Goal: Task Accomplishment & Management: Manage account settings

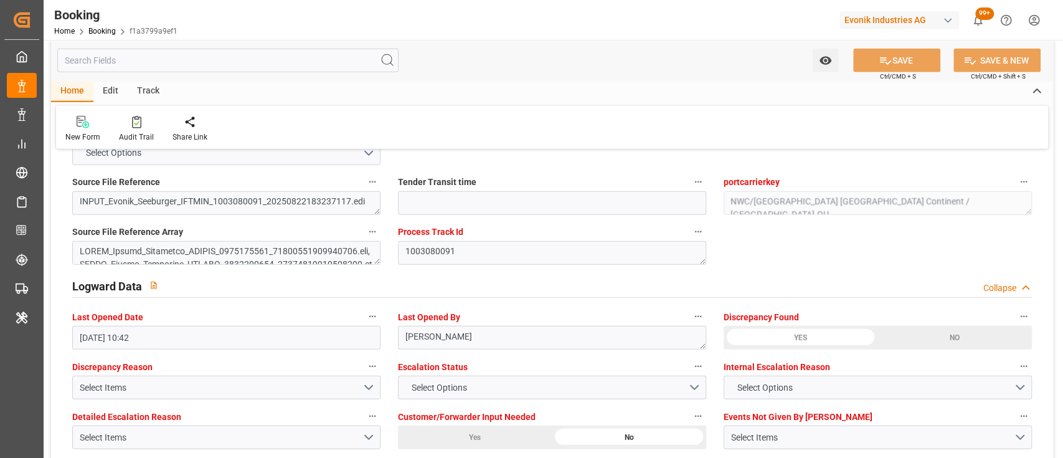
scroll to position [2138, 0]
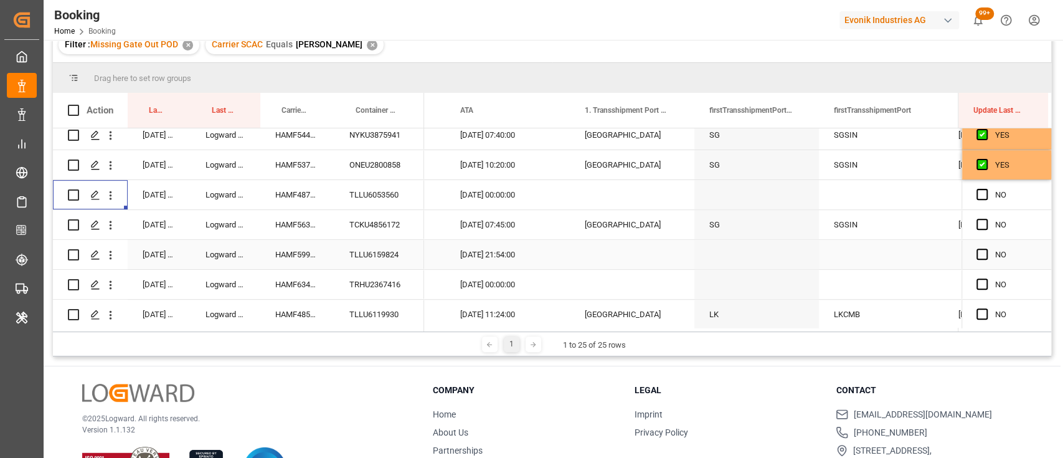
scroll to position [0, 12335]
click at [361, 220] on div "TCKU4856172" at bounding box center [379, 224] width 90 height 29
click at [978, 224] on span "Press SPACE to select this row." at bounding box center [982, 224] width 11 height 11
click at [986, 219] on input "Press SPACE to select this row." at bounding box center [986, 219] width 0 height 0
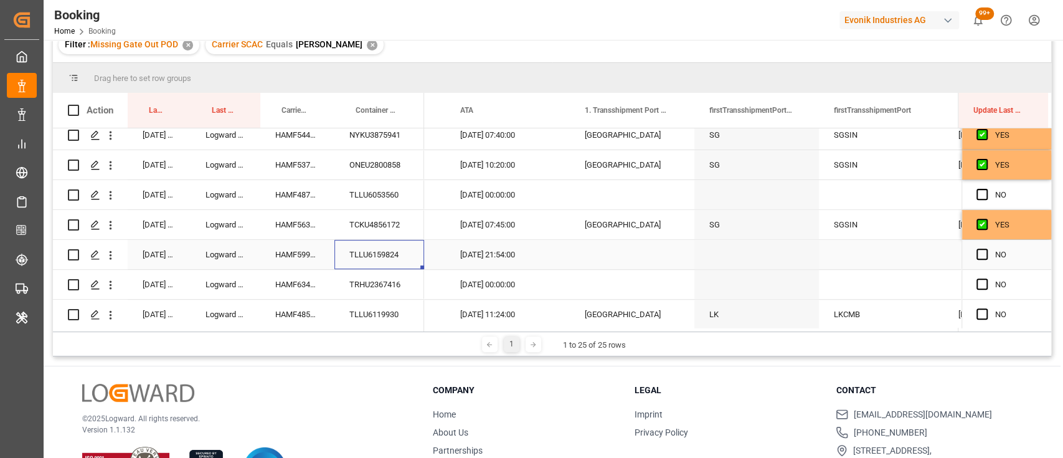
click at [377, 249] on div "TLLU6159824" at bounding box center [379, 254] width 90 height 29
click at [977, 252] on span "Press SPACE to select this row." at bounding box center [982, 254] width 11 height 11
click at [986, 249] on input "Press SPACE to select this row." at bounding box center [986, 249] width 0 height 0
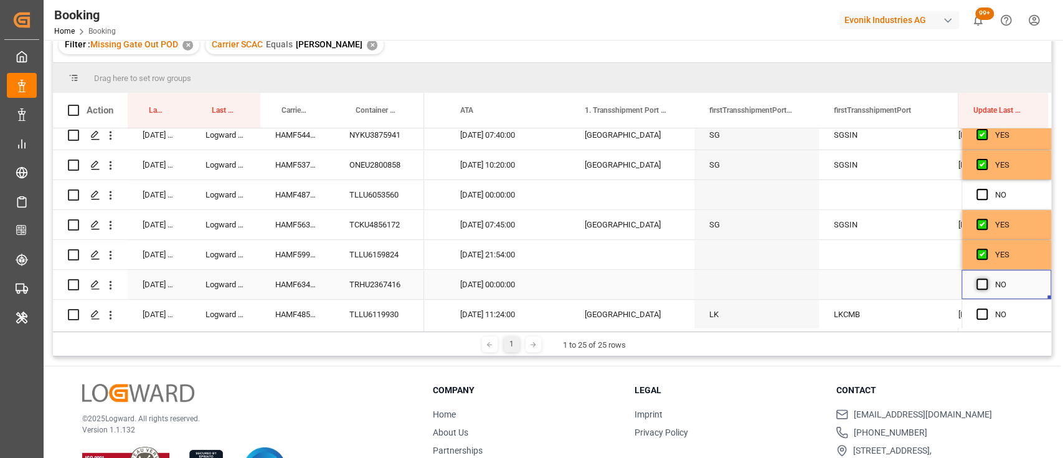
click at [981, 281] on span "Press SPACE to select this row." at bounding box center [982, 283] width 11 height 11
click at [986, 278] on input "Press SPACE to select this row." at bounding box center [986, 278] width 0 height 0
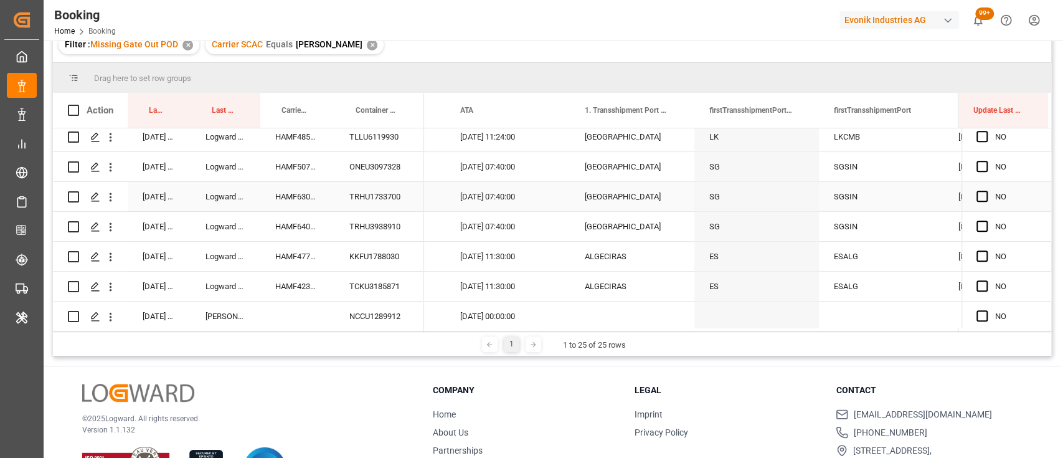
scroll to position [466, 0]
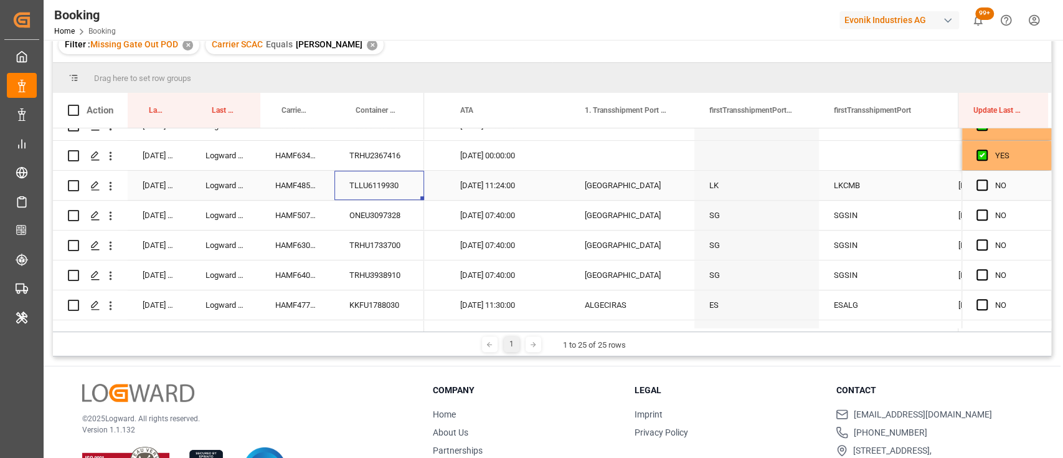
click at [377, 181] on div "TLLU6119930" at bounding box center [379, 185] width 90 height 29
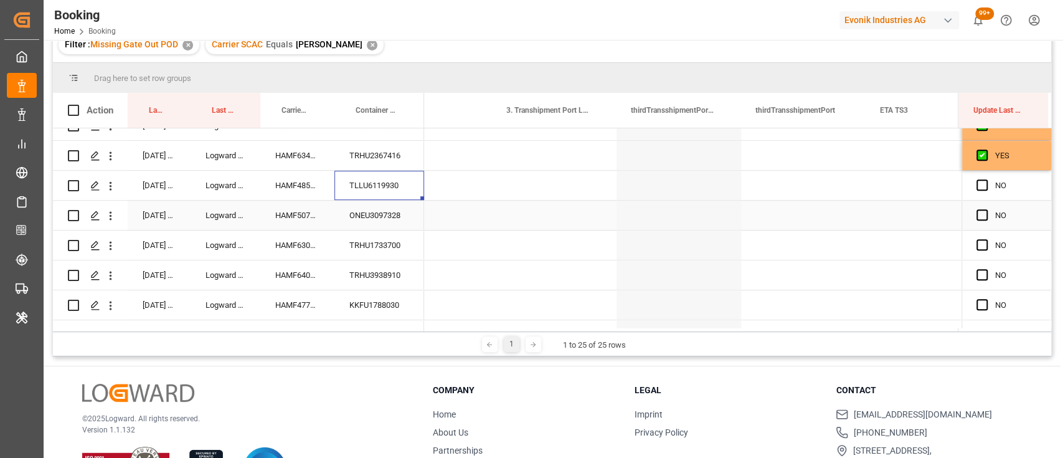
scroll to position [0, 14663]
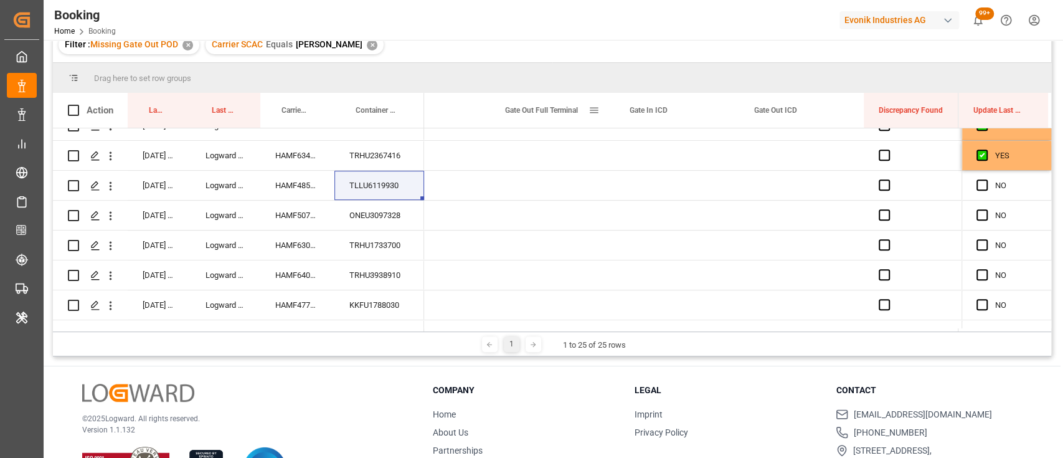
click at [602, 107] on div "Gate Out Full Terminal" at bounding box center [552, 110] width 125 height 35
click at [592, 110] on span at bounding box center [594, 110] width 11 height 11
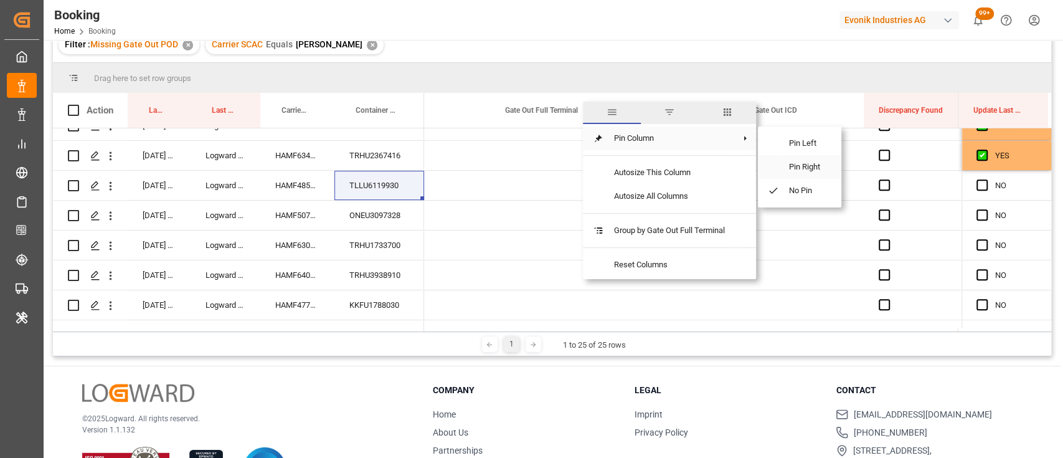
click at [789, 169] on span "Pin Right" at bounding box center [805, 167] width 52 height 24
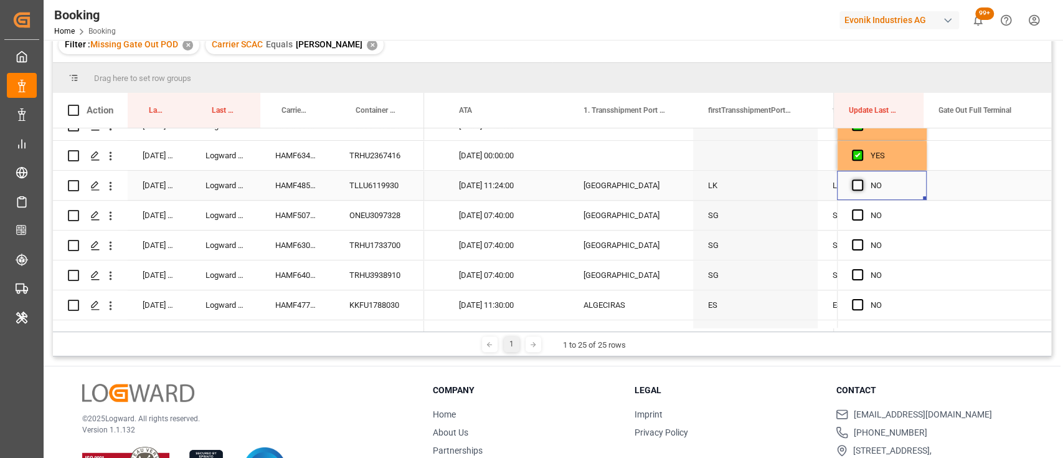
click at [852, 183] on span "Press SPACE to select this row." at bounding box center [857, 184] width 11 height 11
click at [861, 179] on input "Press SPACE to select this row." at bounding box center [861, 179] width 0 height 0
click at [967, 189] on div "Press SPACE to select this row." at bounding box center [989, 185] width 125 height 29
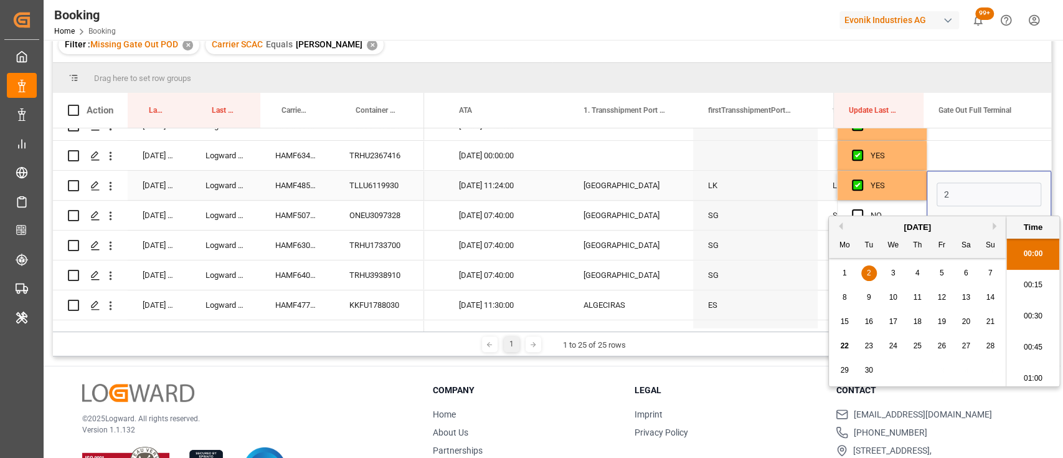
scroll to position [2028, 0]
type input "21-09-2025 00:00"
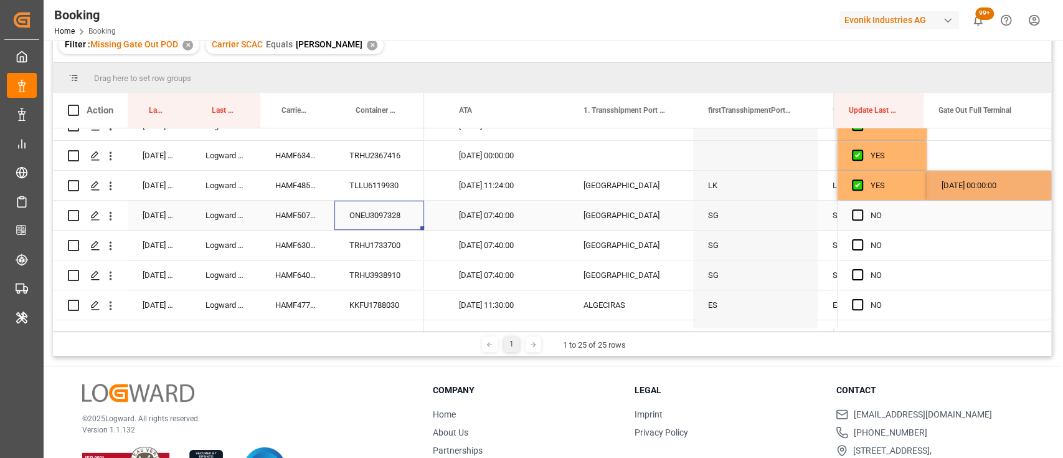
click at [384, 211] on div "ONEU3097328" at bounding box center [379, 215] width 90 height 29
click at [860, 209] on div "Press SPACE to select this row." at bounding box center [861, 215] width 19 height 29
click at [852, 216] on span "Press SPACE to select this row." at bounding box center [857, 214] width 11 height 11
click at [861, 209] on input "Press SPACE to select this row." at bounding box center [861, 209] width 0 height 0
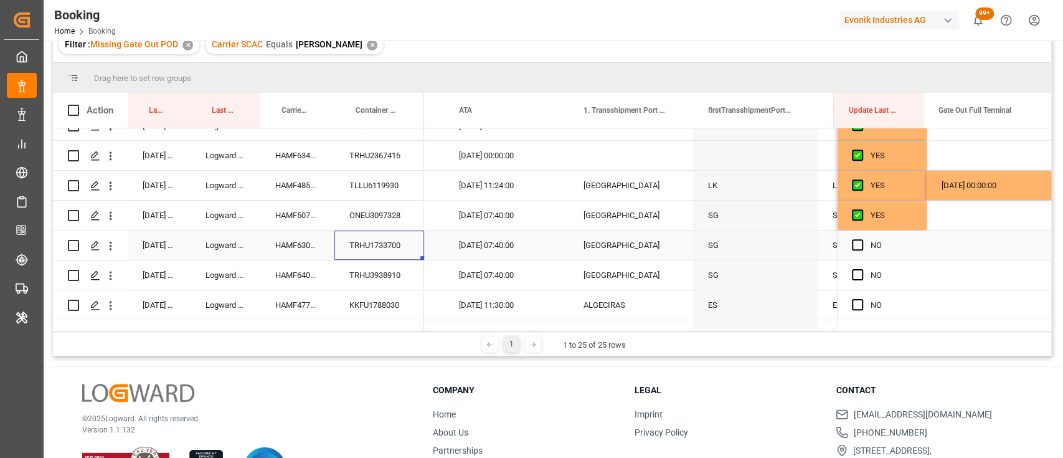
click at [369, 234] on div "TRHU1733700" at bounding box center [379, 244] width 90 height 29
click at [964, 246] on div "Press SPACE to select this row." at bounding box center [989, 244] width 125 height 29
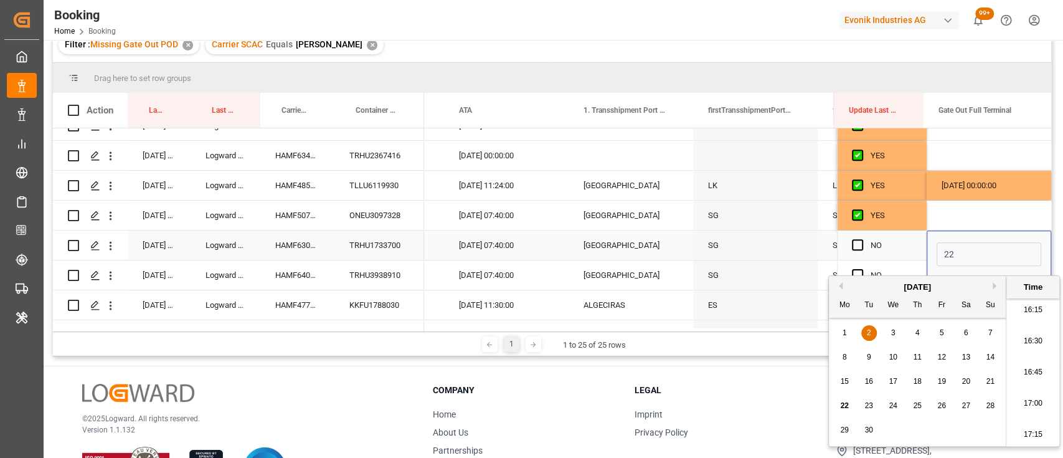
type input "[DATE] 00:00"
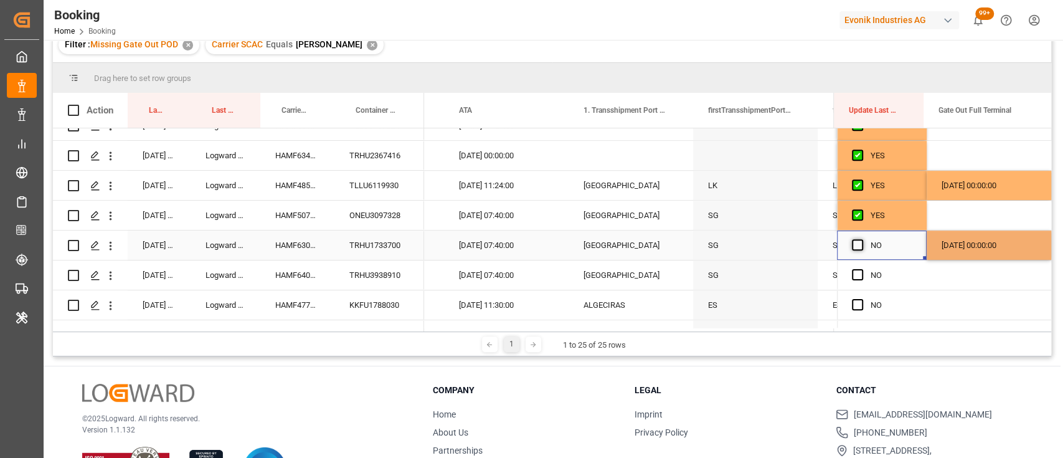
click at [856, 247] on span "Press SPACE to select this row." at bounding box center [857, 244] width 11 height 11
click at [861, 239] on input "Press SPACE to select this row." at bounding box center [861, 239] width 0 height 0
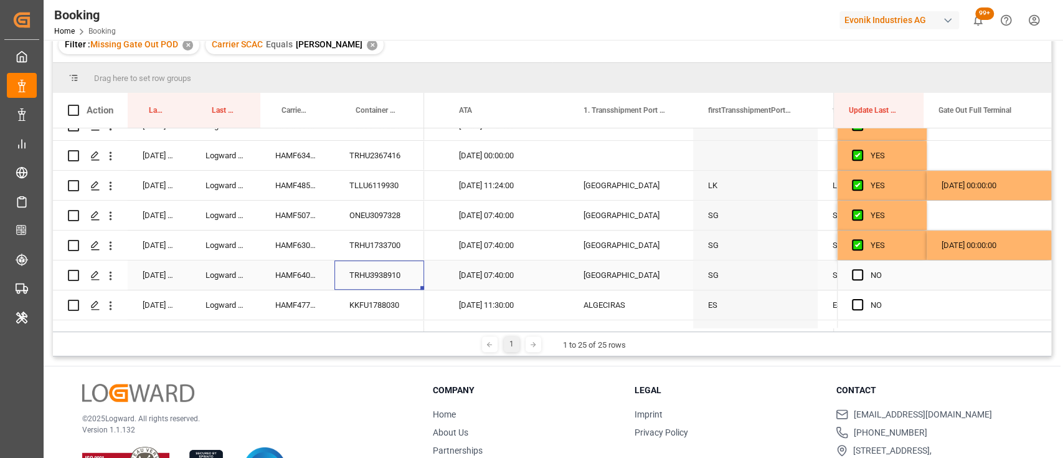
click at [371, 273] on div "TRHU3938910" at bounding box center [379, 274] width 90 height 29
click at [937, 273] on div "Press SPACE to select this row." at bounding box center [989, 274] width 125 height 29
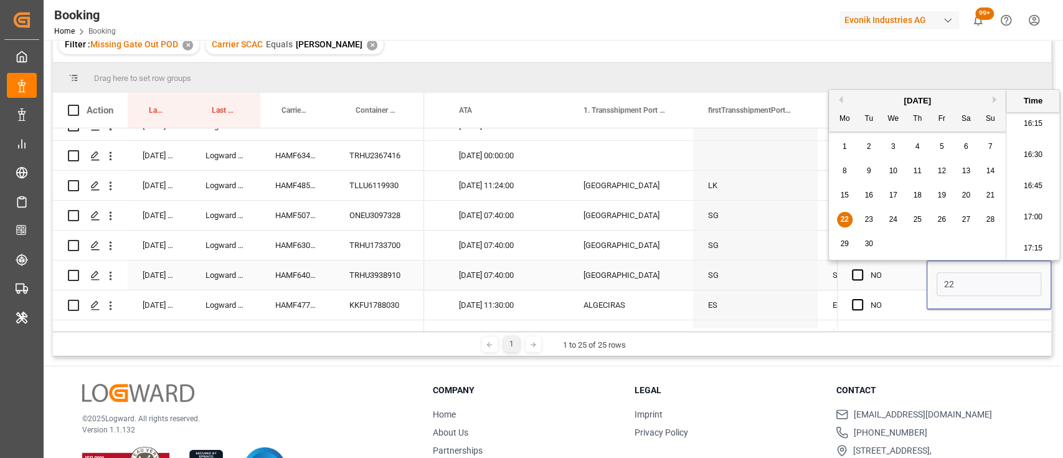
type input "[DATE] 00:00"
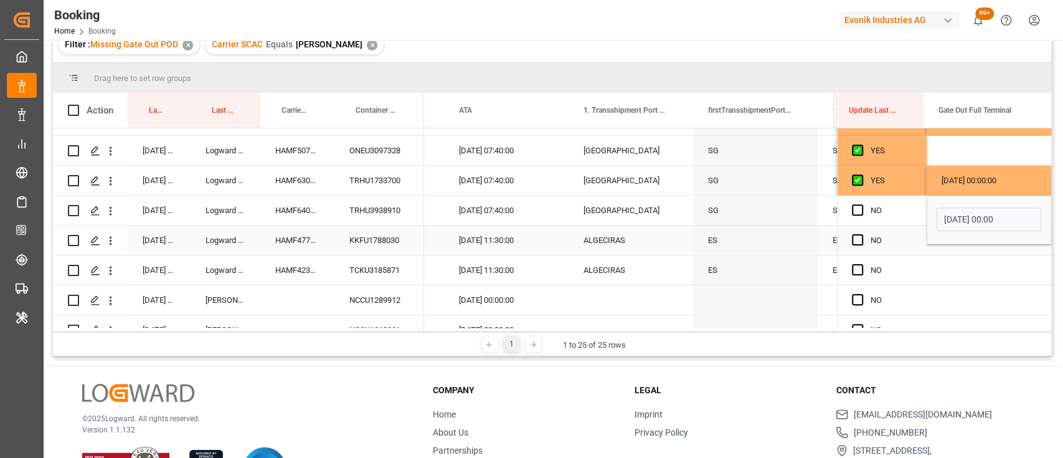
scroll to position [539, 0]
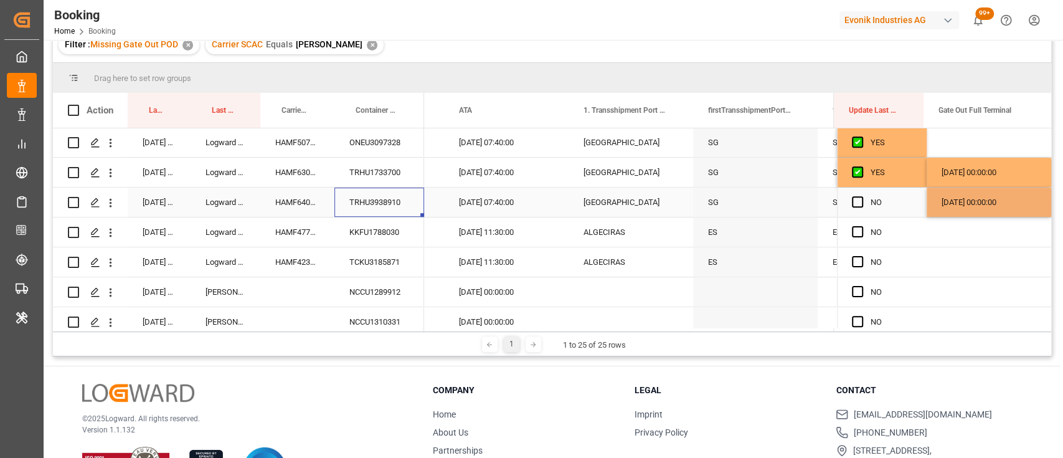
click at [403, 194] on div "TRHU3938910" at bounding box center [379, 201] width 90 height 29
click at [371, 222] on div "KKFU1788030" at bounding box center [379, 231] width 90 height 29
click at [852, 204] on span "Press SPACE to select this row." at bounding box center [857, 201] width 11 height 11
click at [861, 196] on input "Press SPACE to select this row." at bounding box center [861, 196] width 0 height 0
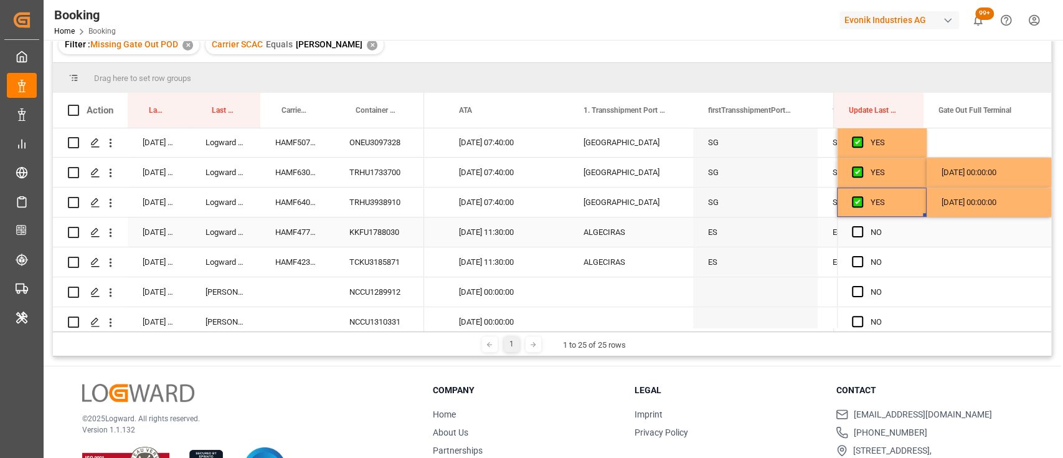
click at [379, 237] on div "KKFU1788030" at bounding box center [379, 231] width 90 height 29
click at [110, 232] on icon "open menu" at bounding box center [111, 233] width 2 height 9
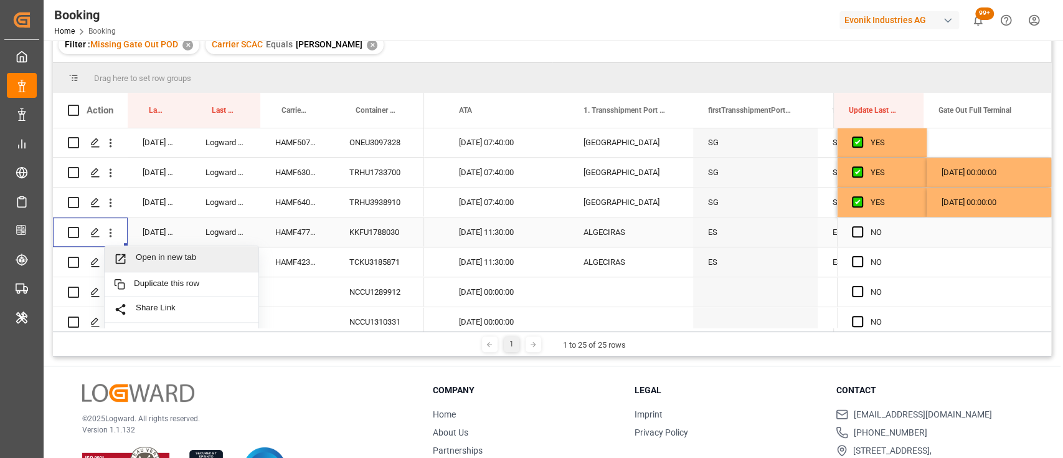
click at [150, 256] on span "Open in new tab" at bounding box center [192, 258] width 113 height 13
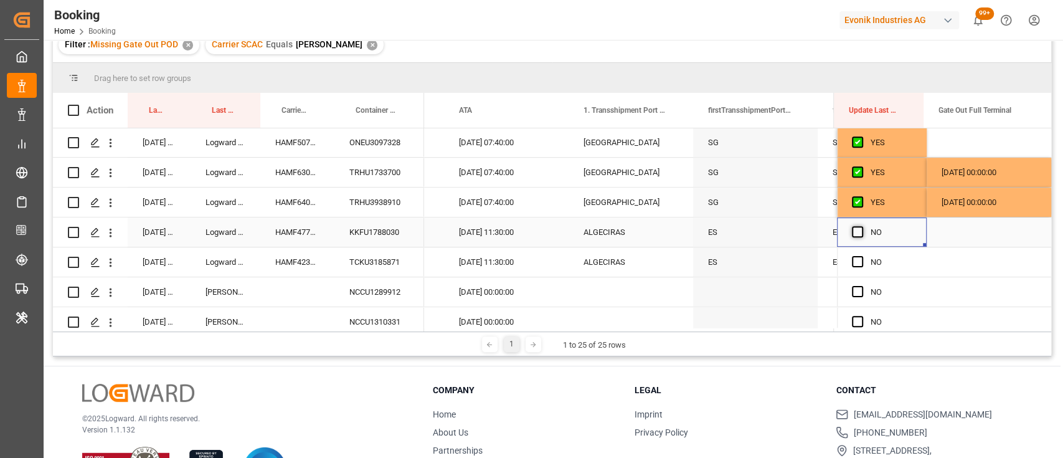
click at [852, 231] on span "Press SPACE to select this row." at bounding box center [857, 231] width 11 height 11
click at [861, 226] on input "Press SPACE to select this row." at bounding box center [861, 226] width 0 height 0
click at [367, 258] on div "TCKU3185871" at bounding box center [379, 261] width 90 height 29
click at [852, 262] on span "Press SPACE to select this row." at bounding box center [857, 261] width 11 height 11
click at [861, 256] on input "Press SPACE to select this row." at bounding box center [861, 256] width 0 height 0
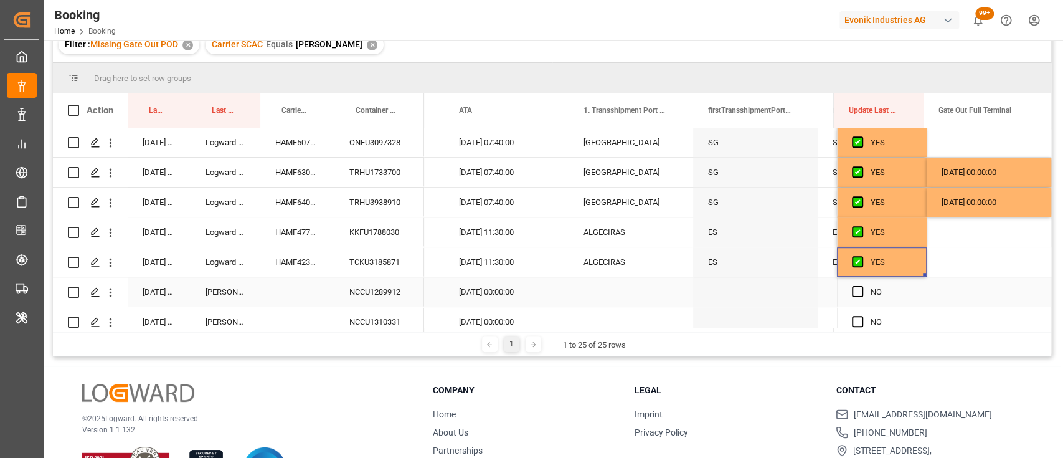
scroll to position [552, 0]
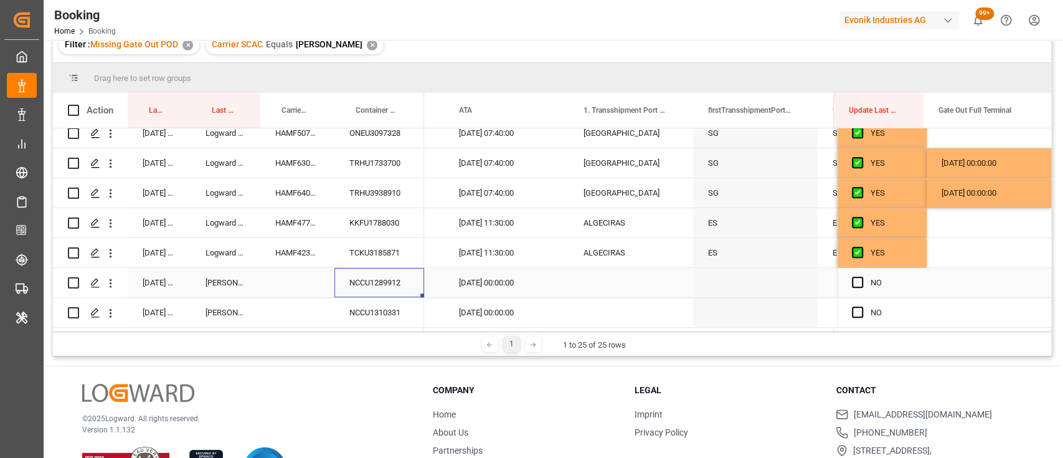
click at [392, 272] on div "NCCU1289912" at bounding box center [379, 282] width 90 height 29
click at [857, 277] on span "Press SPACE to select this row." at bounding box center [857, 282] width 11 height 11
click at [861, 277] on input "Press SPACE to select this row." at bounding box center [861, 277] width 0 height 0
click at [386, 298] on div "NCCU1310331" at bounding box center [379, 312] width 90 height 29
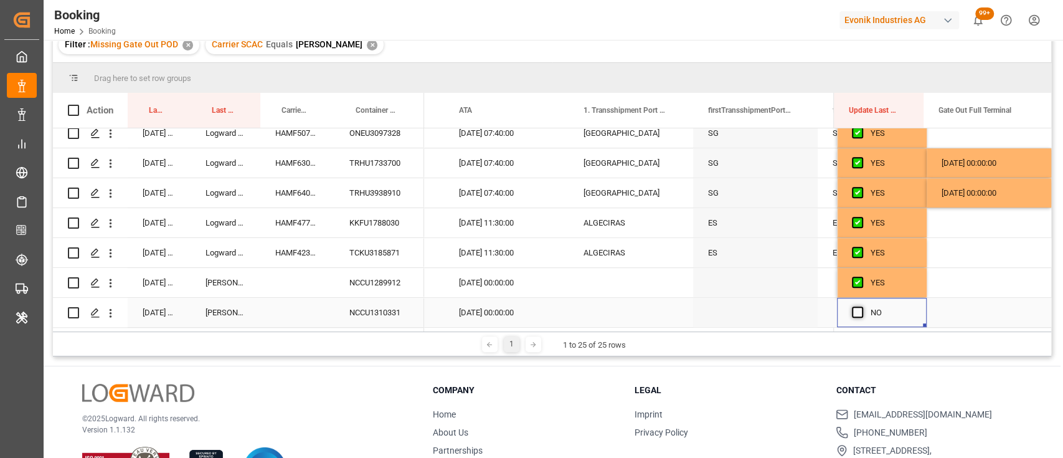
click at [852, 312] on span "Press SPACE to select this row." at bounding box center [857, 311] width 11 height 11
click at [861, 306] on input "Press SPACE to select this row." at bounding box center [861, 306] width 0 height 0
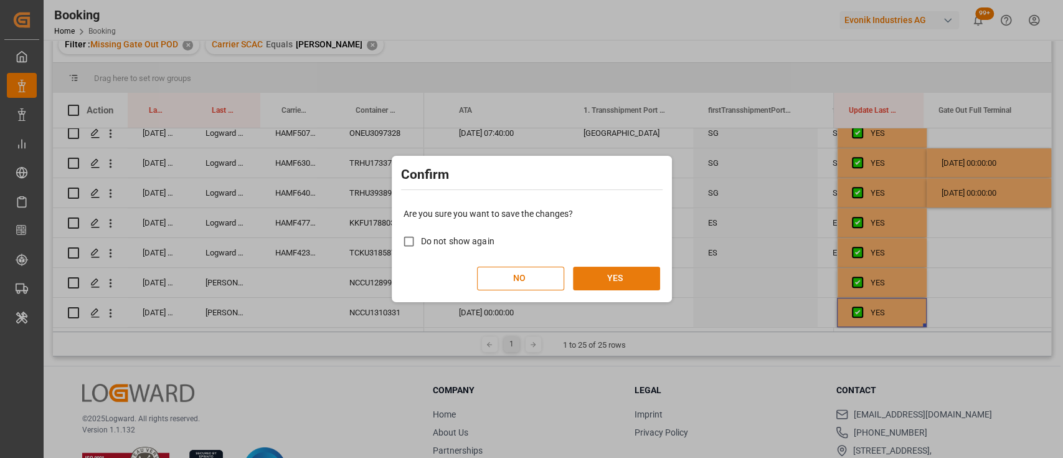
click at [629, 273] on button "YES" at bounding box center [616, 279] width 87 height 24
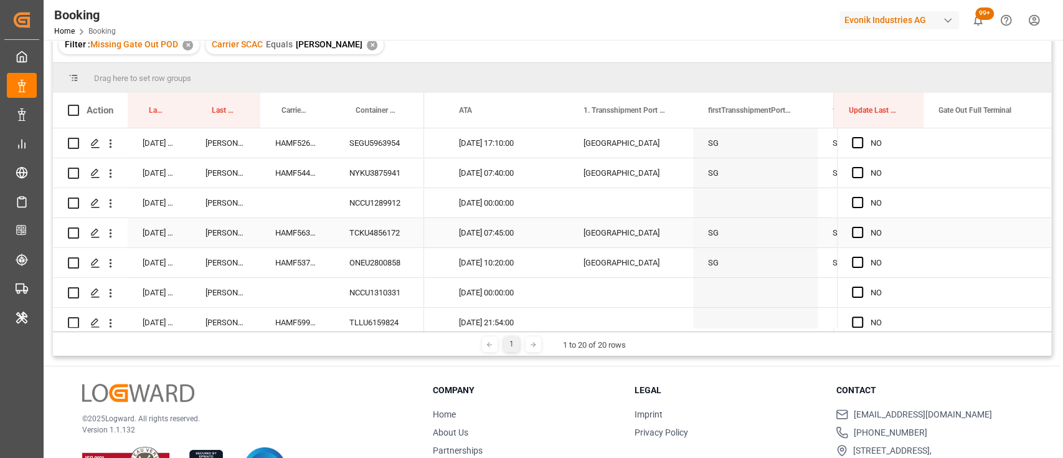
scroll to position [0, 0]
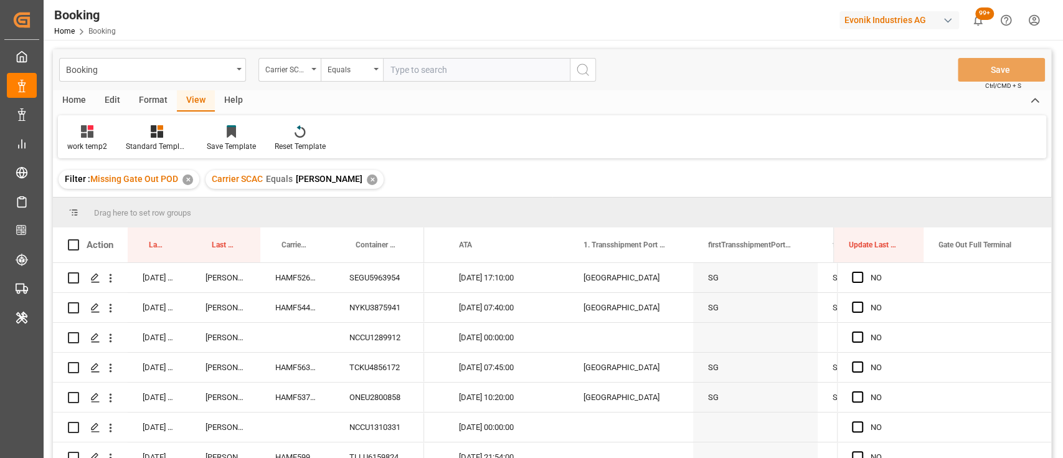
click at [367, 176] on div "✕" at bounding box center [372, 179] width 11 height 11
click at [419, 80] on input "text" at bounding box center [476, 70] width 187 height 24
type input "cmdu"
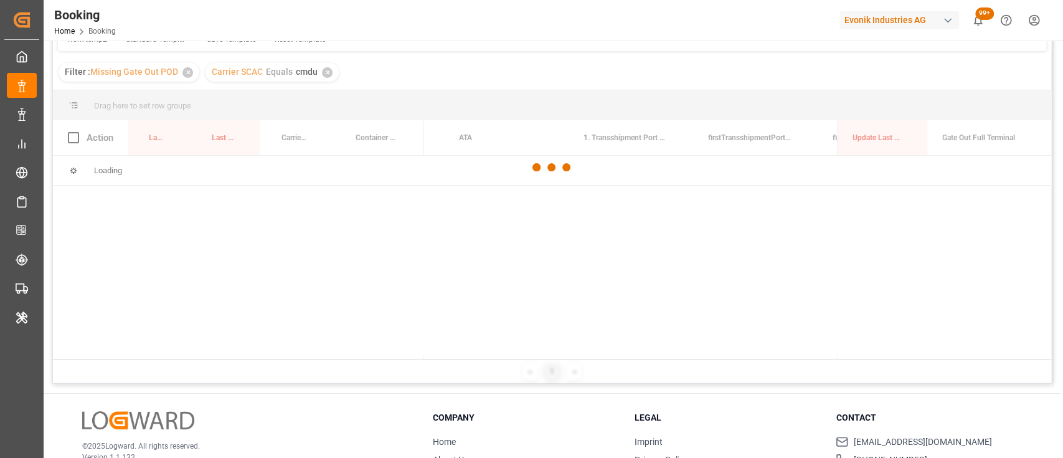
scroll to position [108, 0]
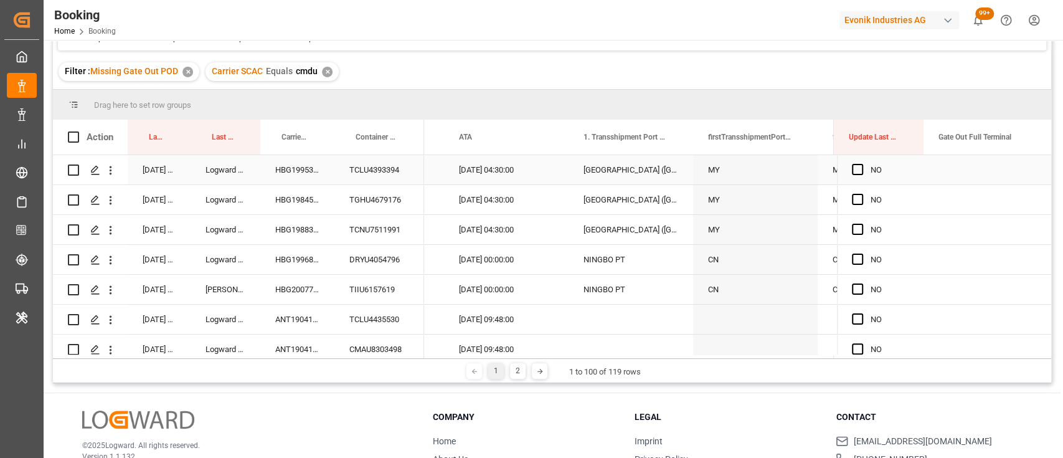
click at [372, 170] on div "TCLU4393394" at bounding box center [379, 169] width 90 height 29
click at [856, 164] on span "Press SPACE to select this row." at bounding box center [857, 169] width 11 height 11
click at [861, 164] on input "Press SPACE to select this row." at bounding box center [861, 164] width 0 height 0
click at [852, 201] on span "Press SPACE to select this row." at bounding box center [857, 199] width 11 height 11
click at [861, 194] on input "Press SPACE to select this row." at bounding box center [861, 194] width 0 height 0
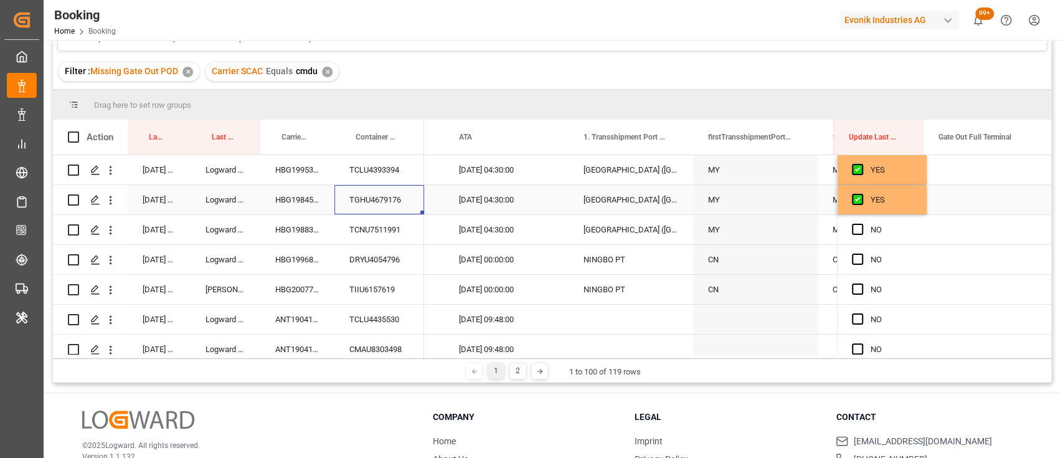
click at [384, 197] on div "TGHU4679176" at bounding box center [379, 199] width 90 height 29
click at [853, 234] on span "Press SPACE to select this row." at bounding box center [857, 229] width 11 height 11
click at [861, 224] on input "Press SPACE to select this row." at bounding box center [861, 224] width 0 height 0
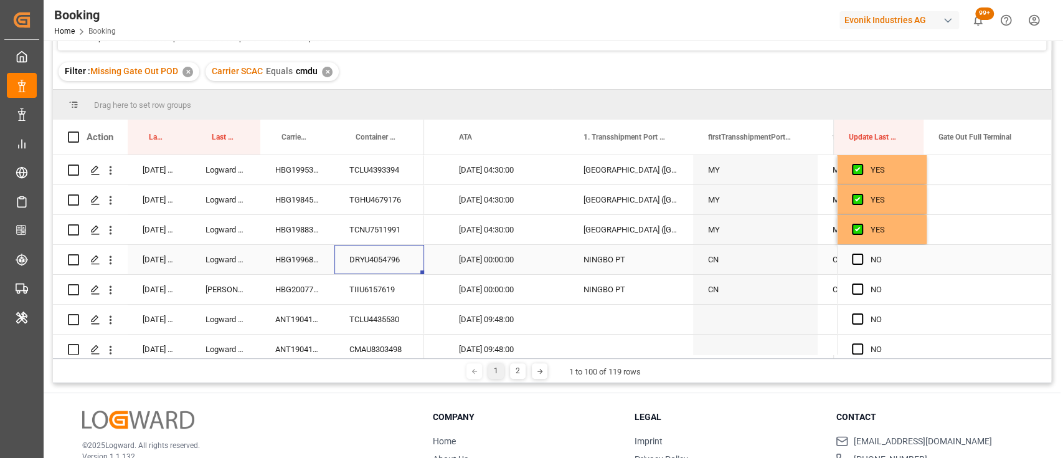
click at [374, 248] on div "DRYU4054796" at bounding box center [379, 259] width 90 height 29
click at [855, 256] on span "Press SPACE to select this row." at bounding box center [857, 259] width 11 height 11
click at [861, 254] on input "Press SPACE to select this row." at bounding box center [861, 254] width 0 height 0
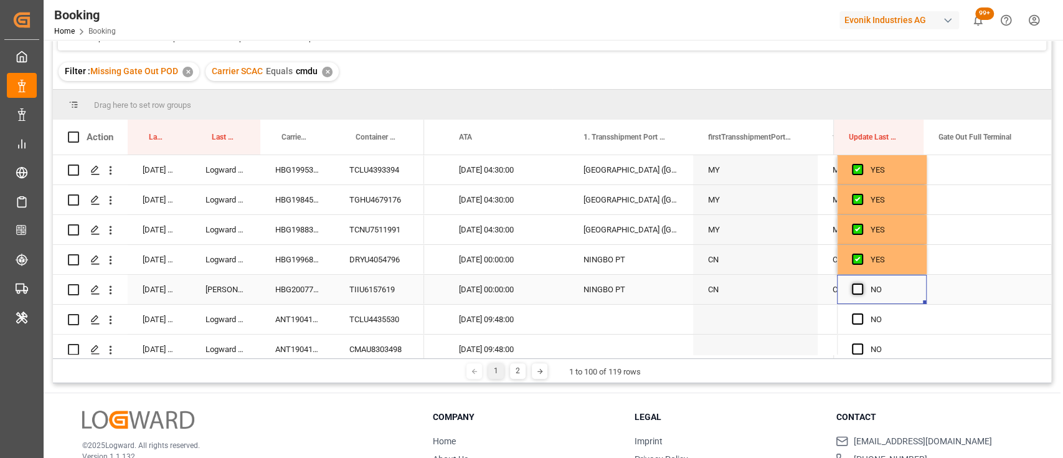
click at [855, 291] on span "Press SPACE to select this row." at bounding box center [857, 288] width 11 height 11
click at [861, 283] on input "Press SPACE to select this row." at bounding box center [861, 283] width 0 height 0
click at [391, 319] on div "TCLU4435530" at bounding box center [379, 319] width 90 height 29
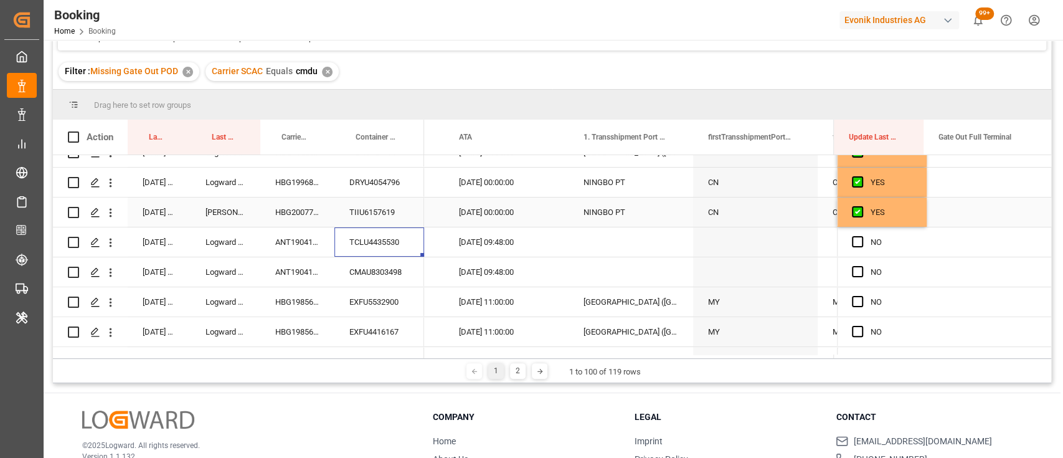
scroll to position [78, 0]
click at [852, 241] on span "Press SPACE to select this row." at bounding box center [857, 240] width 11 height 11
click at [861, 235] on input "Press SPACE to select this row." at bounding box center [861, 235] width 0 height 0
click at [389, 253] on div "TCLU4435530" at bounding box center [379, 241] width 90 height 29
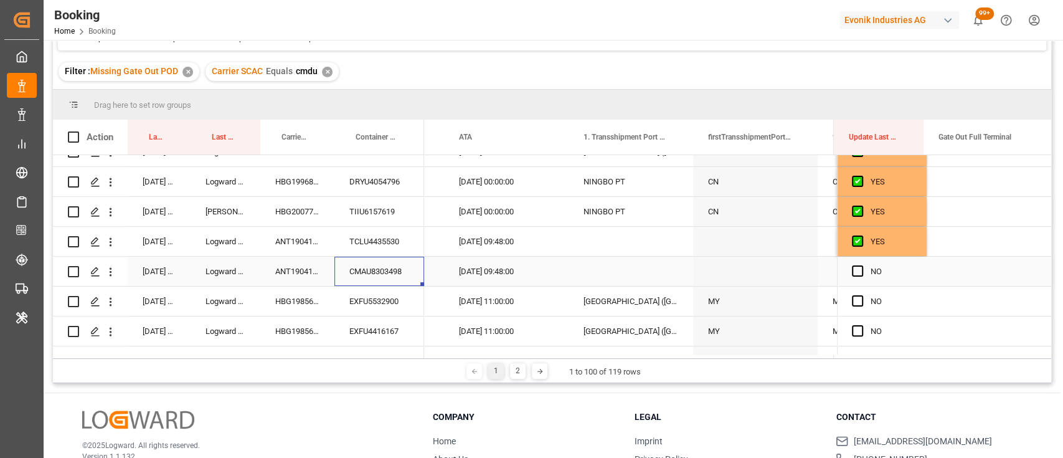
click at [390, 274] on div "CMAU8303498" at bounding box center [379, 271] width 90 height 29
click at [856, 266] on span "Press SPACE to select this row." at bounding box center [857, 270] width 11 height 11
click at [861, 265] on input "Press SPACE to select this row." at bounding box center [861, 265] width 0 height 0
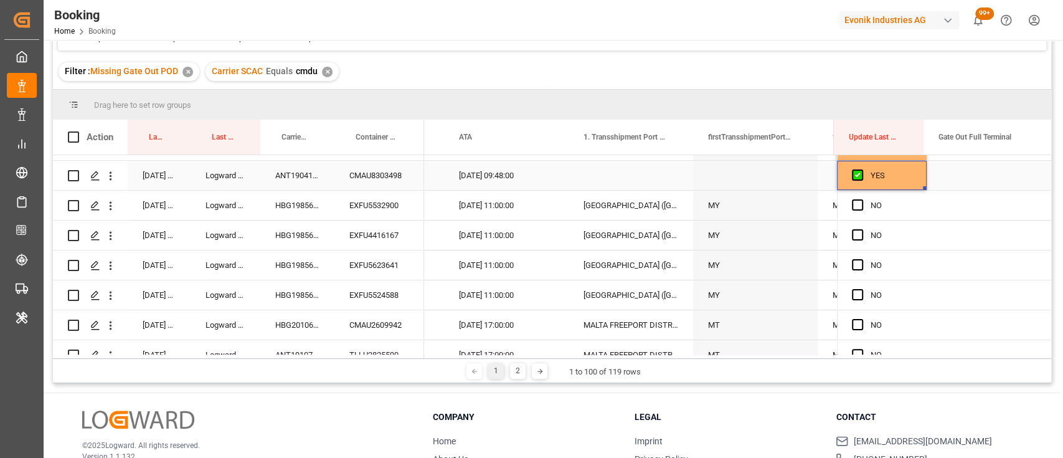
scroll to position [176, 0]
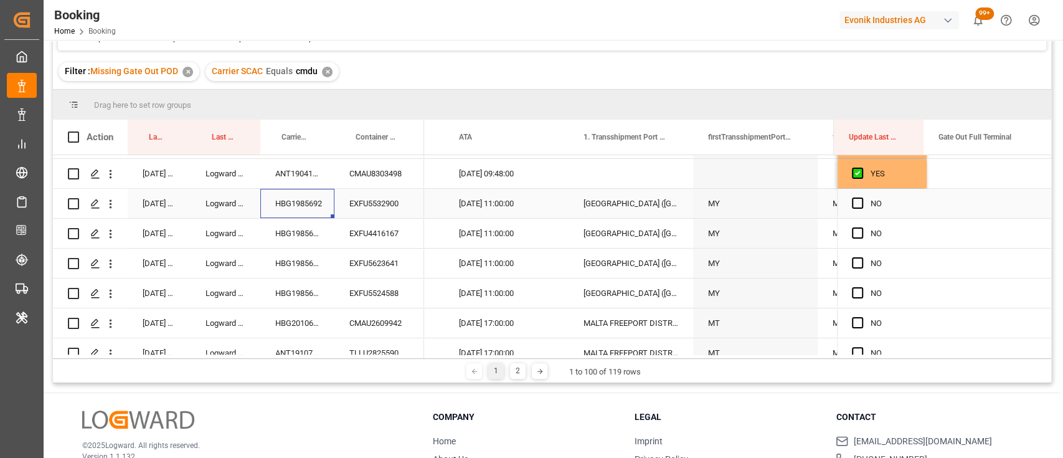
click at [304, 201] on div "HBG1985692" at bounding box center [297, 203] width 74 height 29
click at [852, 200] on span "Press SPACE to select this row." at bounding box center [857, 202] width 11 height 11
click at [861, 197] on input "Press SPACE to select this row." at bounding box center [861, 197] width 0 height 0
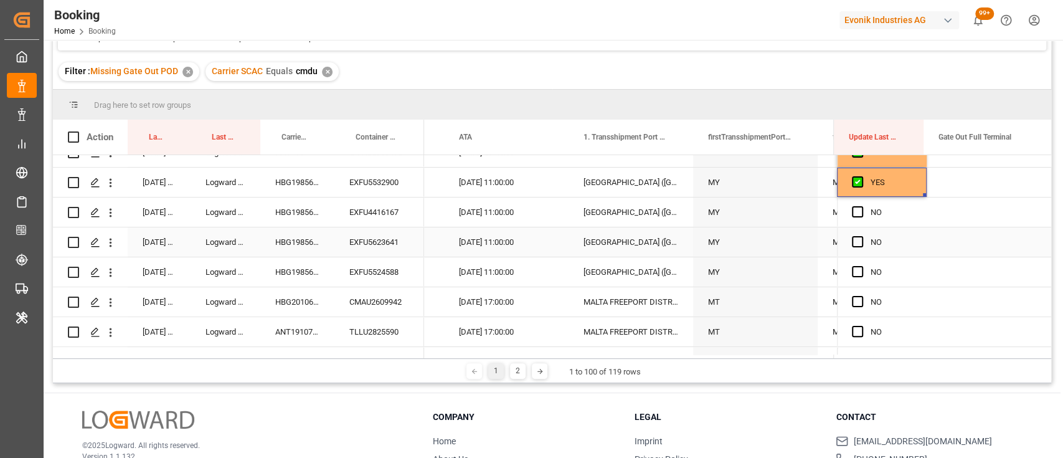
scroll to position [197, 0]
click at [854, 270] on span "Press SPACE to select this row." at bounding box center [857, 270] width 11 height 11
click at [861, 265] on input "Press SPACE to select this row." at bounding box center [861, 265] width 0 height 0
click at [855, 237] on span "Press SPACE to select this row." at bounding box center [857, 240] width 11 height 11
click at [861, 235] on input "Press SPACE to select this row." at bounding box center [861, 235] width 0 height 0
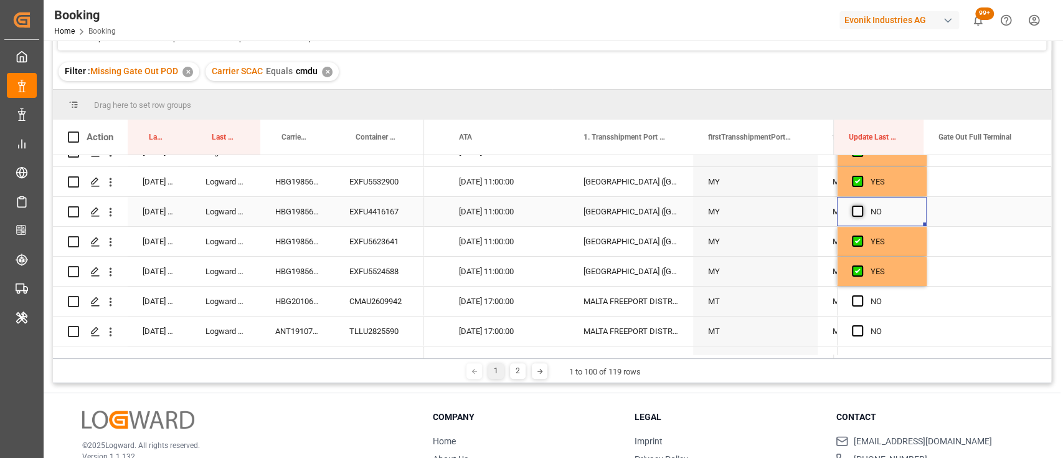
click at [852, 210] on span "Press SPACE to select this row." at bounding box center [857, 211] width 11 height 11
click at [861, 206] on input "Press SPACE to select this row." at bounding box center [861, 206] width 0 height 0
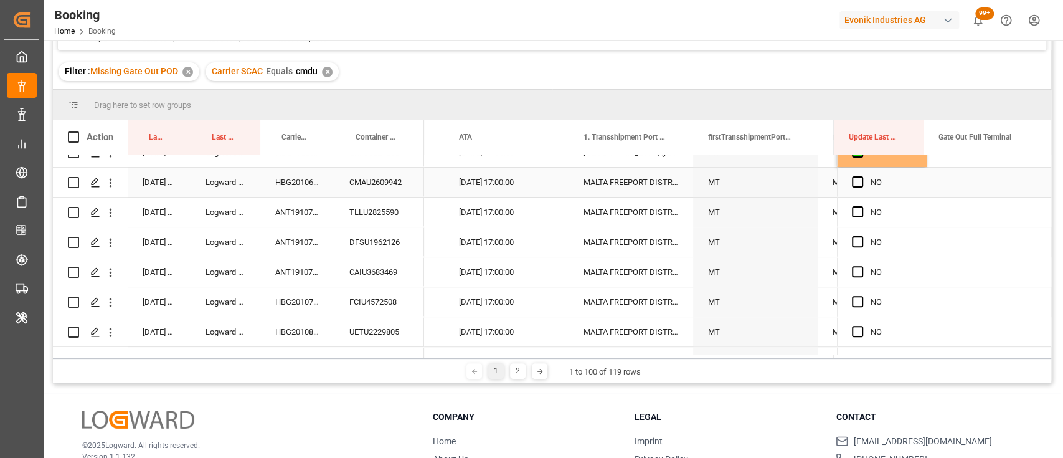
scroll to position [317, 0]
click at [348, 178] on div "CMAU2609942" at bounding box center [379, 181] width 90 height 29
click at [855, 184] on span "Press SPACE to select this row." at bounding box center [857, 181] width 11 height 11
click at [861, 176] on input "Press SPACE to select this row." at bounding box center [861, 176] width 0 height 0
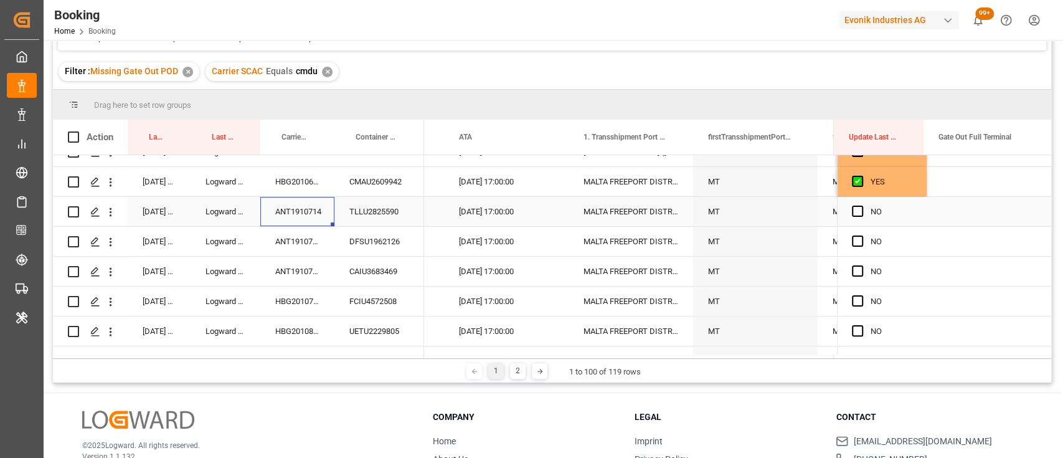
click at [296, 207] on div "ANT1910714" at bounding box center [297, 211] width 74 height 29
click at [855, 212] on span "Press SPACE to select this row." at bounding box center [857, 211] width 11 height 11
click at [861, 206] on input "Press SPACE to select this row." at bounding box center [861, 206] width 0 height 0
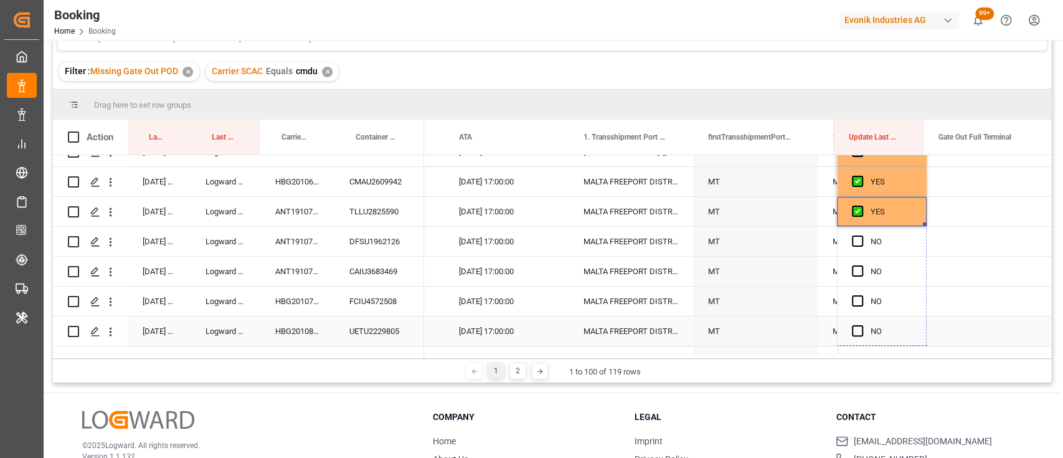
drag, startPoint x: 919, startPoint y: 222, endPoint x: 932, endPoint y: 329, distance: 107.9
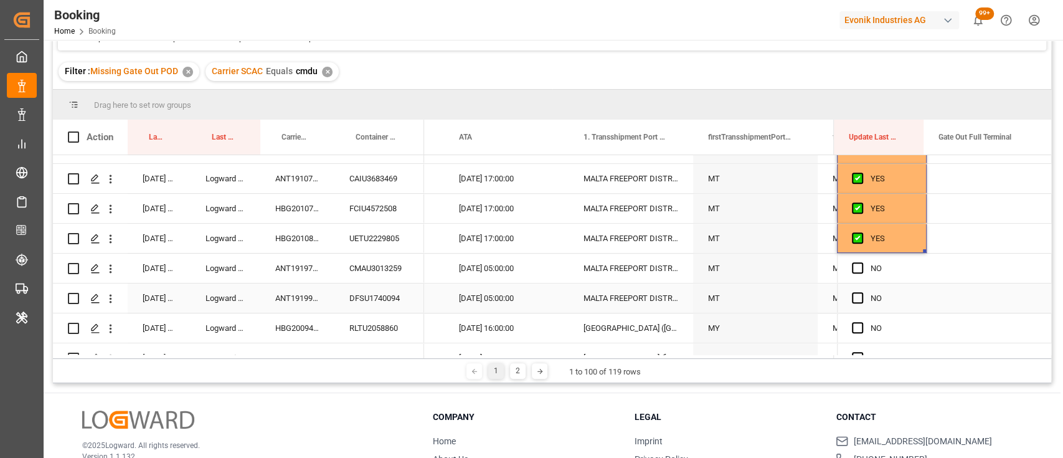
scroll to position [455, 0]
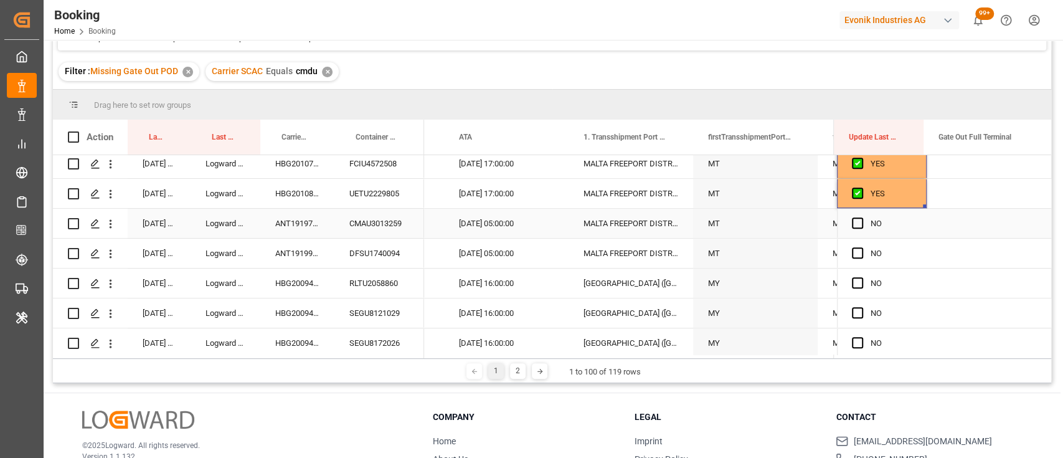
click at [384, 222] on div "CMAU3013259" at bounding box center [379, 223] width 90 height 29
click at [852, 224] on span "Press SPACE to select this row." at bounding box center [857, 222] width 11 height 11
click at [861, 217] on input "Press SPACE to select this row." at bounding box center [861, 217] width 0 height 0
click at [852, 252] on span "Press SPACE to select this row." at bounding box center [857, 252] width 11 height 11
click at [861, 247] on input "Press SPACE to select this row." at bounding box center [861, 247] width 0 height 0
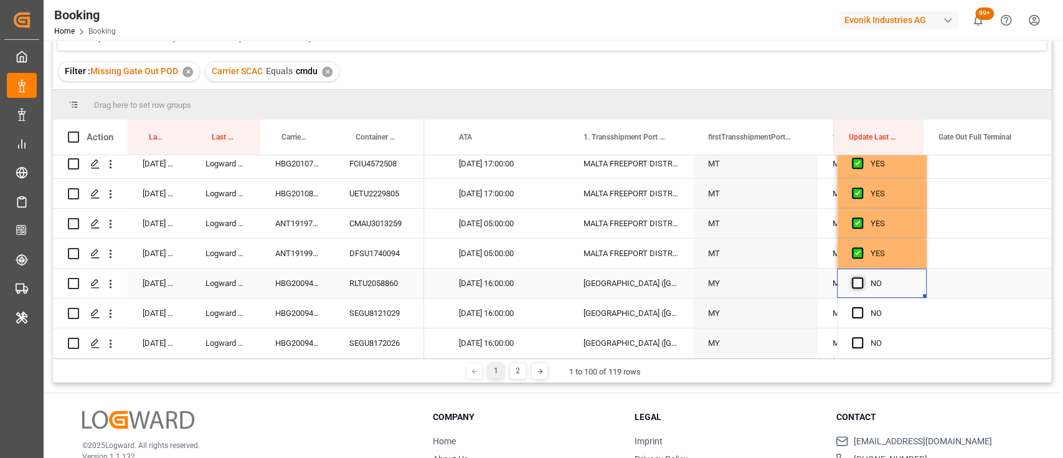
click at [853, 277] on span "Press SPACE to select this row." at bounding box center [857, 282] width 11 height 11
click at [861, 277] on input "Press SPACE to select this row." at bounding box center [861, 277] width 0 height 0
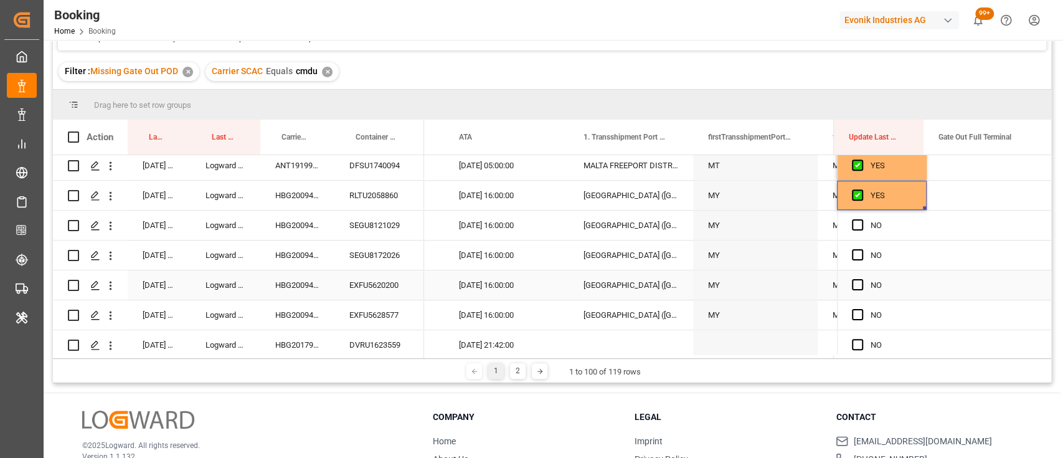
scroll to position [543, 0]
click at [301, 197] on div "HBG2009402" at bounding box center [297, 194] width 74 height 29
click at [855, 227] on span "Press SPACE to select this row." at bounding box center [857, 224] width 11 height 11
click at [861, 219] on input "Press SPACE to select this row." at bounding box center [861, 219] width 0 height 0
drag, startPoint x: 919, startPoint y: 237, endPoint x: 905, endPoint y: 373, distance: 137.1
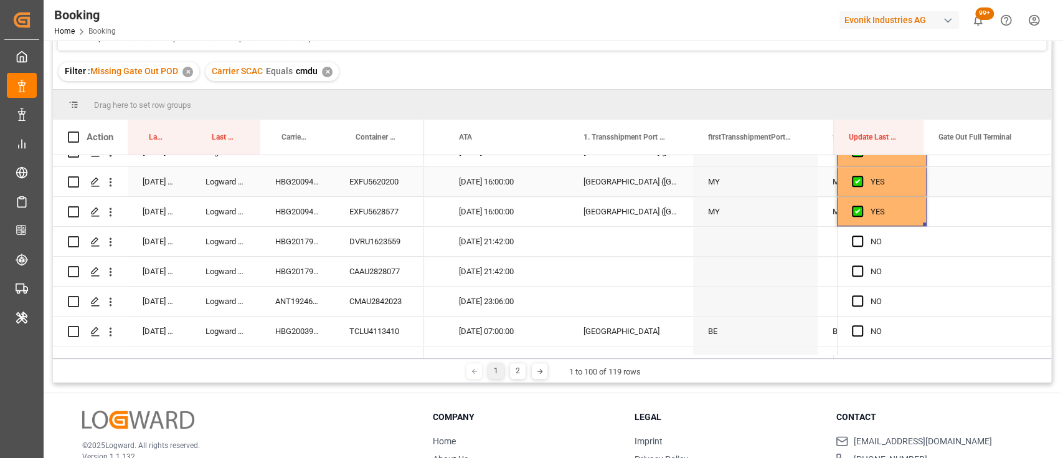
scroll to position [648, 0]
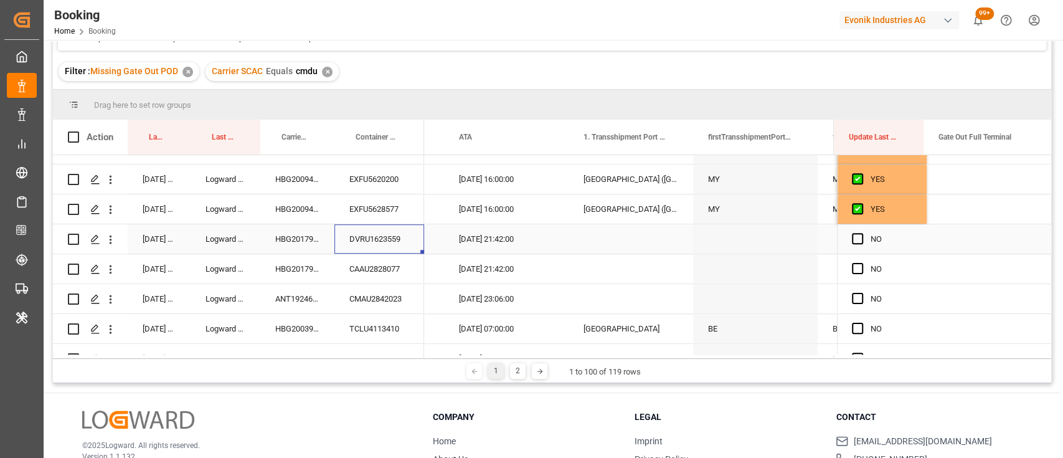
click at [396, 230] on div "DVRU1623559" at bounding box center [379, 238] width 90 height 29
click at [856, 237] on span "Press SPACE to select this row." at bounding box center [857, 238] width 11 height 11
click at [861, 233] on input "Press SPACE to select this row." at bounding box center [861, 233] width 0 height 0
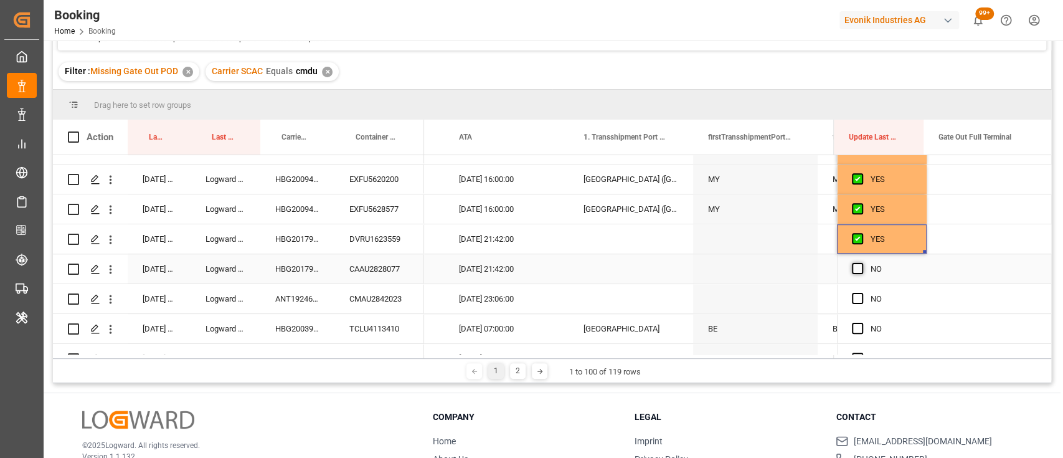
click at [852, 266] on span "Press SPACE to select this row." at bounding box center [857, 268] width 11 height 11
click at [861, 263] on input "Press SPACE to select this row." at bounding box center [861, 263] width 0 height 0
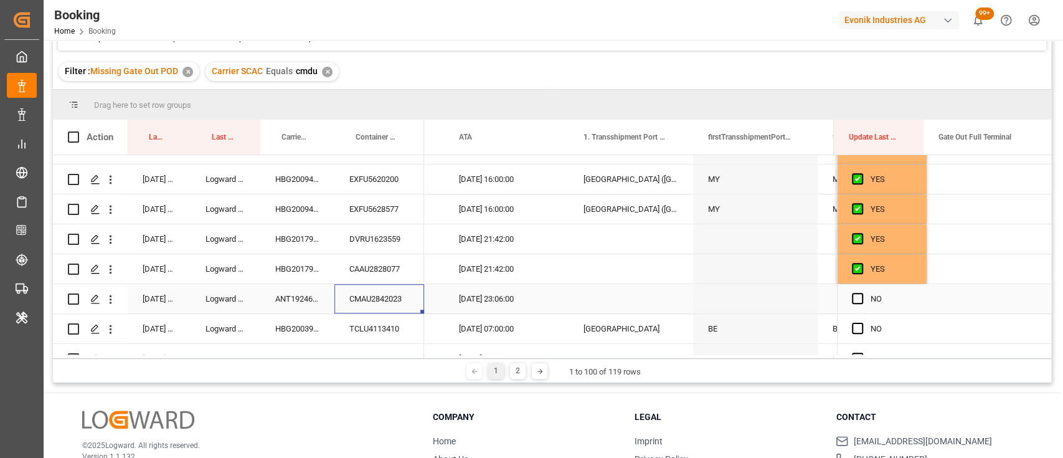
click at [349, 293] on div "CMAU2842023" at bounding box center [379, 298] width 90 height 29
click at [857, 296] on span "Press SPACE to select this row." at bounding box center [857, 298] width 11 height 11
click at [861, 293] on input "Press SPACE to select this row." at bounding box center [861, 293] width 0 height 0
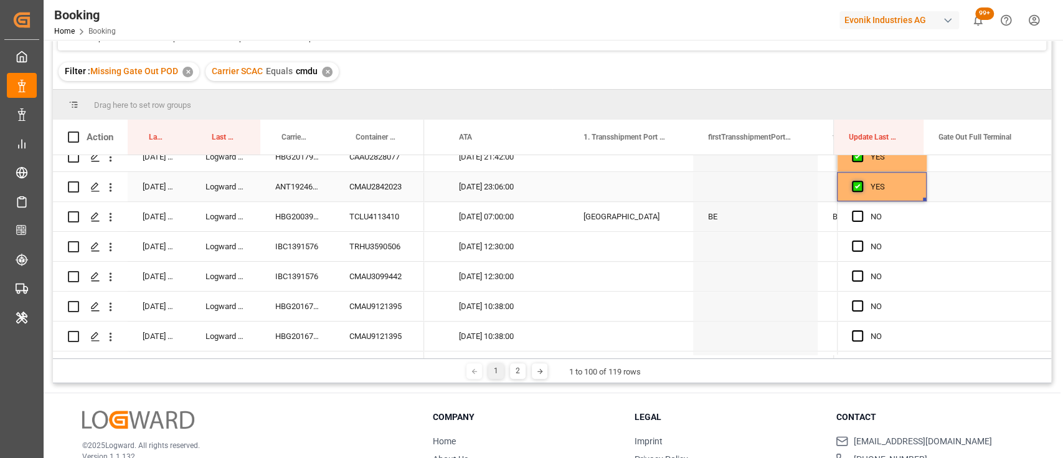
scroll to position [762, 0]
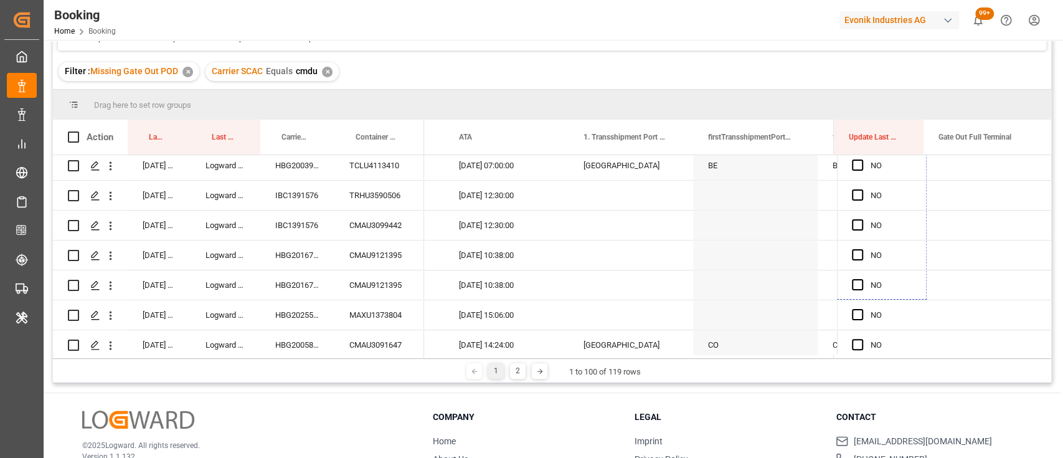
drag, startPoint x: 921, startPoint y: 197, endPoint x: 908, endPoint y: 362, distance: 164.9
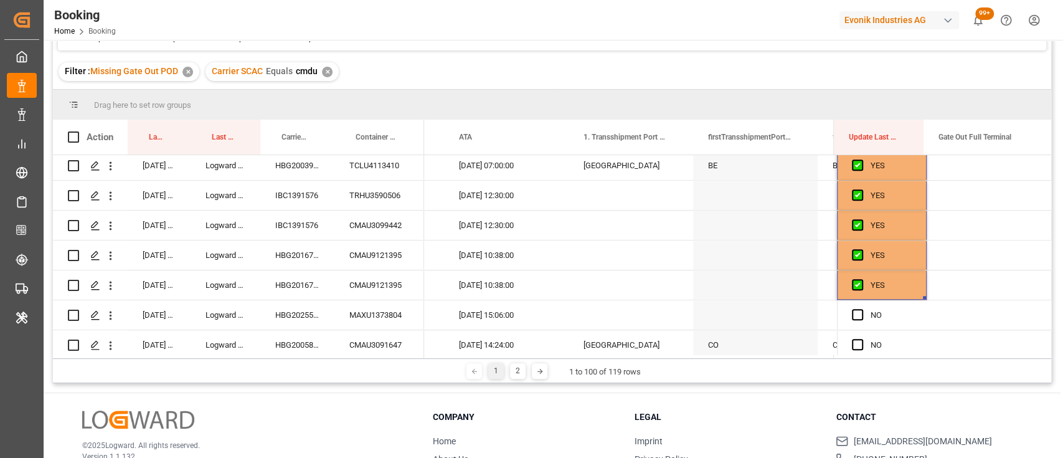
scroll to position [837, 0]
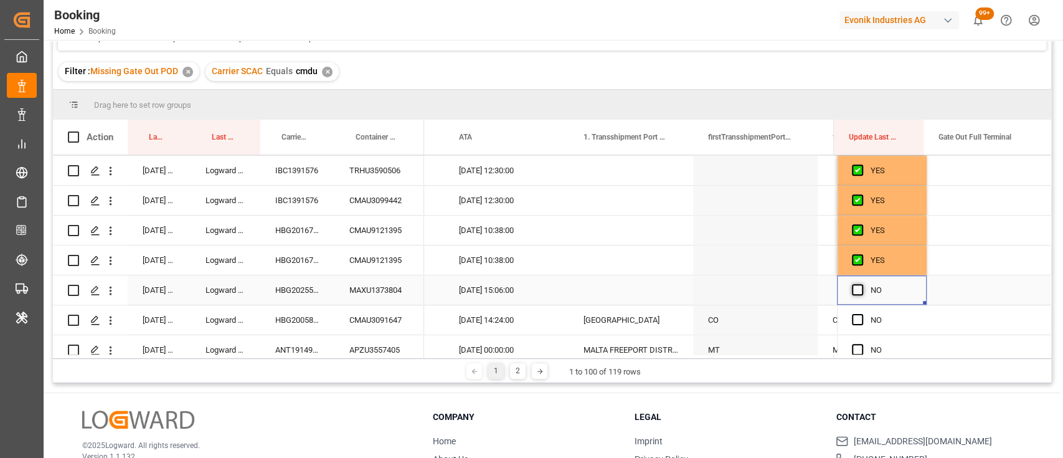
click at [852, 290] on span "Press SPACE to select this row." at bounding box center [857, 289] width 11 height 11
click at [861, 284] on input "Press SPACE to select this row." at bounding box center [861, 284] width 0 height 0
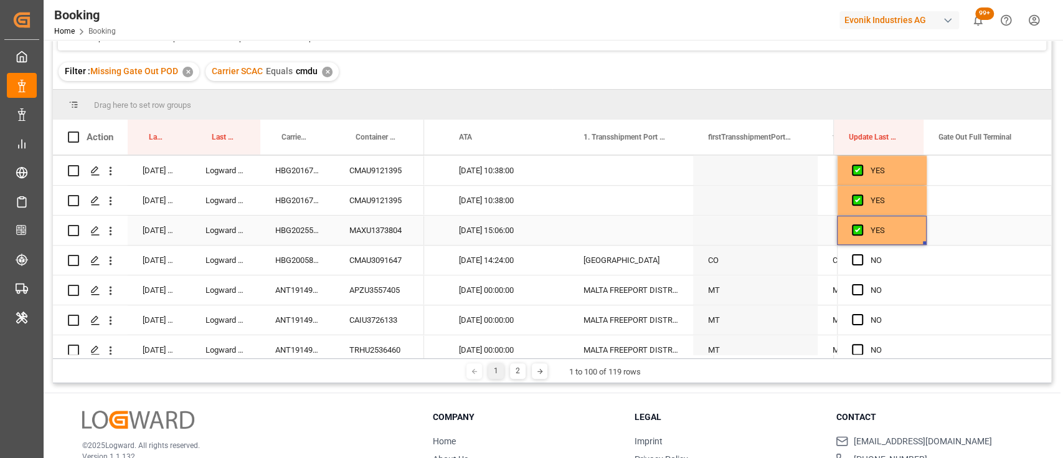
scroll to position [911, 0]
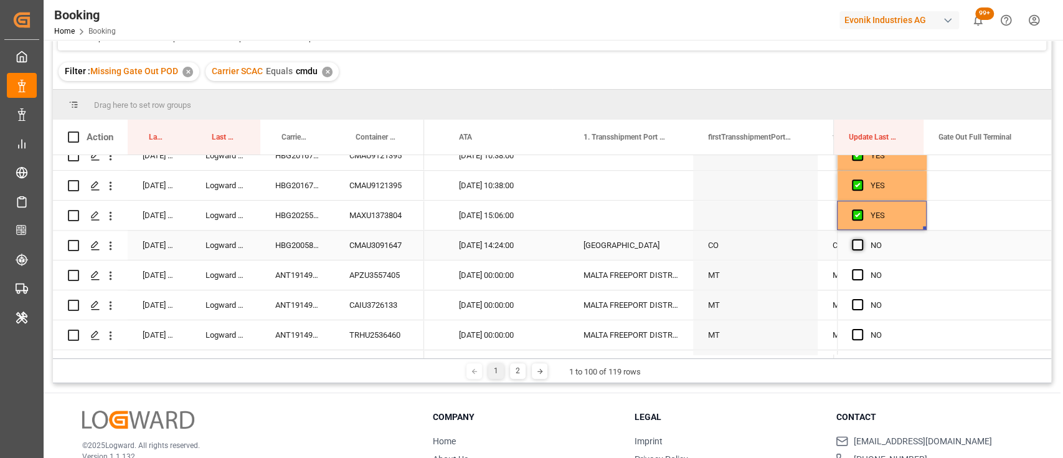
click at [856, 242] on span "Press SPACE to select this row." at bounding box center [857, 244] width 11 height 11
click at [861, 239] on input "Press SPACE to select this row." at bounding box center [861, 239] width 0 height 0
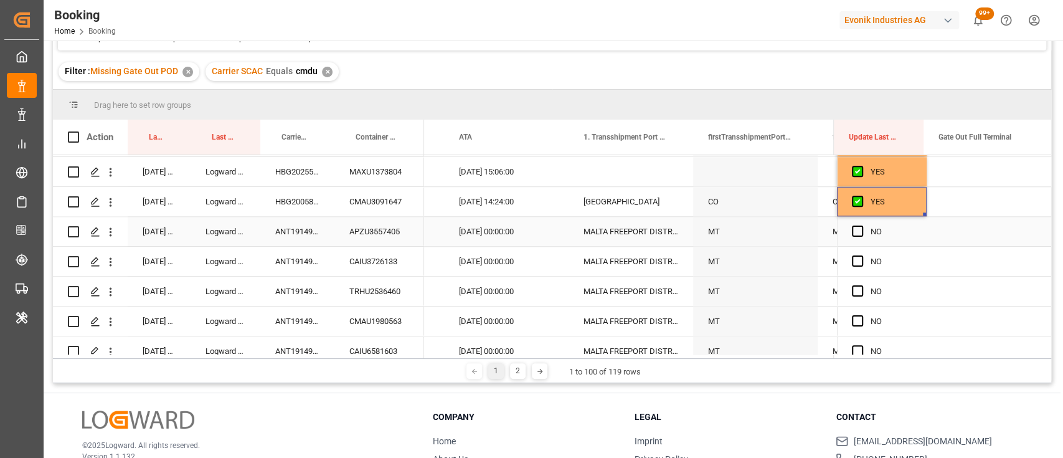
scroll to position [956, 0]
click at [389, 209] on div "CMAU3091647" at bounding box center [379, 200] width 90 height 29
click at [852, 227] on span "Press SPACE to select this row." at bounding box center [857, 229] width 11 height 11
click at [861, 224] on input "Press SPACE to select this row." at bounding box center [861, 224] width 0 height 0
drag, startPoint x: 921, startPoint y: 240, endPoint x: 916, endPoint y: 381, distance: 140.2
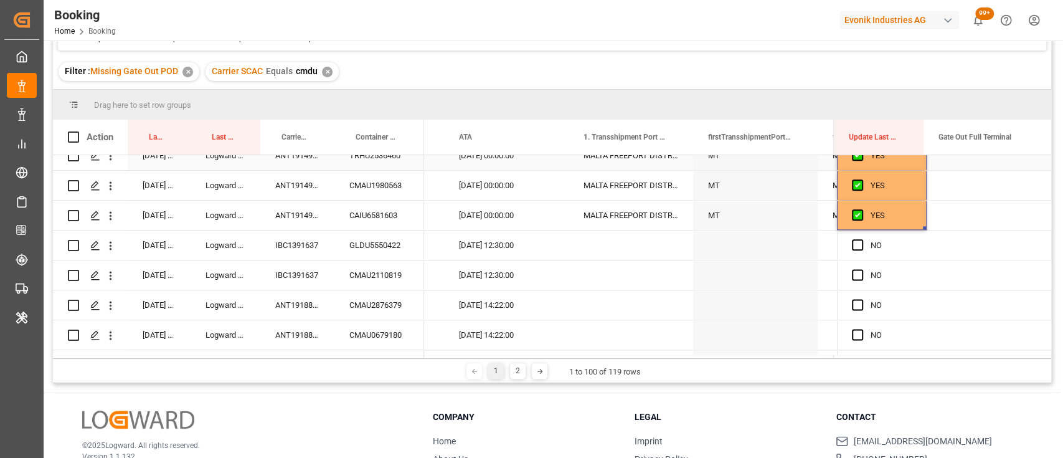
scroll to position [1099, 0]
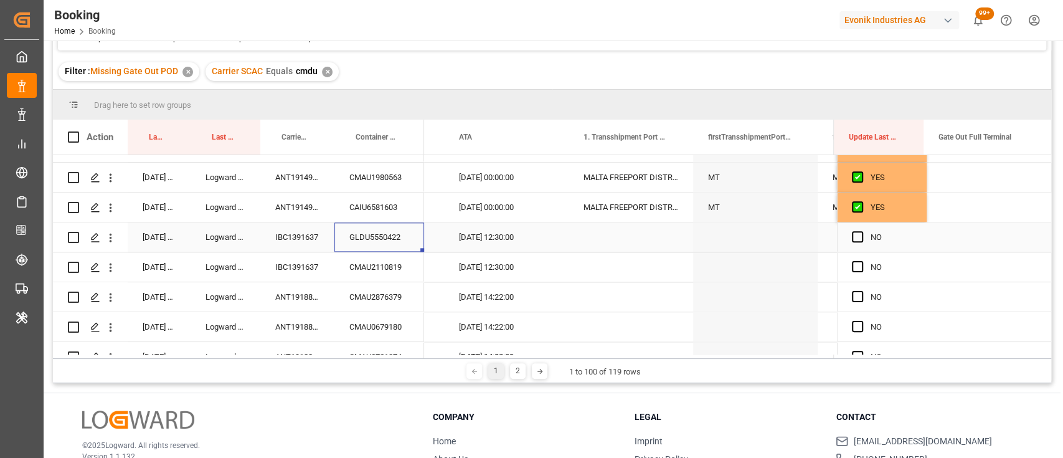
click at [367, 232] on div "GLDU5550422" at bounding box center [379, 236] width 90 height 29
click at [299, 232] on div "IBC1391637" at bounding box center [297, 236] width 74 height 29
click at [857, 237] on span "Press SPACE to select this row." at bounding box center [857, 236] width 11 height 11
click at [861, 231] on input "Press SPACE to select this row." at bounding box center [861, 231] width 0 height 0
drag, startPoint x: 921, startPoint y: 249, endPoint x: 914, endPoint y: 361, distance: 112.9
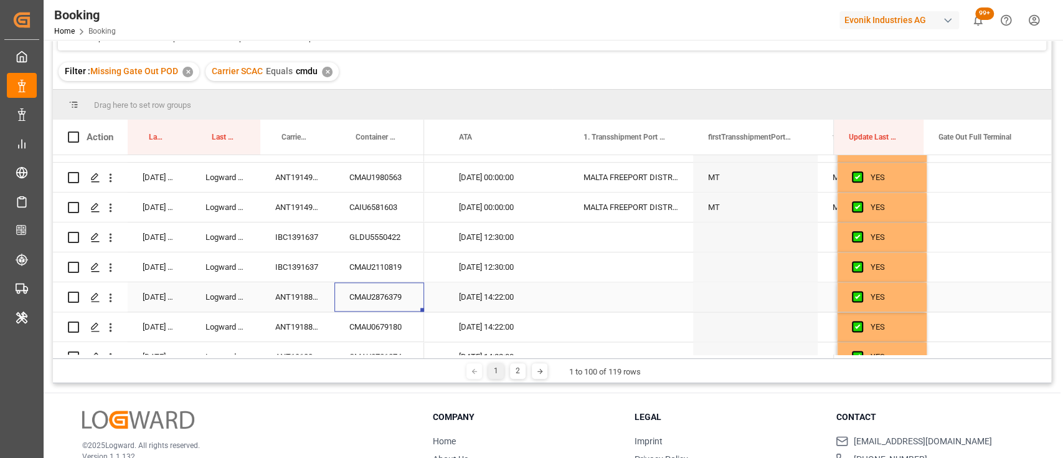
click at [363, 288] on div "CMAU2876379" at bounding box center [379, 296] width 90 height 29
click at [308, 285] on div "ANT1918882" at bounding box center [297, 296] width 74 height 29
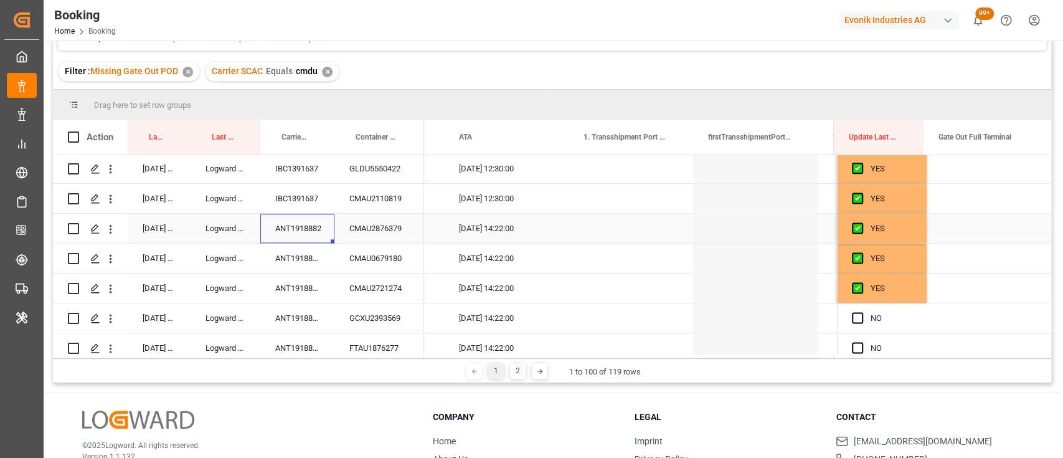
scroll to position [1168, 0]
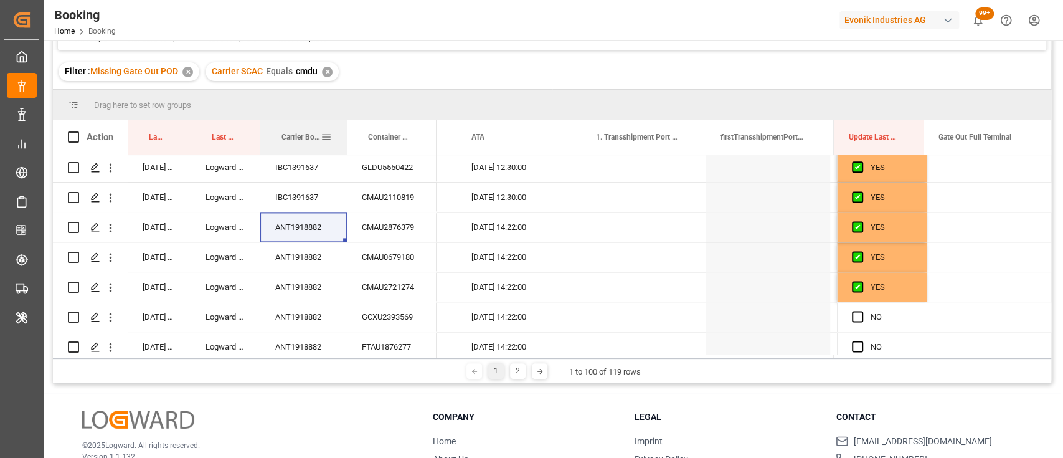
drag, startPoint x: 334, startPoint y: 132, endPoint x: 346, endPoint y: 131, distance: 12.5
click at [346, 131] on div at bounding box center [346, 137] width 5 height 35
click at [394, 263] on div "CMAU0679180" at bounding box center [392, 256] width 90 height 29
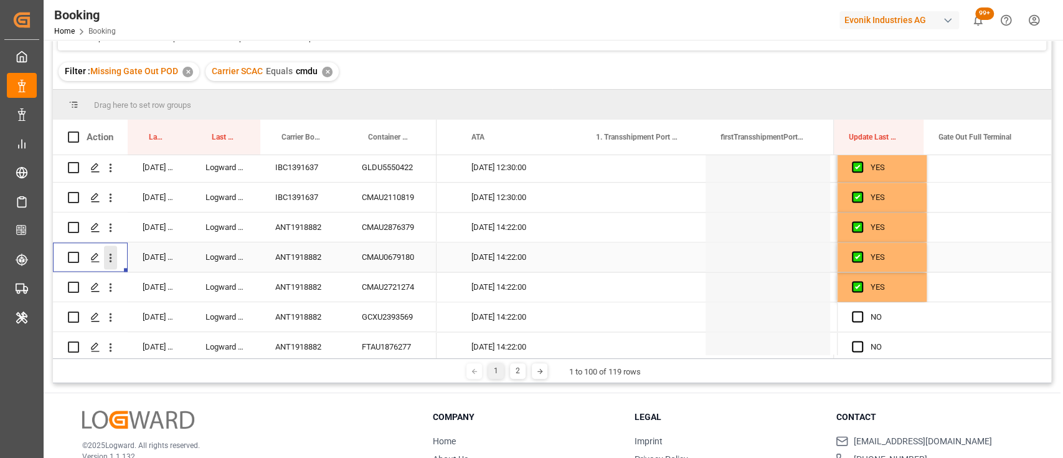
click at [111, 259] on icon "open menu" at bounding box center [110, 257] width 13 height 13
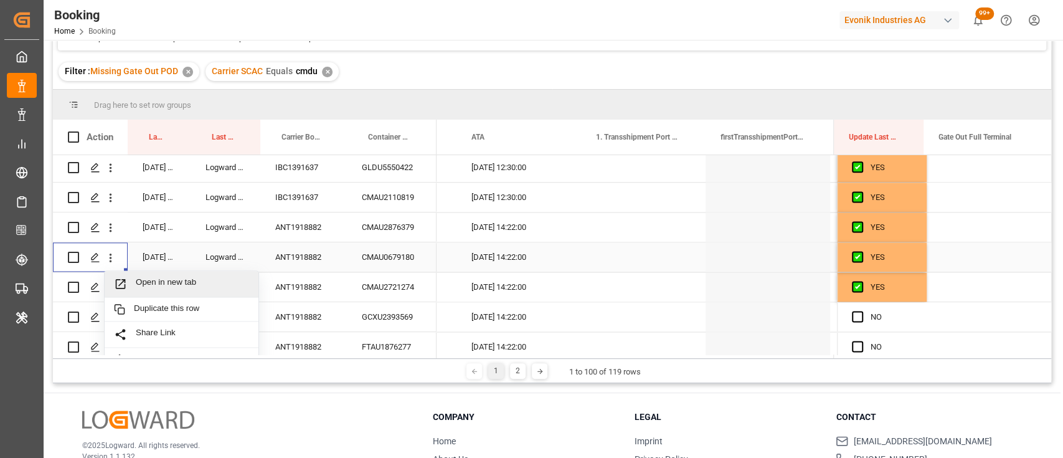
click at [156, 273] on div "Open in new tab" at bounding box center [182, 284] width 154 height 26
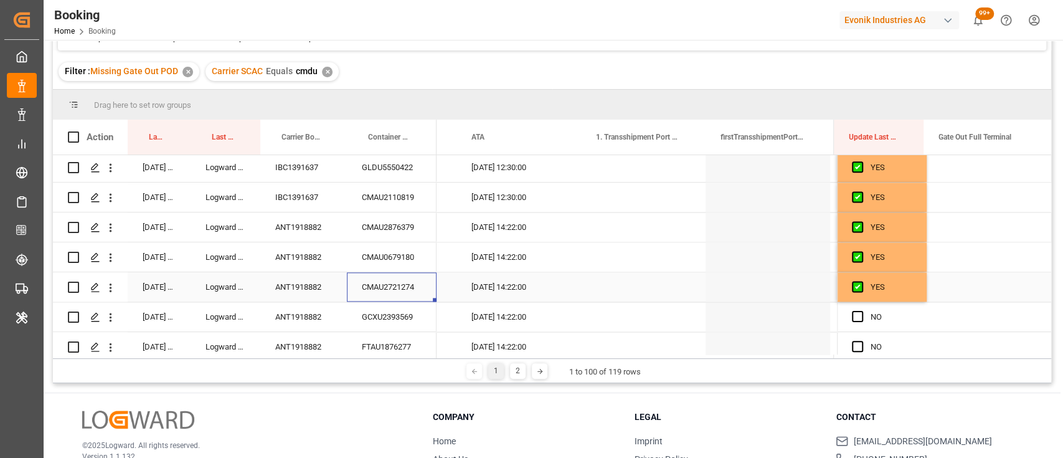
click at [387, 284] on div "CMAU2721274" at bounding box center [392, 286] width 90 height 29
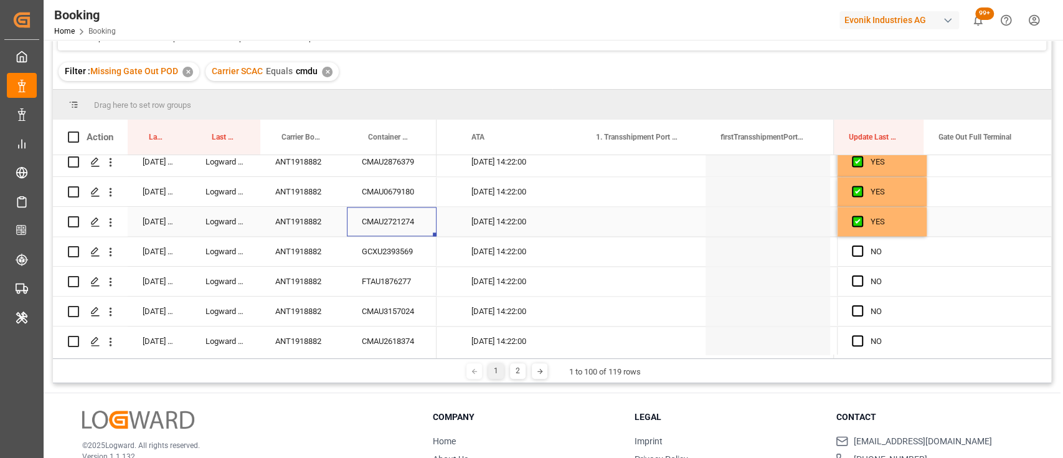
scroll to position [1236, 0]
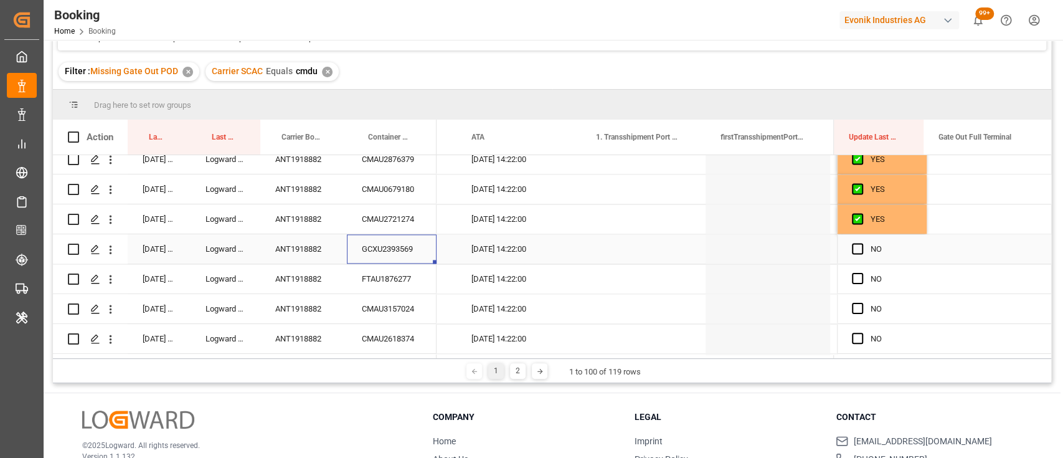
click at [394, 247] on div "GCXU2393569" at bounding box center [392, 248] width 90 height 29
click at [972, 239] on div "Press SPACE to select this row." at bounding box center [989, 248] width 125 height 29
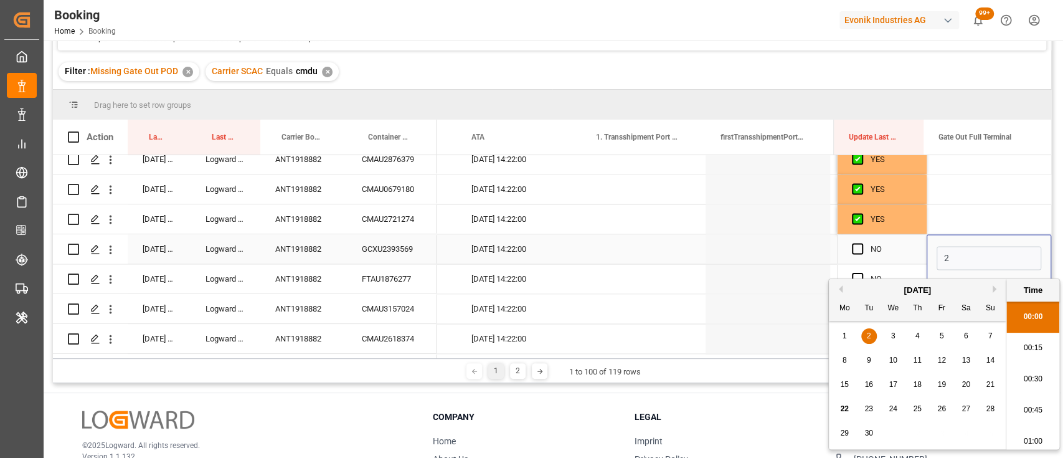
scroll to position [2090, 0]
type input "22-09-2025 00:00"
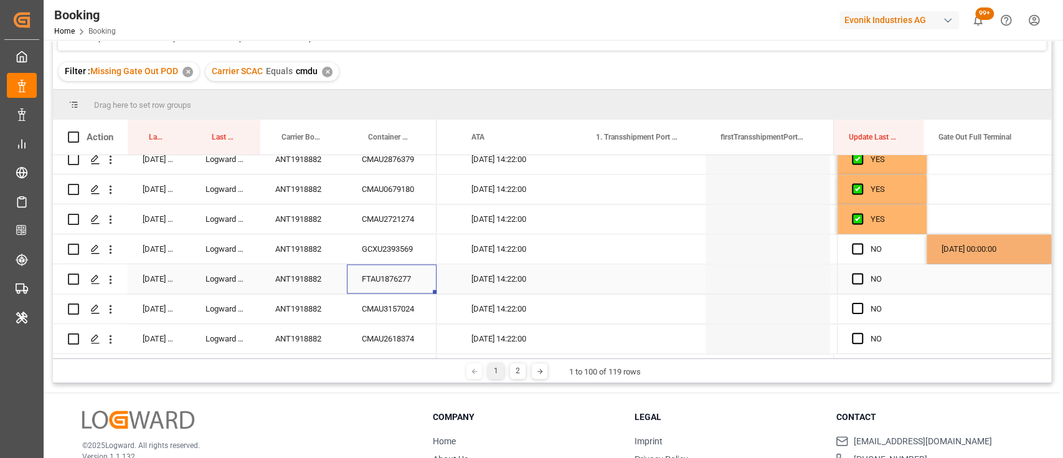
click at [401, 288] on div "FTAU1876277" at bounding box center [392, 278] width 90 height 29
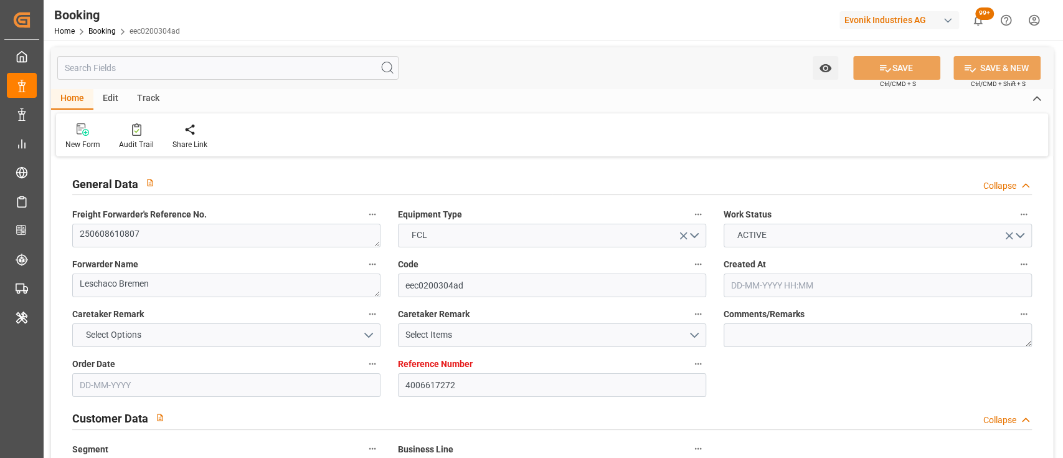
type input "4006617272"
type input "9933016"
type input "ONE"
type input "Ocean Network Express"
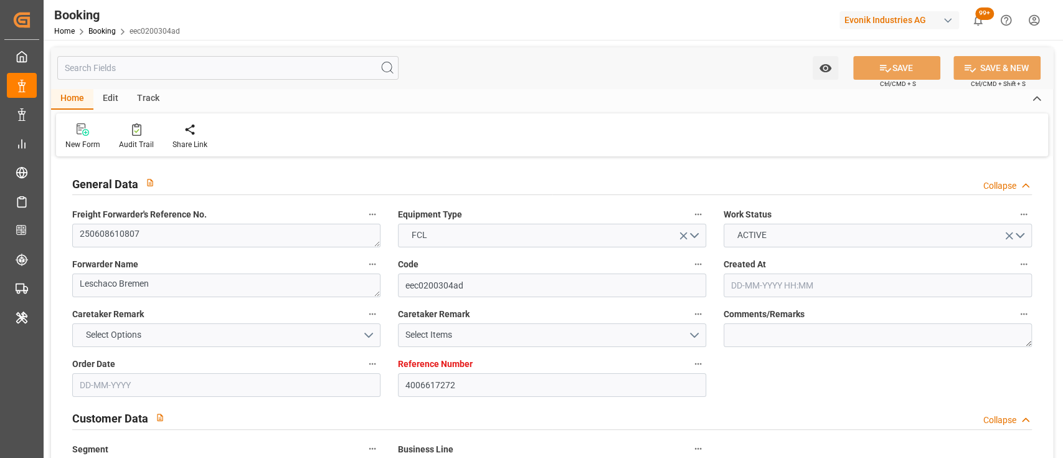
type input "DEHAM"
type input "DZALG"
type input "47"
type input "ESALG"
type input "0"
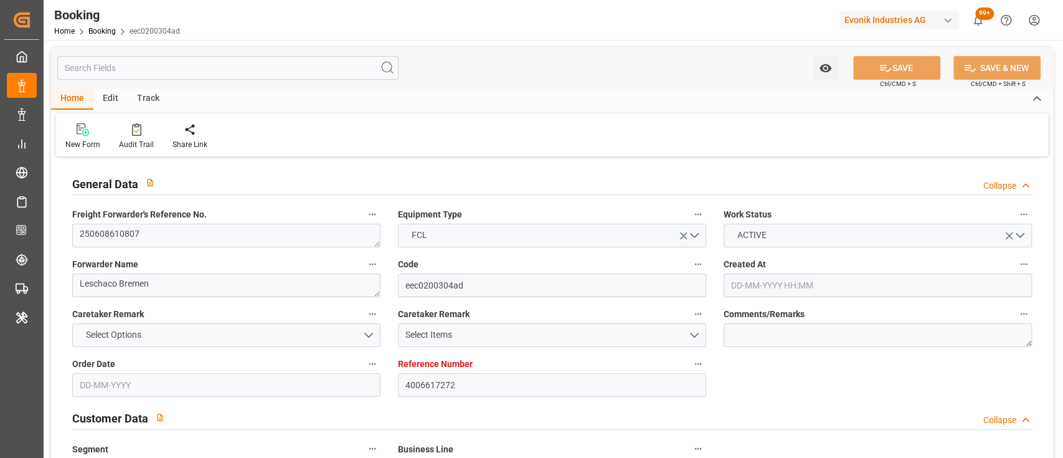
type input "0"
type input "DEHAM"
type input "DZALG"
type input "30-05-2025 08:16"
type input "30-05-2025"
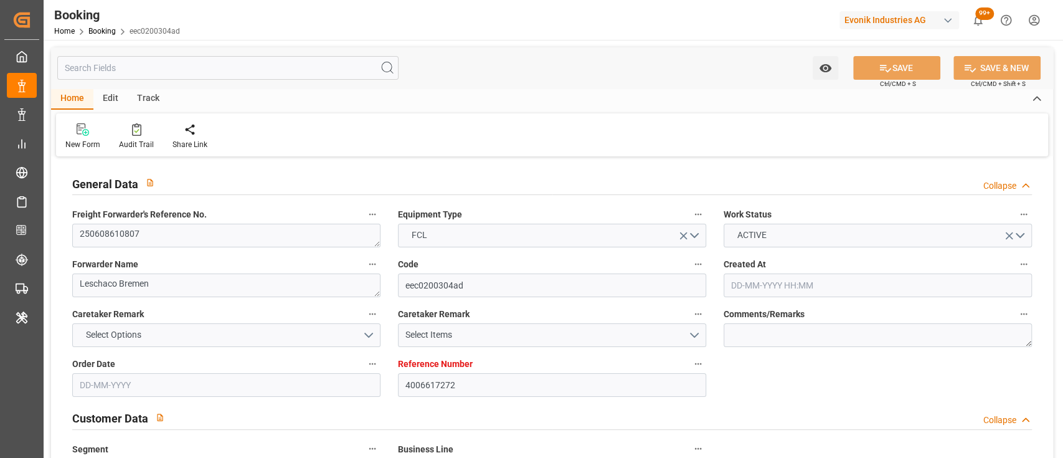
type input "31-07-2025"
type input "16-06-2025"
type input "16-06-2025 00:00"
type input "30-05-2025"
type input "01-07-2025 15:00"
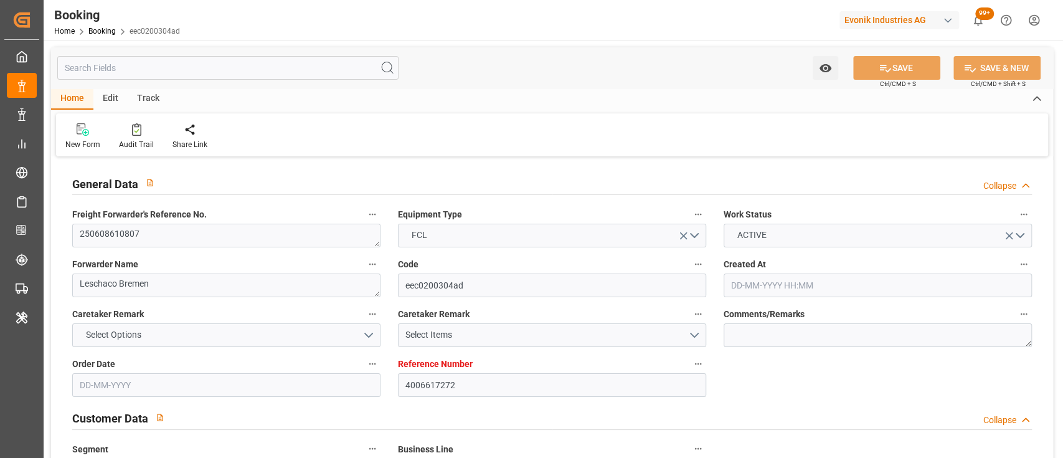
type input "20-06-2025 00:00"
type input "20-06-2025"
type input "01-07-2025 15:21"
type input "25-06-2025 01:54"
type input "14-08-2025 16:15"
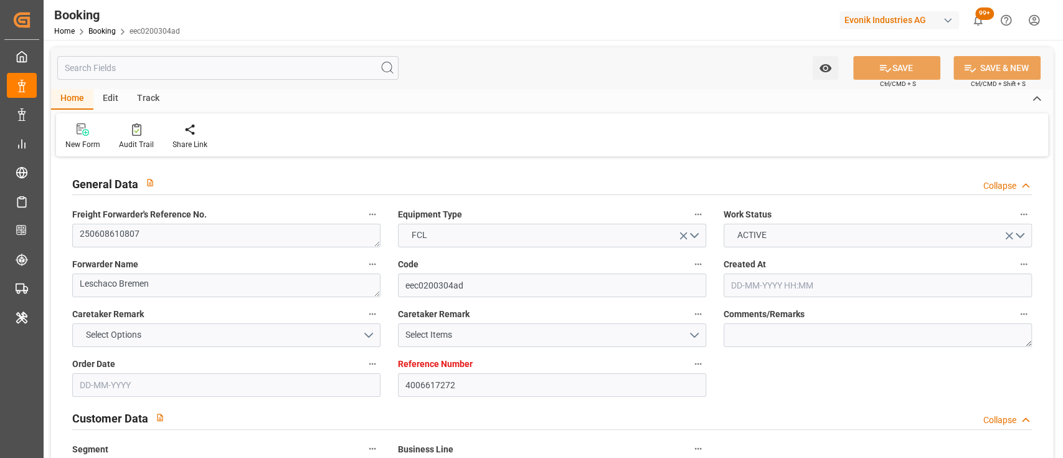
type input "01-07-2025 00:00"
type input "01-07-2025"
type input "17-08-2025 11:30"
type input "10-07-2025 00:00"
type input "06-07-2025 20:30"
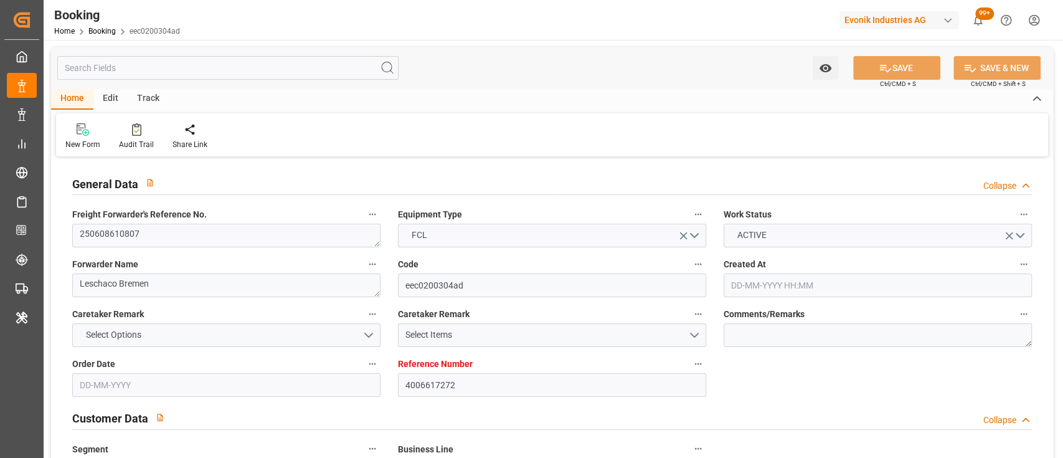
type input "10-07-2025 12:45"
type input "15-07-2025 00:00"
type input "07-07-2025 02:30"
type input "09-08-2025 16:15"
type input "16-06-2025"
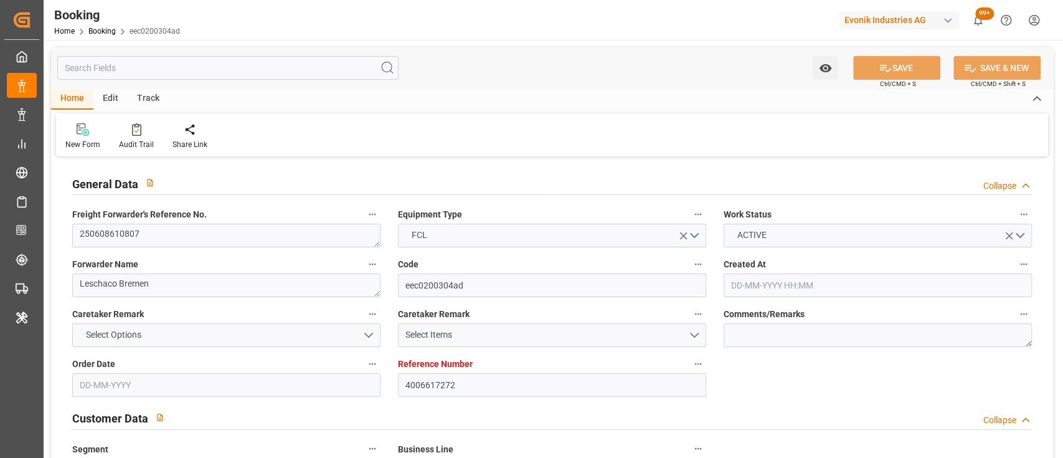
type input "21-09-2025 12:22"
type input "21-09-2025"
type input "13-06-2025 13:30"
type input "27-06-2025 21:30"
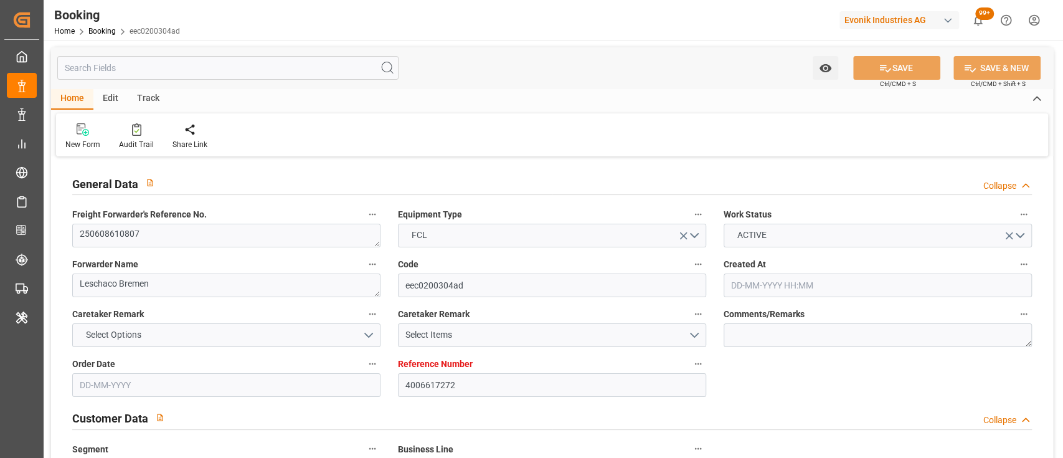
type input "01-07-2025 12:58"
type input "30-06-2025 11:58"
type input "30-06-2025 15:57"
type input "01-07-2025 15:00"
type input "01-07-2025 15:42"
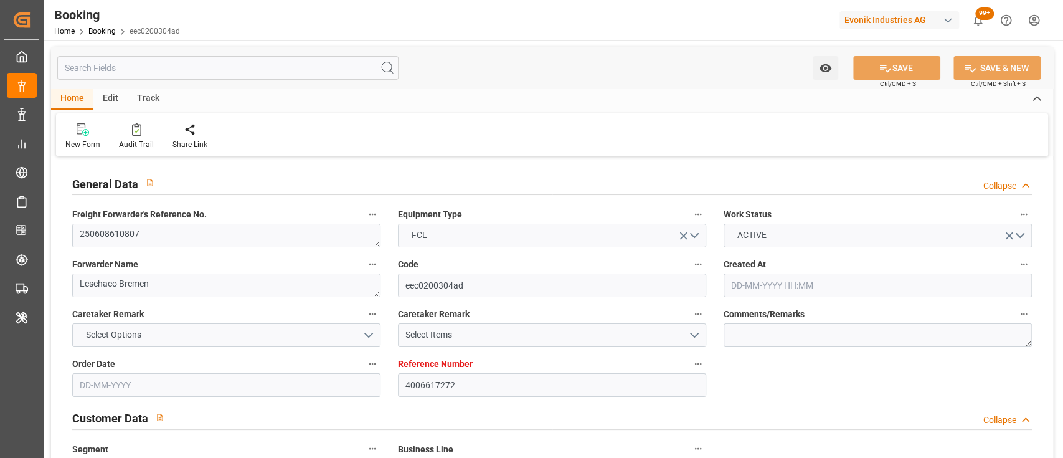
type input "10-07-2025 08:00"
type input "10-07-2025 12:38"
type input "10-07-2025 09:30"
type input "07-07-2025 03:30"
type input "10-07-2025 17:58"
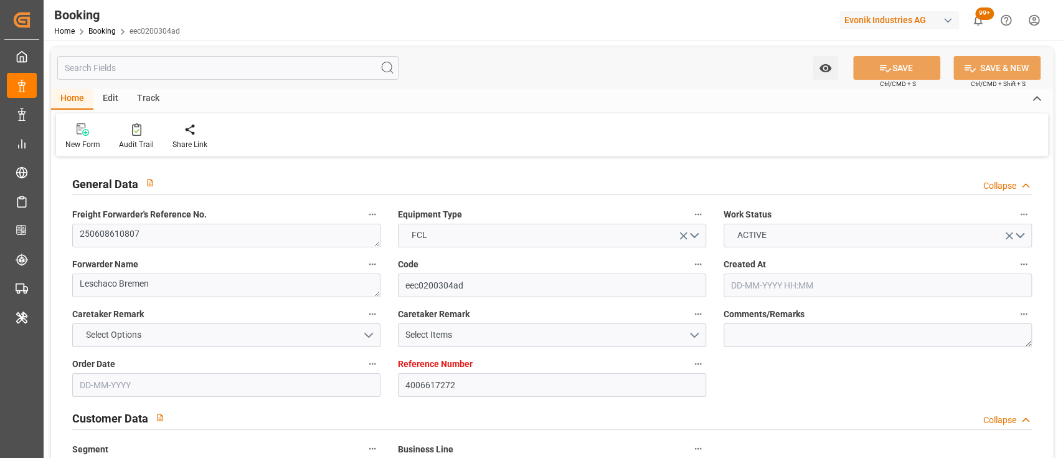
type input "10-07-2025 14:32"
type input "10-07-2025 18:53"
type input "07-07-2025 07:51"
type input "25-07-2025 15:23"
type input "10-07-2025 19:02"
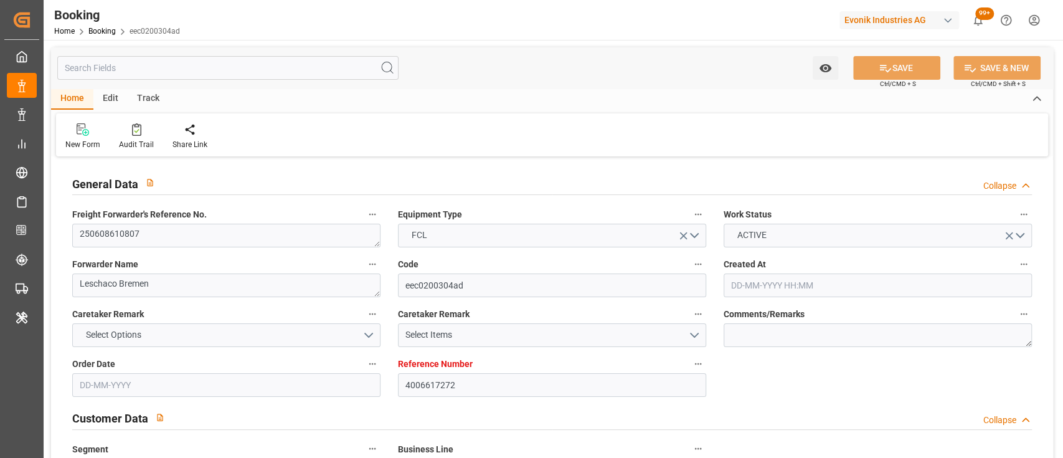
type input "14-08-2025 16:15"
type input "19-08-2025 22:27"
type input "17-08-2025 13:00"
type input "12-07-2025 09:30"
type input "17-08-2025 17:30"
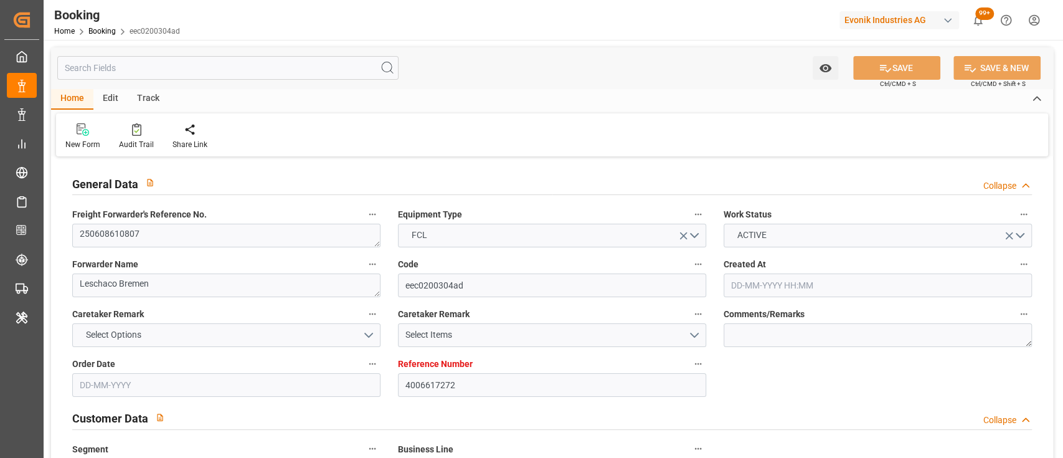
type input "12-07-2025 14:00"
type input "21-08-2025 13:00"
type input "18-08-2025 16:30"
type input "13-07-2025 13:00"
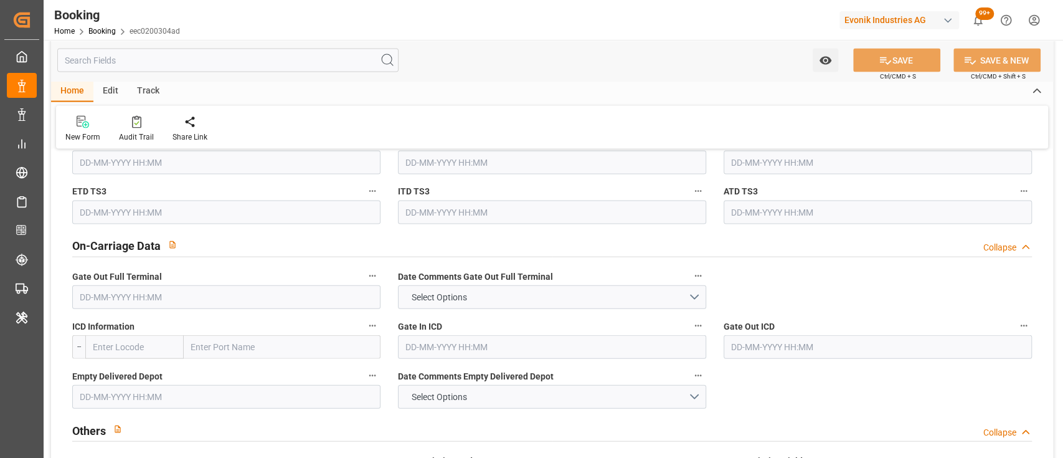
scroll to position [1759, 0]
click at [338, 287] on input "text" at bounding box center [226, 297] width 308 height 24
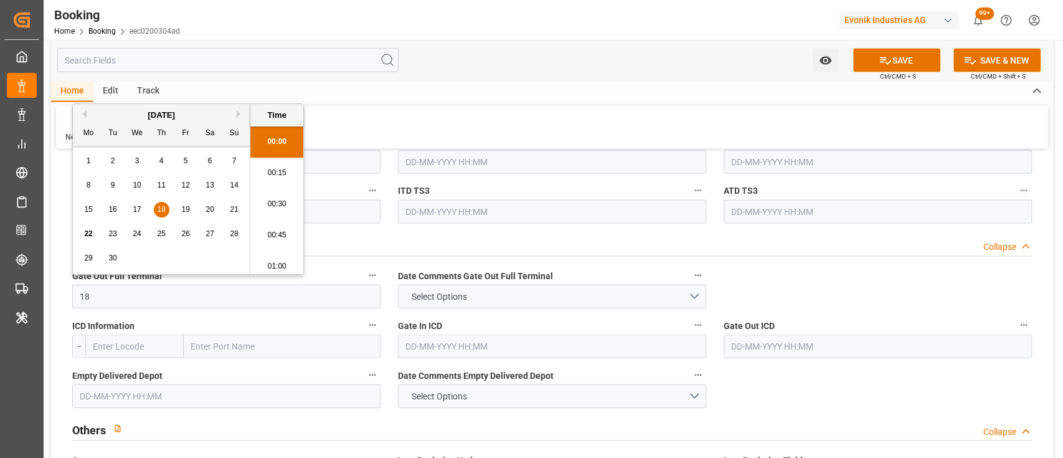
scroll to position [2059, 0]
type input "18-09-2025 00:00"
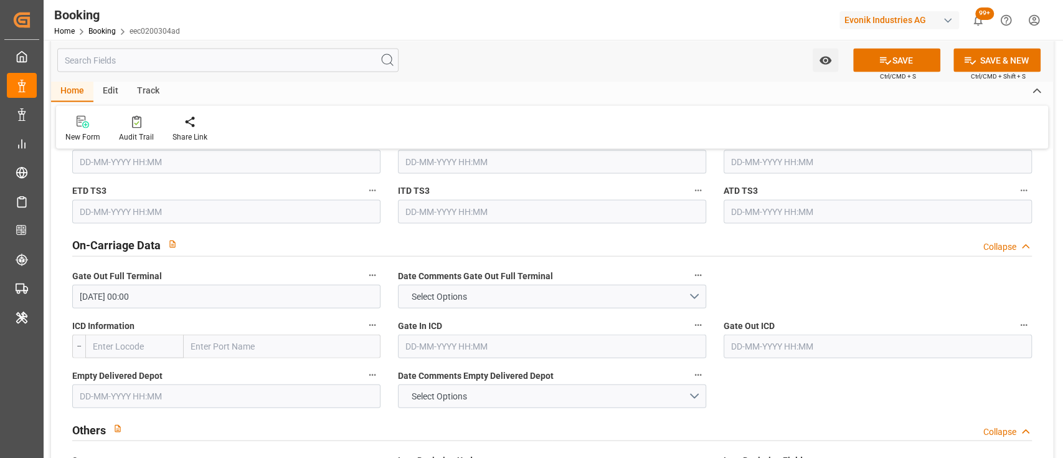
click at [266, 400] on input "text" at bounding box center [226, 396] width 308 height 24
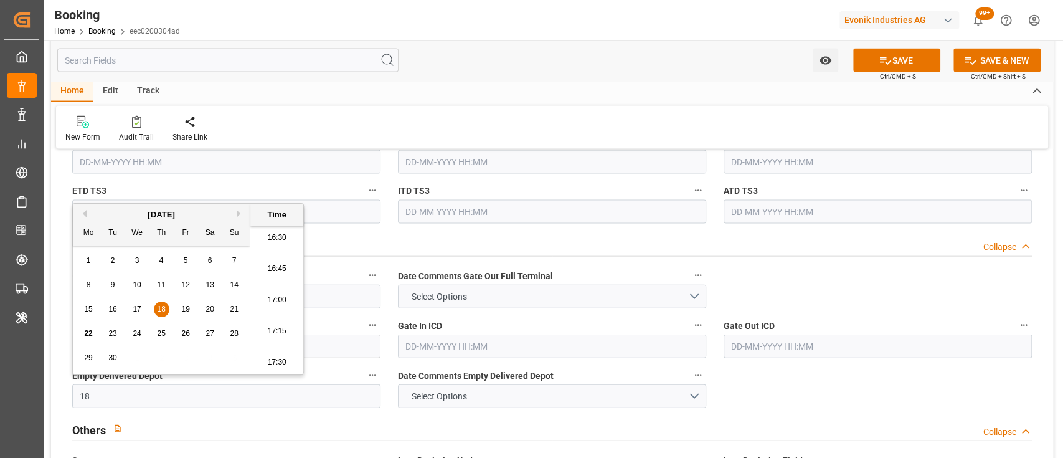
type input "18-09-2025 00:00"
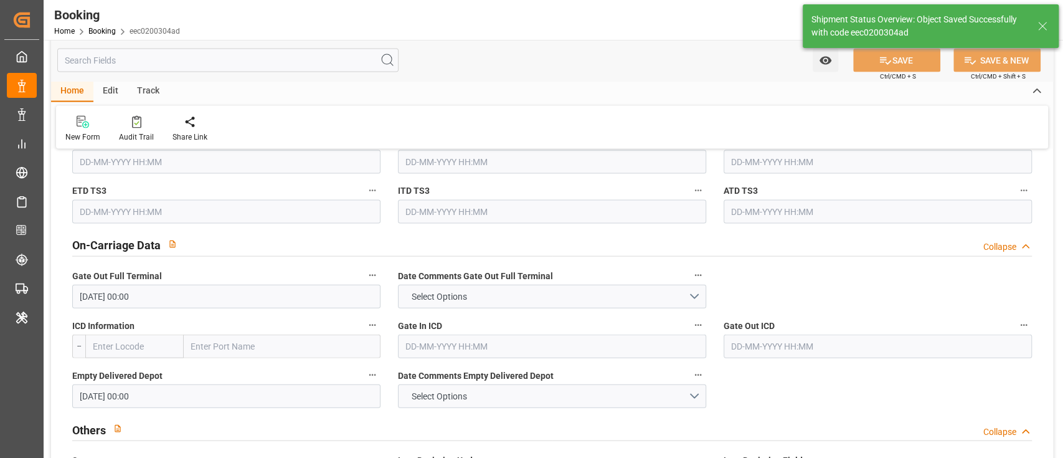
type textarea "[PERSON_NAME]"
type input "22-09-2025 11:32"
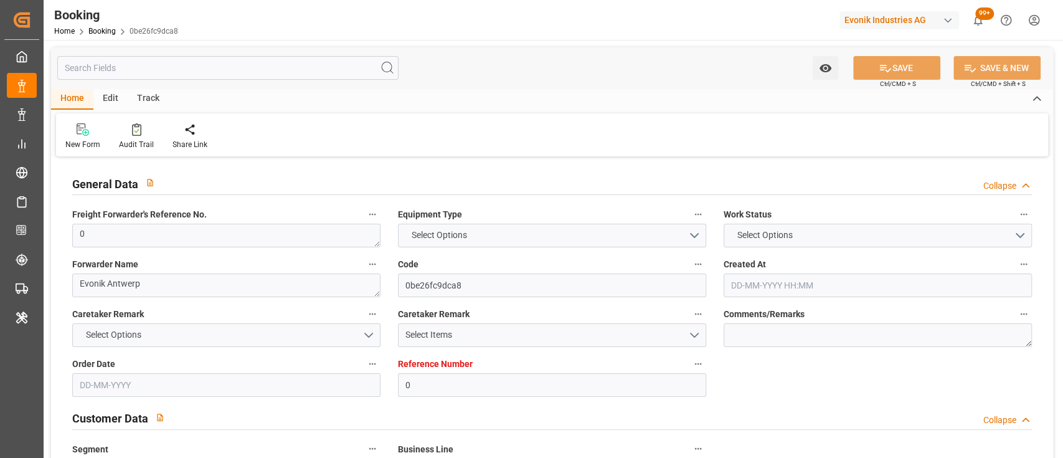
type input "0"
type input "9322463"
type input "CMACGM"
type input "CMA CGM Group"
type input "BEANR"
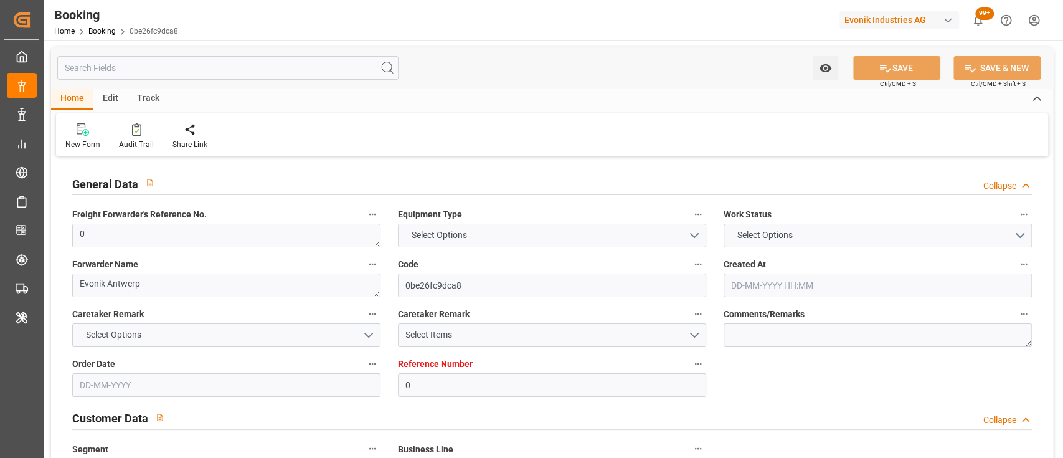
type input "TRGEB"
type input "27"
type input "0"
type input "BEANR"
type input "TRGEB"
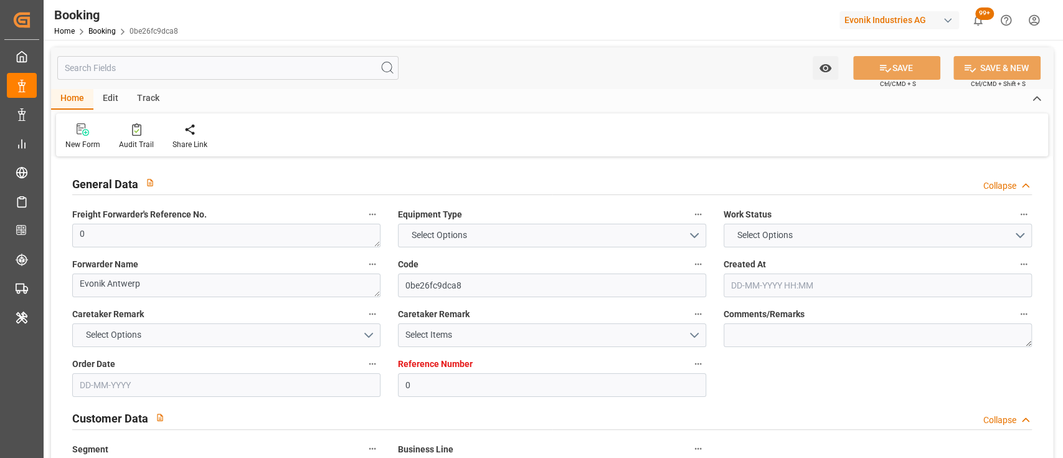
type input "9322463"
type input "15-07-2025 09:55"
type input "15-07-2025"
type input "06-09-2025"
type input "06-08-2025"
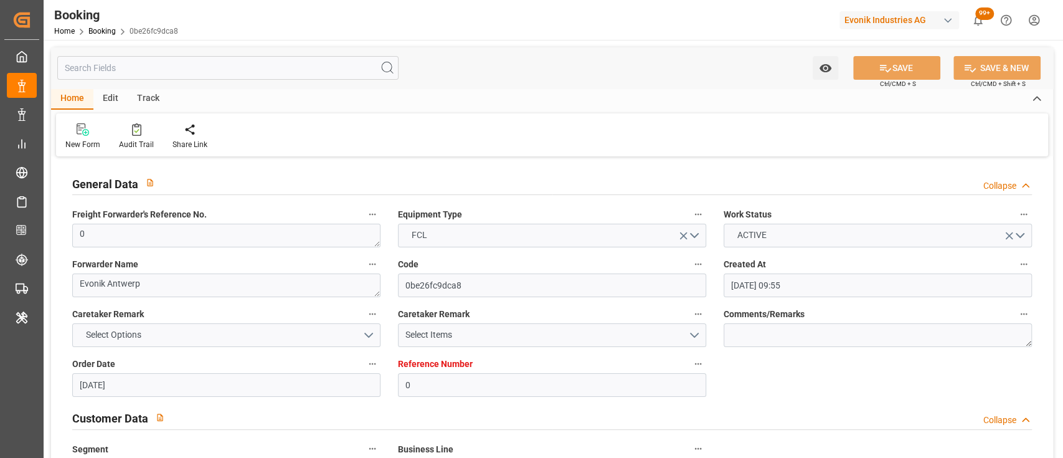
type input "22-08-2025 02:36"
type input "22-08-2025 00:00"
type input "[DATE] 14:36"
type input "12-08-2025 09:47"
type input "[DATE] 13:30"
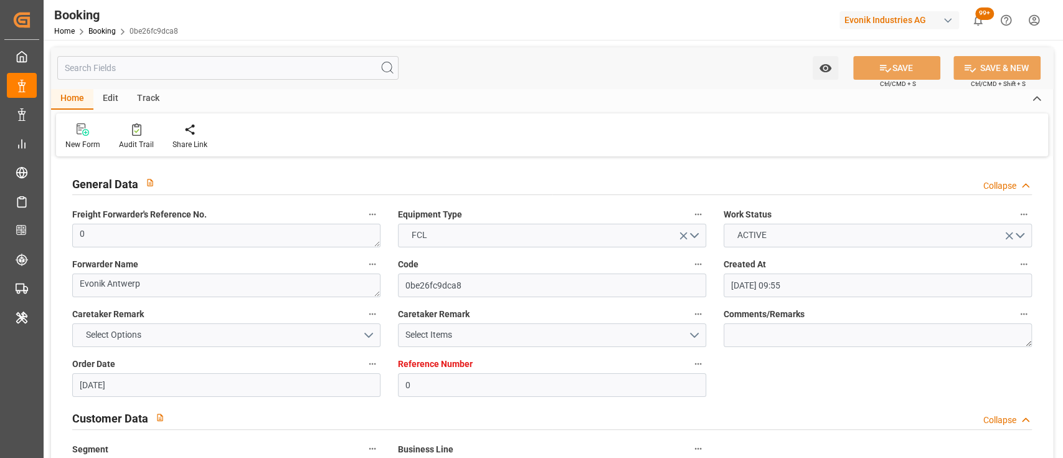
type input "[DATE] 00:00"
type input "[DATE] 14:22"
type input "[DATE] 15:09"
type input "[DATE]"
type input "06-08-2025 07:01"
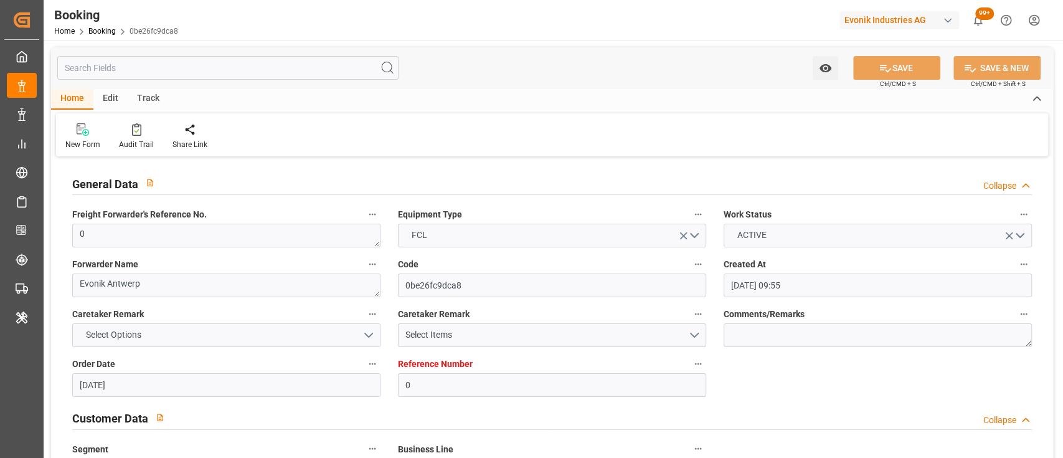
type input "22-08-2025 04:21"
type input "[DATE] 10:21"
type input "[DATE] 15:07"
type input "[DATE] 13:30"
type input "[DATE] 11:15"
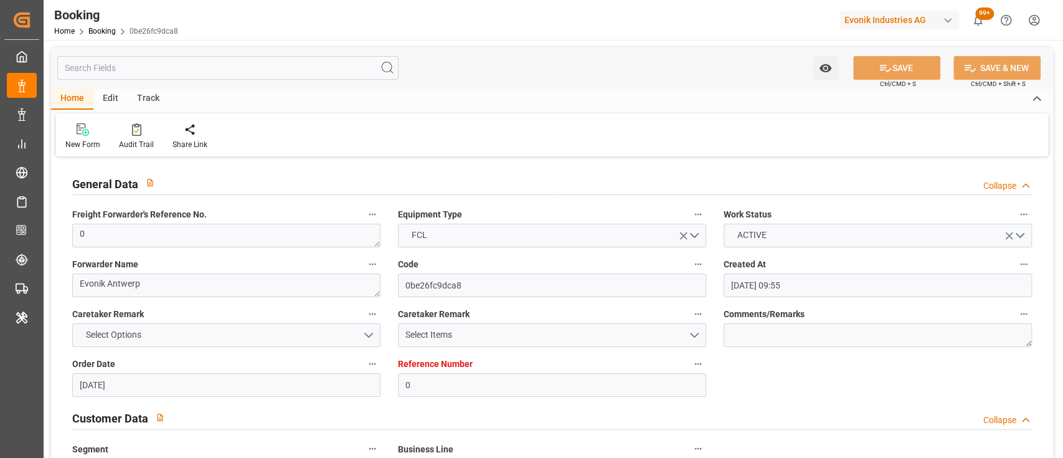
type input "[DATE] 15:46"
type input "[DATE] 12:45"
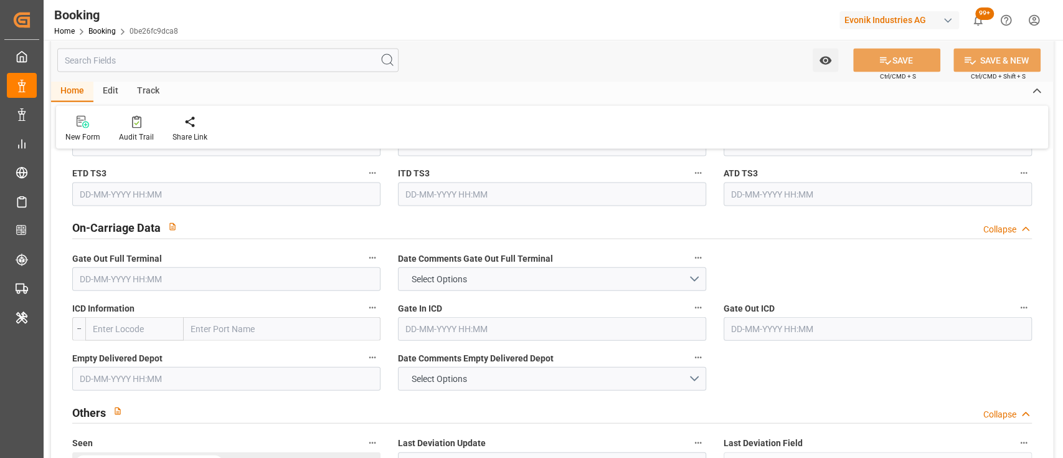
scroll to position [1775, 0]
click at [148, 282] on input "text" at bounding box center [226, 280] width 308 height 24
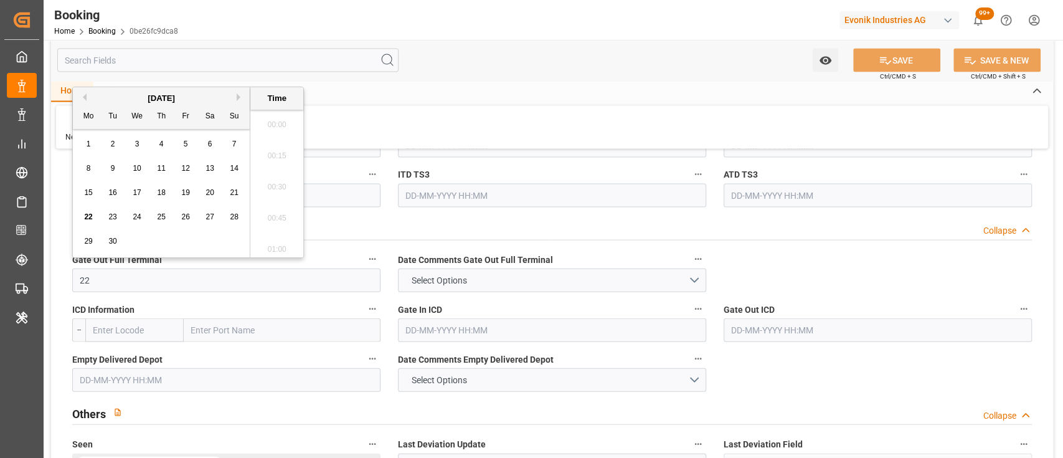
type input "[DATE] 00:00"
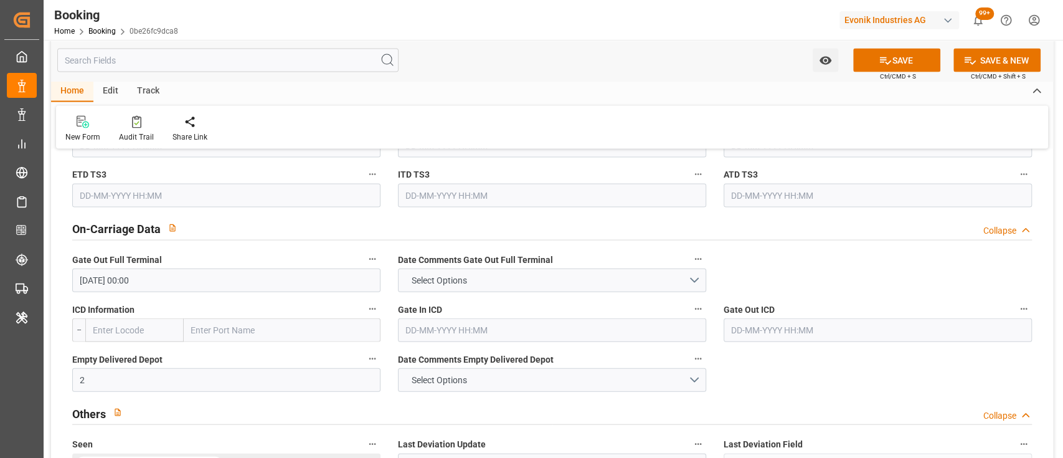
click at [108, 376] on input "2" at bounding box center [226, 380] width 308 height 24
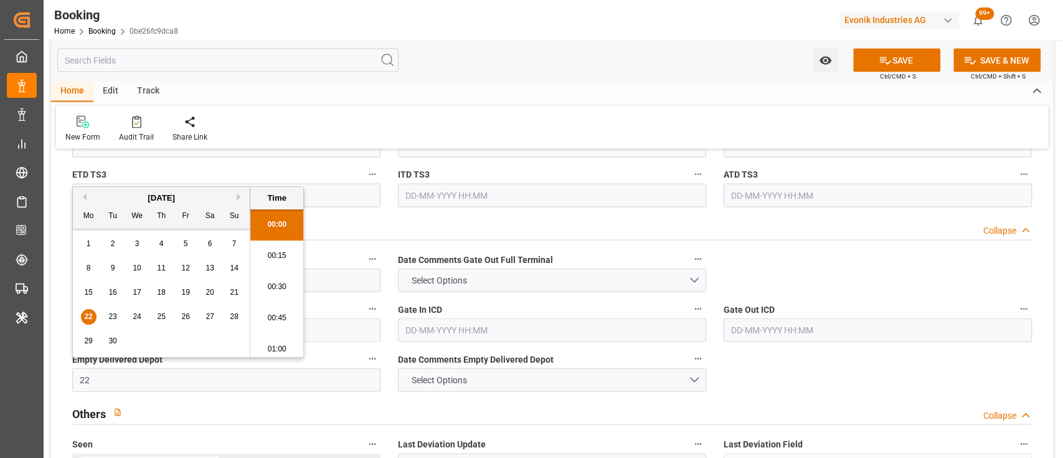
scroll to position [2090, 0]
type input "[DATE] 00:00"
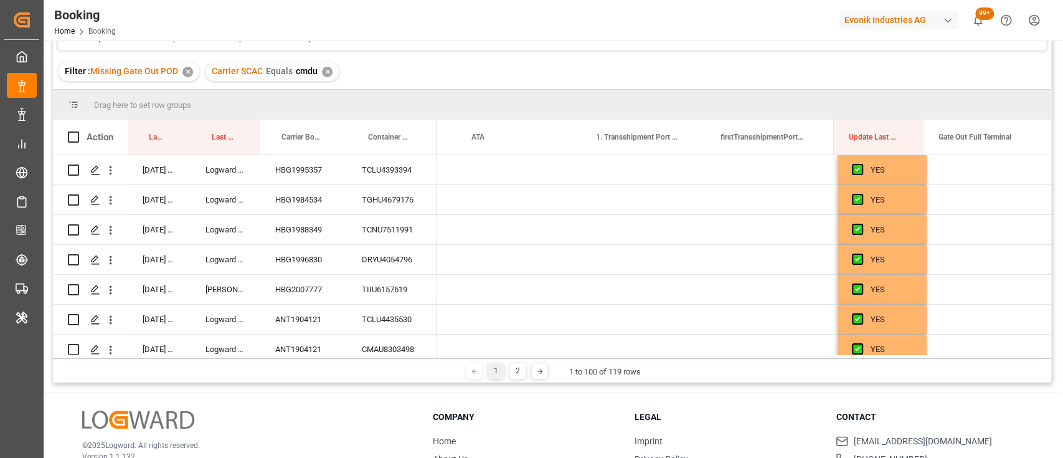
scroll to position [0, 12336]
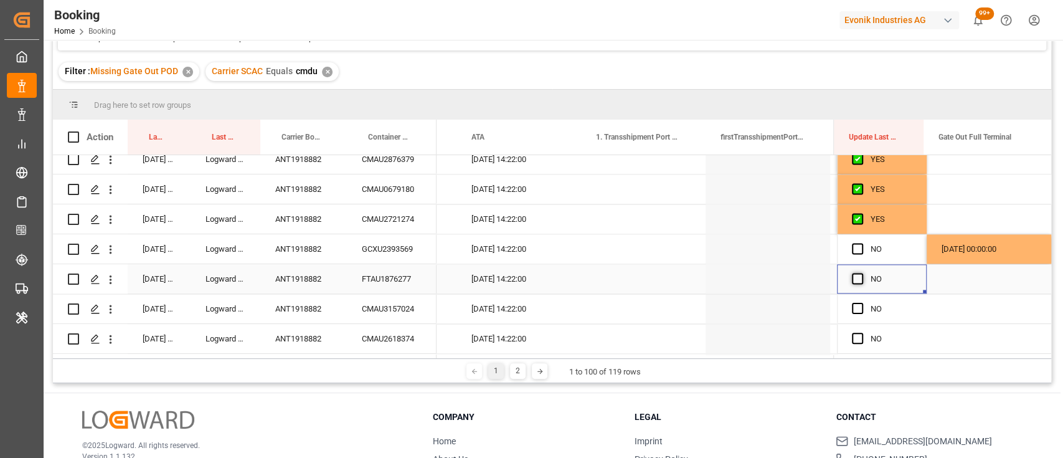
click at [852, 273] on span "Press SPACE to select this row." at bounding box center [857, 278] width 11 height 11
click at [861, 273] on input "Press SPACE to select this row." at bounding box center [861, 273] width 0 height 0
click at [852, 250] on span "Press SPACE to select this row." at bounding box center [857, 248] width 11 height 11
click at [861, 243] on input "Press SPACE to select this row." at bounding box center [861, 243] width 0 height 0
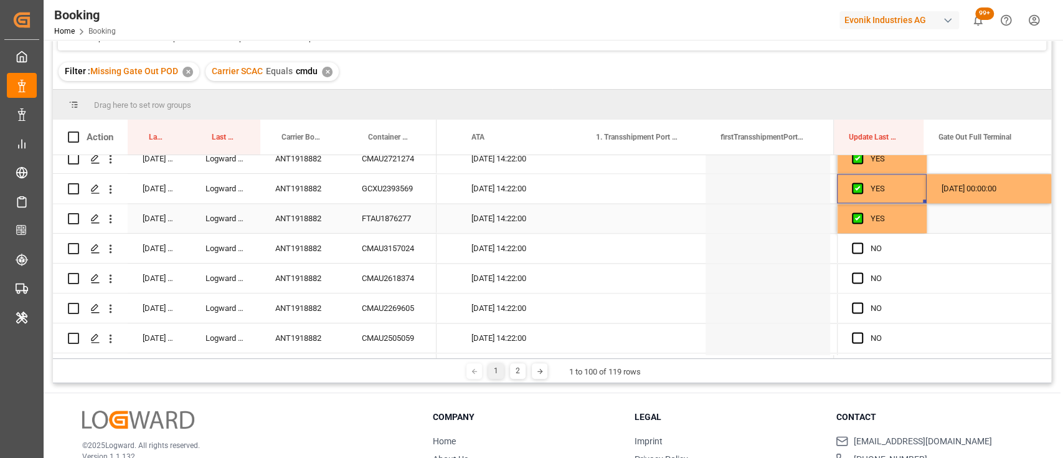
scroll to position [1298, 0]
click at [368, 242] on div "CMAU3157024" at bounding box center [392, 246] width 90 height 29
click at [853, 244] on span "Press SPACE to select this row." at bounding box center [857, 246] width 11 height 11
click at [861, 241] on input "Press SPACE to select this row." at bounding box center [861, 241] width 0 height 0
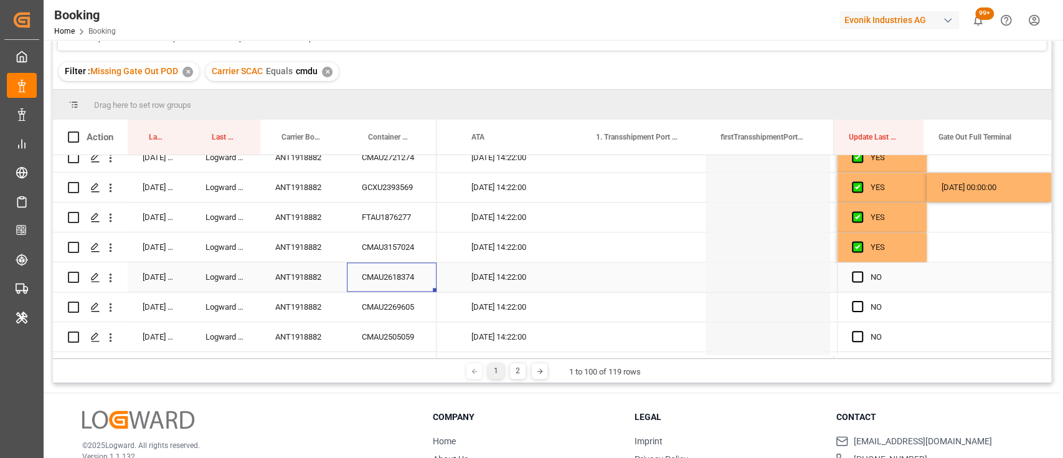
click at [399, 278] on div "CMAU2618374" at bounding box center [392, 276] width 90 height 29
click at [847, 278] on div "NO" at bounding box center [882, 276] width 90 height 29
click at [855, 277] on span "Press SPACE to select this row." at bounding box center [857, 276] width 11 height 11
click at [861, 271] on input "Press SPACE to select this row." at bounding box center [861, 271] width 0 height 0
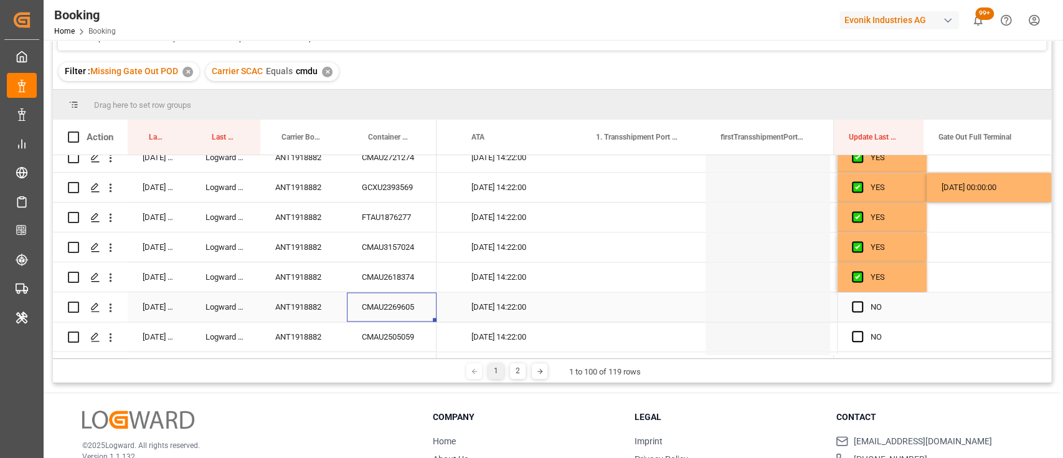
click at [389, 307] on div "CMAU2269605" at bounding box center [392, 306] width 90 height 29
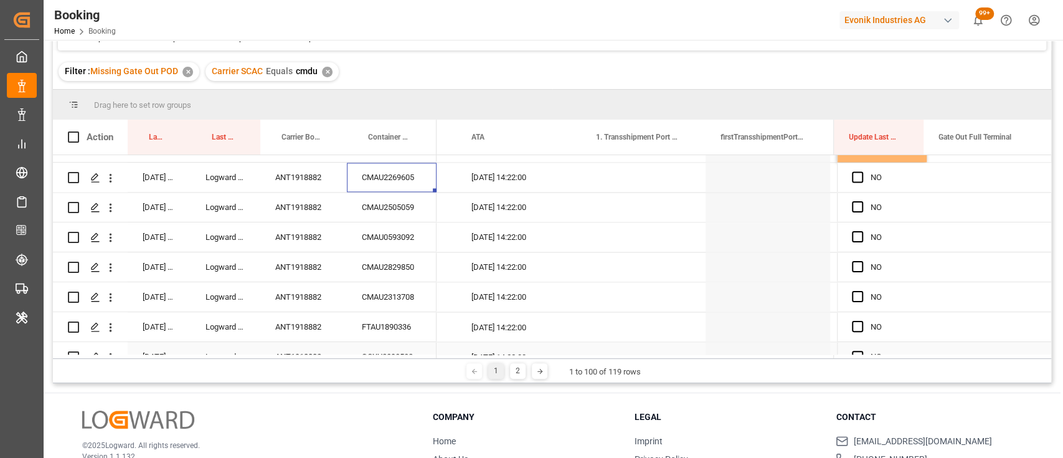
scroll to position [1429, 0]
click at [855, 174] on span "Press SPACE to select this row." at bounding box center [857, 174] width 11 height 11
click at [861, 169] on input "Press SPACE to select this row." at bounding box center [861, 169] width 0 height 0
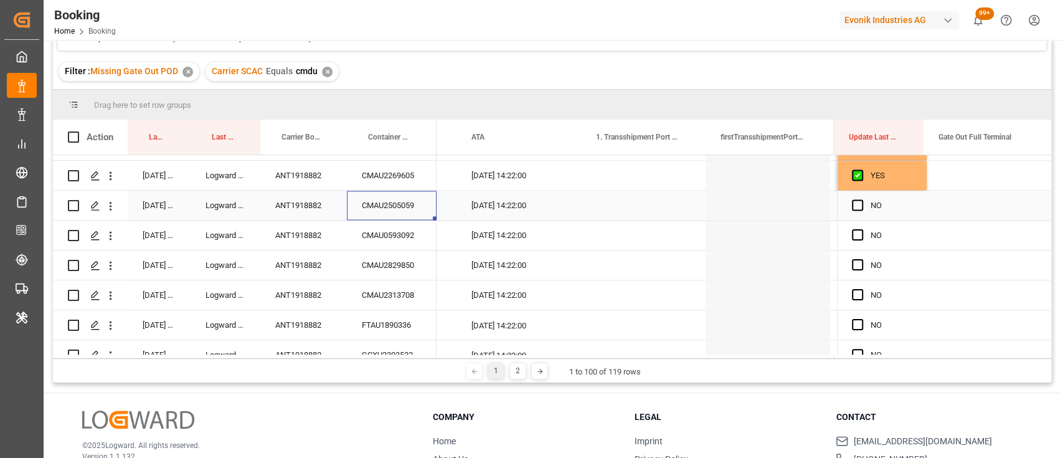
click at [368, 206] on div "CMAU2505059" at bounding box center [392, 205] width 90 height 29
click at [110, 207] on icon "open menu" at bounding box center [110, 205] width 13 height 13
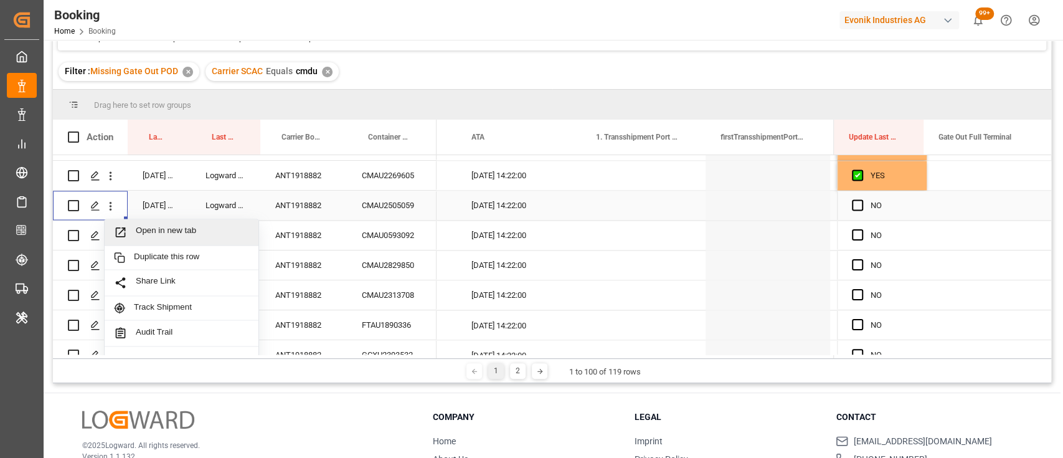
click at [168, 228] on span "Open in new tab" at bounding box center [192, 231] width 113 height 13
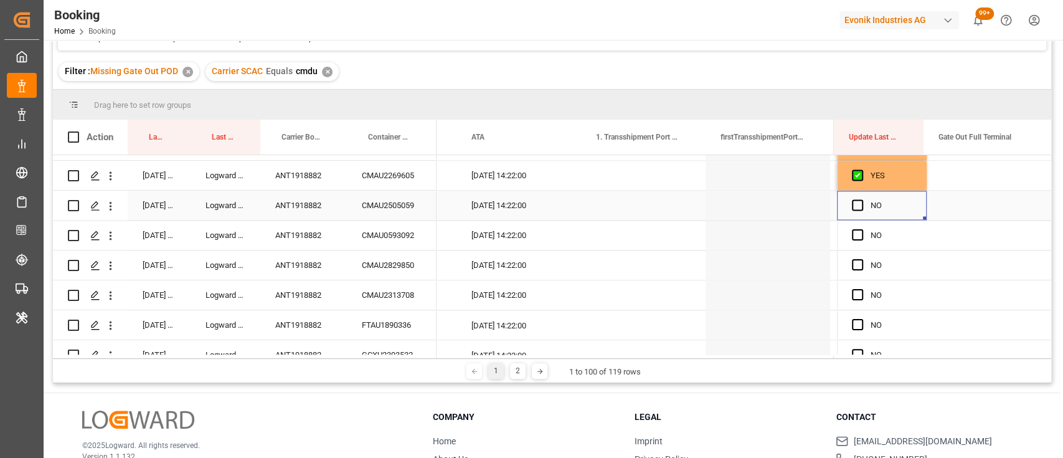
click at [846, 206] on div "NO" at bounding box center [882, 205] width 90 height 29
click at [857, 202] on span "Press SPACE to select this row." at bounding box center [857, 204] width 11 height 11
click at [861, 199] on input "Press SPACE to select this row." at bounding box center [861, 199] width 0 height 0
click at [369, 242] on div "CMAU0593092" at bounding box center [392, 234] width 90 height 29
click at [382, 263] on div "CMAU2829850" at bounding box center [392, 264] width 90 height 29
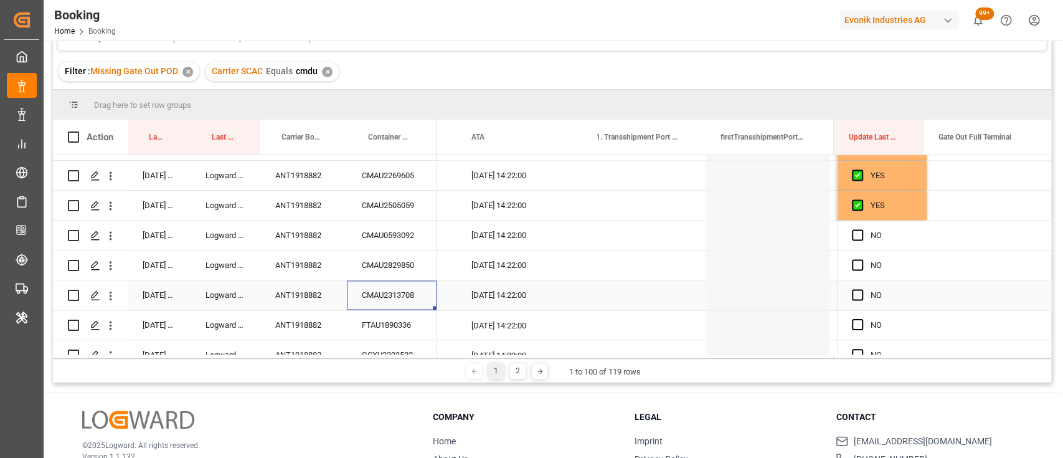
click at [391, 293] on div "CMAU2313708" at bounding box center [392, 294] width 90 height 29
click at [404, 317] on div "FTAU1890336" at bounding box center [392, 324] width 90 height 29
click at [964, 326] on div "Press SPACE to select this row." at bounding box center [989, 324] width 125 height 29
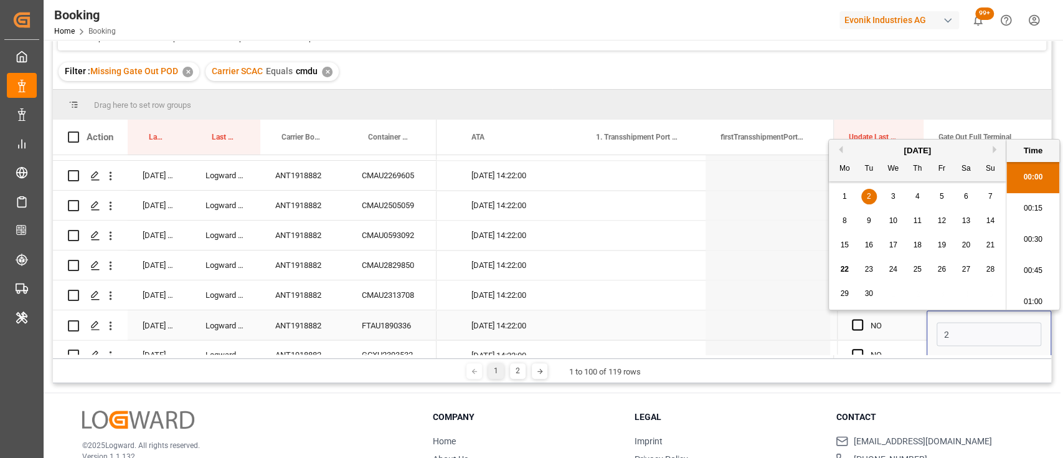
scroll to position [2090, 0]
type input "[DATE] 00:00"
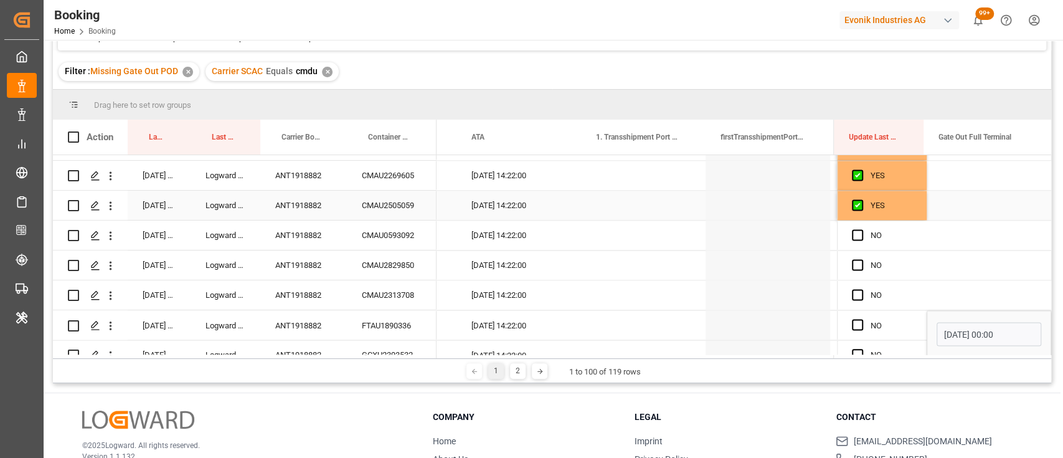
click at [894, 209] on div "YES" at bounding box center [891, 205] width 41 height 29
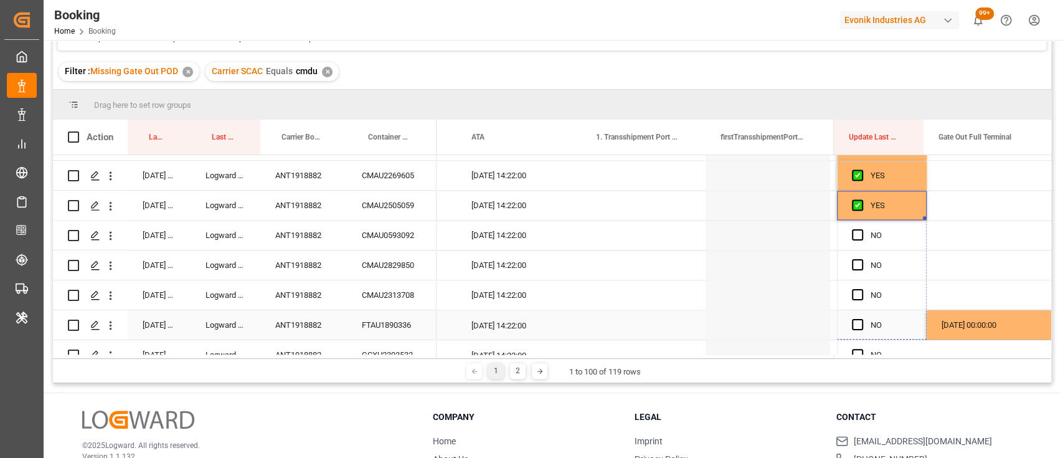
drag, startPoint x: 919, startPoint y: 216, endPoint x: 906, endPoint y: 318, distance: 103.0
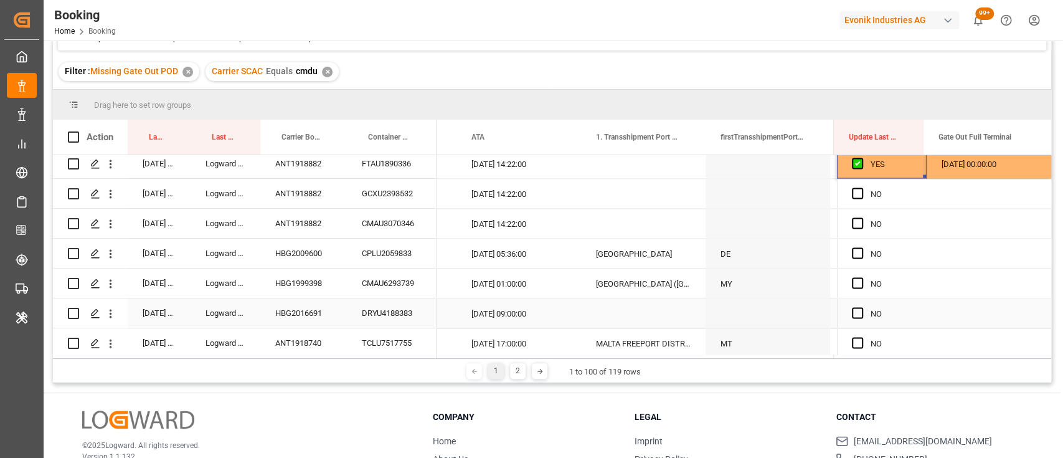
scroll to position [1592, 0]
click at [395, 193] on div "GCXU2393532" at bounding box center [392, 192] width 90 height 29
click at [111, 201] on button "open menu" at bounding box center [110, 193] width 13 height 24
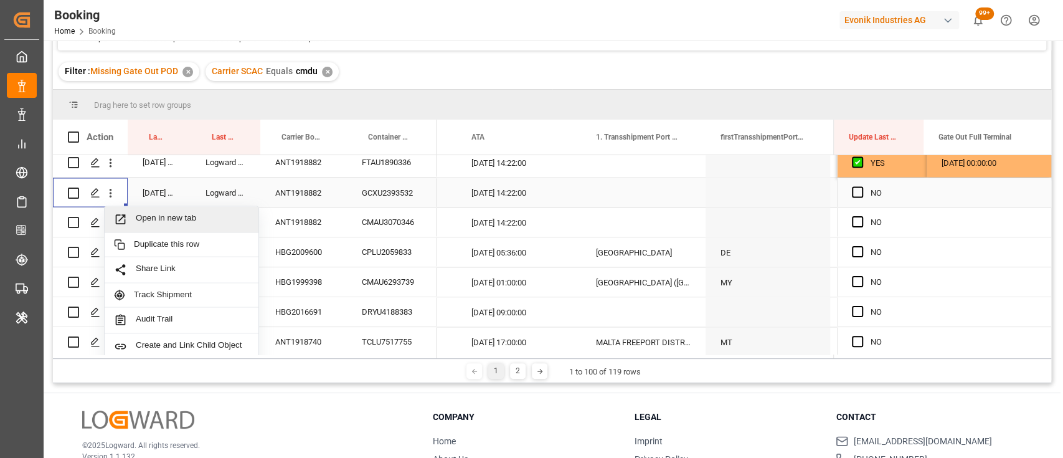
click at [151, 212] on span "Open in new tab" at bounding box center [192, 218] width 113 height 13
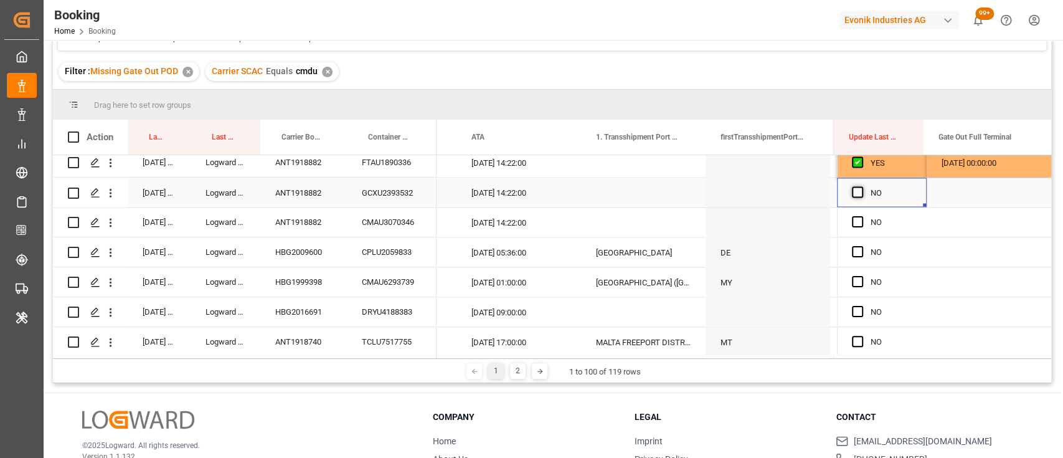
click at [853, 191] on span "Press SPACE to select this row." at bounding box center [857, 191] width 11 height 11
click at [861, 186] on input "Press SPACE to select this row." at bounding box center [861, 186] width 0 height 0
click at [396, 203] on div "GCXU2393532" at bounding box center [392, 192] width 90 height 29
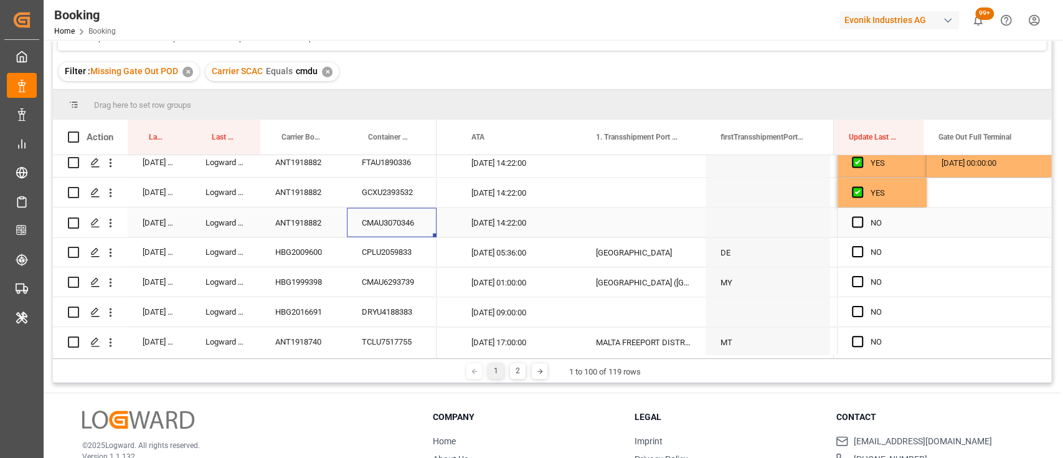
click at [406, 225] on div "CMAU3070346" at bounding box center [392, 221] width 90 height 29
click at [852, 217] on span "Press SPACE to select this row." at bounding box center [857, 221] width 11 height 11
click at [861, 216] on input "Press SPACE to select this row." at bounding box center [861, 216] width 0 height 0
click at [379, 242] on div "CPLU2059833" at bounding box center [392, 251] width 90 height 29
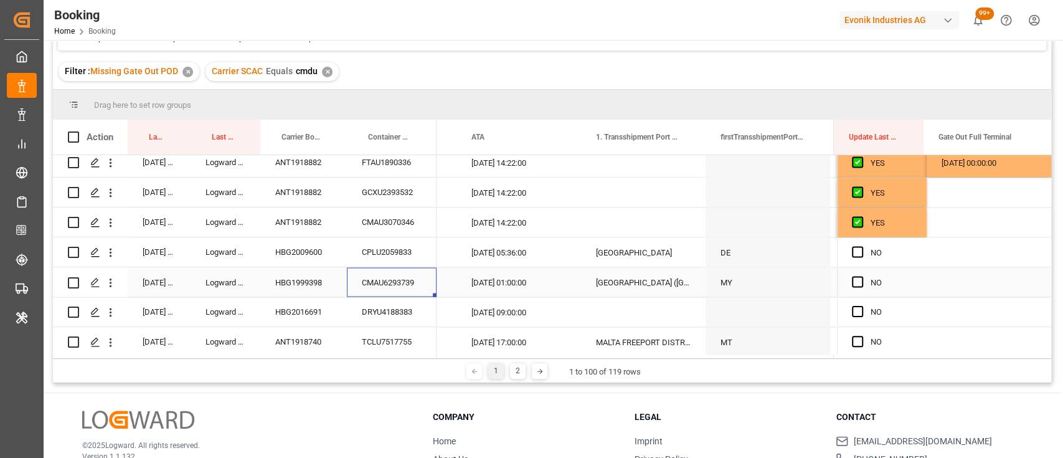
click at [423, 282] on div "CMAU6293739" at bounding box center [392, 281] width 90 height 29
click at [856, 280] on span "Press SPACE to select this row." at bounding box center [857, 281] width 11 height 11
click at [861, 276] on input "Press SPACE to select this row." at bounding box center [861, 276] width 0 height 0
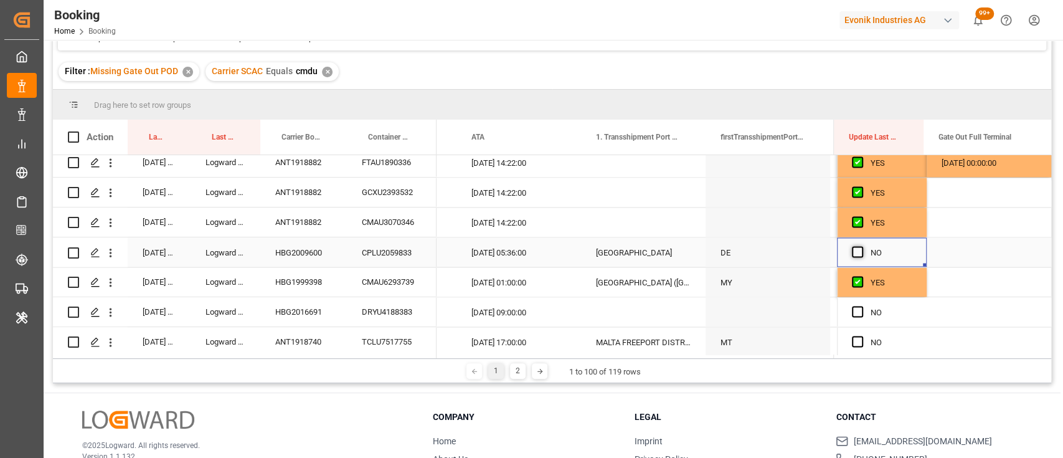
click at [857, 254] on span "Press SPACE to select this row." at bounding box center [857, 251] width 11 height 11
click at [861, 246] on input "Press SPACE to select this row." at bounding box center [861, 246] width 0 height 0
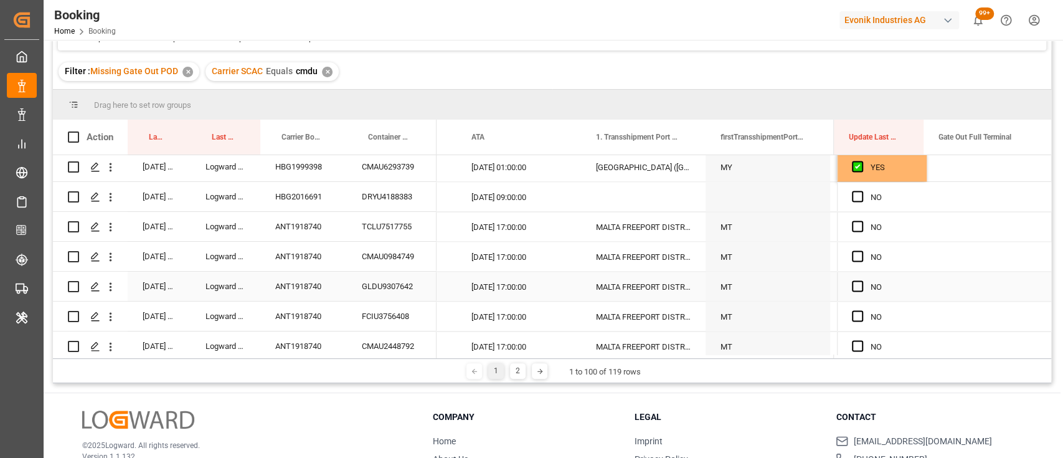
scroll to position [1709, 0]
click at [391, 196] on div "DRYU4188383" at bounding box center [392, 195] width 90 height 29
click at [858, 196] on span "Press SPACE to select this row." at bounding box center [857, 194] width 11 height 11
click at [861, 189] on input "Press SPACE to select this row." at bounding box center [861, 189] width 0 height 0
click at [371, 216] on div "TCLU7517755" at bounding box center [392, 225] width 90 height 29
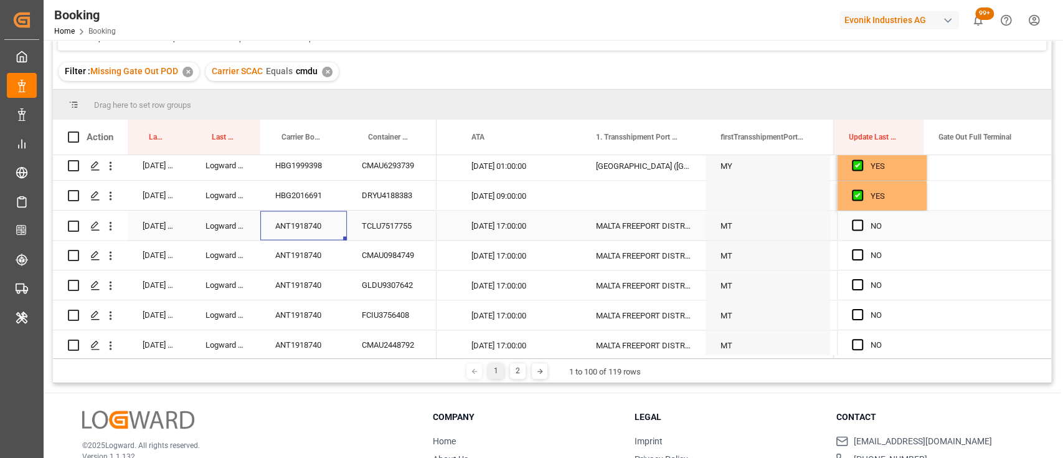
click at [304, 228] on div "ANT1918740" at bounding box center [303, 225] width 87 height 29
click at [853, 224] on span "Press SPACE to select this row." at bounding box center [857, 224] width 11 height 11
click at [861, 219] on input "Press SPACE to select this row." at bounding box center [861, 219] width 0 height 0
drag, startPoint x: 920, startPoint y: 237, endPoint x: 918, endPoint y: 335, distance: 97.8
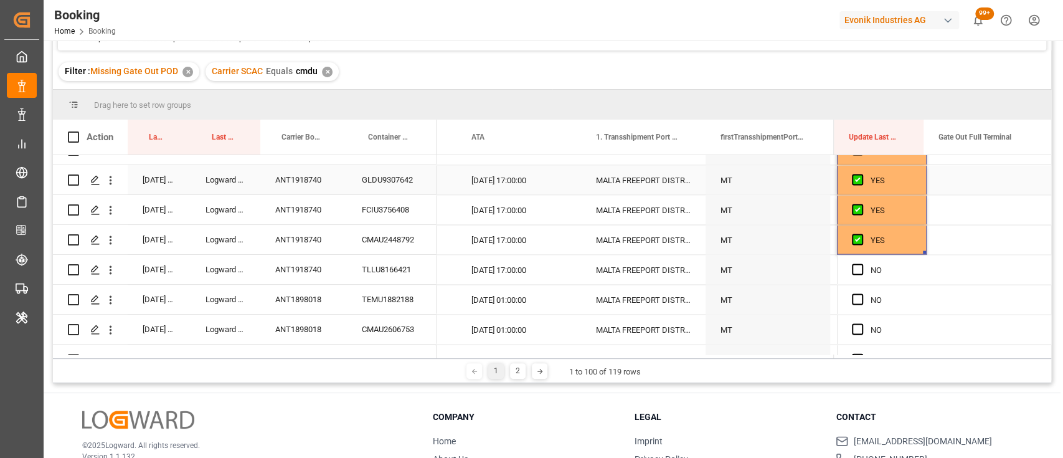
scroll to position [1828, 0]
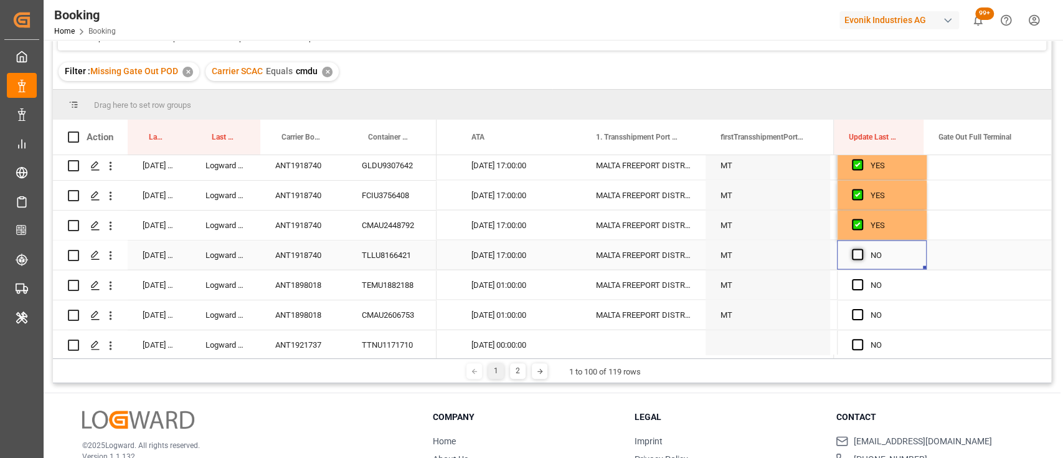
click at [852, 250] on span "Press SPACE to select this row." at bounding box center [857, 254] width 11 height 11
click at [861, 249] on input "Press SPACE to select this row." at bounding box center [861, 249] width 0 height 0
click at [299, 287] on div "ANT1898018" at bounding box center [303, 284] width 87 height 29
click at [853, 282] on span "Press SPACE to select this row." at bounding box center [857, 284] width 11 height 11
click at [861, 279] on input "Press SPACE to select this row." at bounding box center [861, 279] width 0 height 0
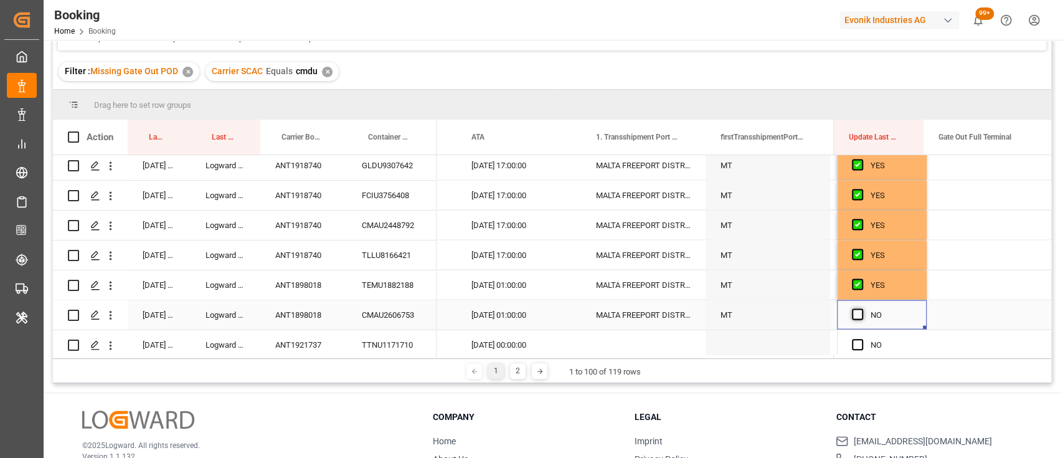
click at [855, 316] on span "Press SPACE to select this row." at bounding box center [857, 314] width 11 height 11
click at [861, 309] on input "Press SPACE to select this row." at bounding box center [861, 309] width 0 height 0
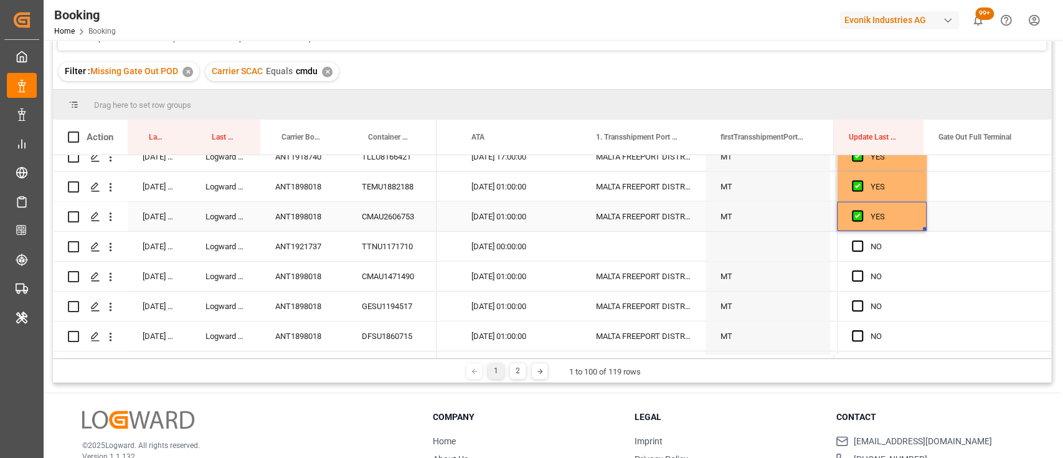
scroll to position [1928, 0]
click at [305, 252] on div "ANT1921737" at bounding box center [303, 244] width 87 height 29
click at [852, 241] on span "Press SPACE to select this row." at bounding box center [857, 244] width 11 height 11
click at [861, 239] on input "Press SPACE to select this row." at bounding box center [861, 239] width 0 height 0
click at [305, 281] on div "ANT1898018" at bounding box center [303, 274] width 87 height 29
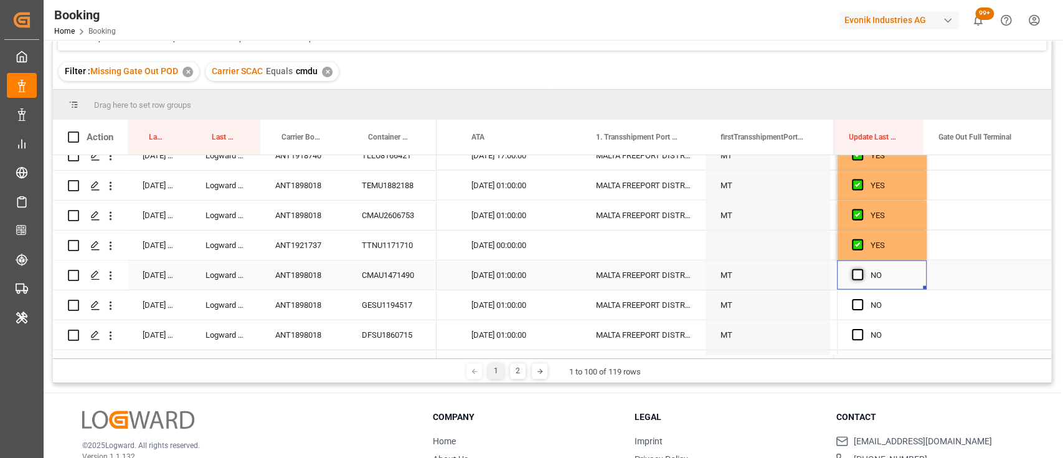
click at [852, 271] on span "Press SPACE to select this row." at bounding box center [857, 274] width 11 height 11
click at [861, 269] on input "Press SPACE to select this row." at bounding box center [861, 269] width 0 height 0
click at [852, 303] on span "Press SPACE to select this row." at bounding box center [857, 304] width 11 height 11
click at [861, 299] on input "Press SPACE to select this row." at bounding box center [861, 299] width 0 height 0
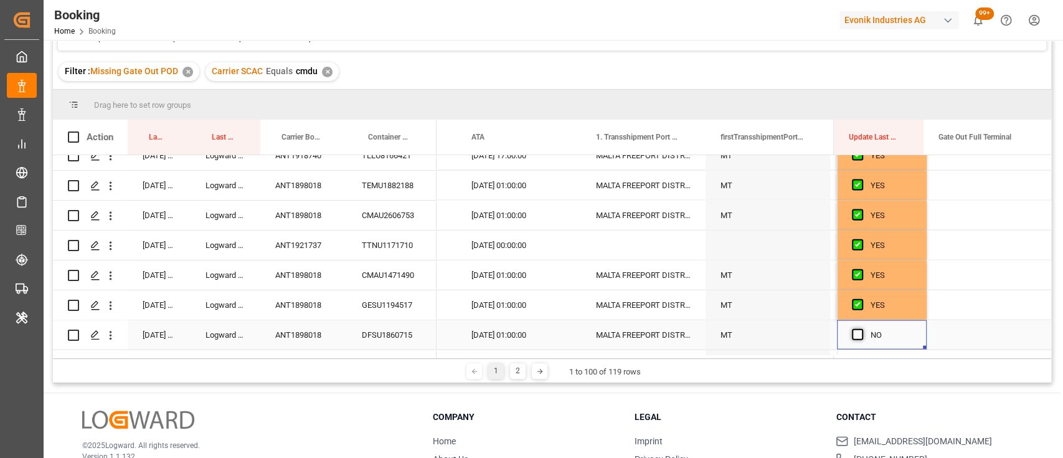
click at [852, 333] on span "Press SPACE to select this row." at bounding box center [857, 334] width 11 height 11
click at [861, 329] on input "Press SPACE to select this row." at bounding box center [861, 329] width 0 height 0
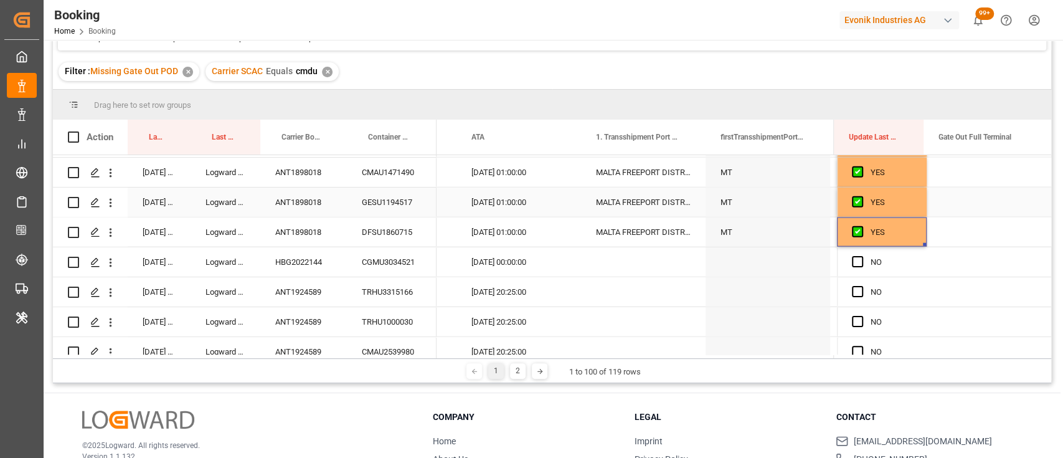
scroll to position [2042, 0]
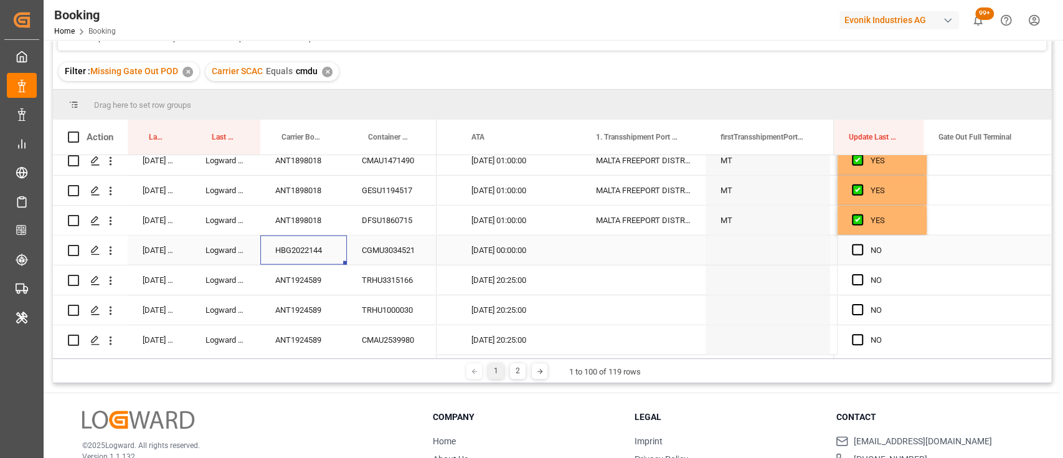
click at [302, 252] on div "HBG2022144" at bounding box center [303, 249] width 87 height 29
click at [852, 255] on div "Press SPACE to select this row." at bounding box center [861, 250] width 19 height 29
click at [284, 277] on div "ANT1924589" at bounding box center [303, 279] width 87 height 29
click at [853, 250] on span "Press SPACE to select this row." at bounding box center [857, 249] width 11 height 11
click at [861, 244] on input "Press SPACE to select this row." at bounding box center [861, 244] width 0 height 0
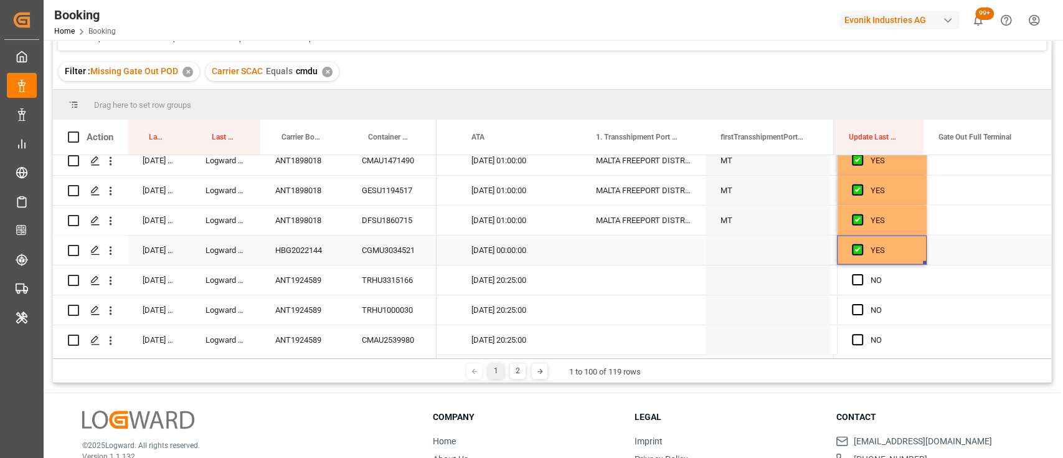
drag, startPoint x: 921, startPoint y: 263, endPoint x: 916, endPoint y: 341, distance: 78.1
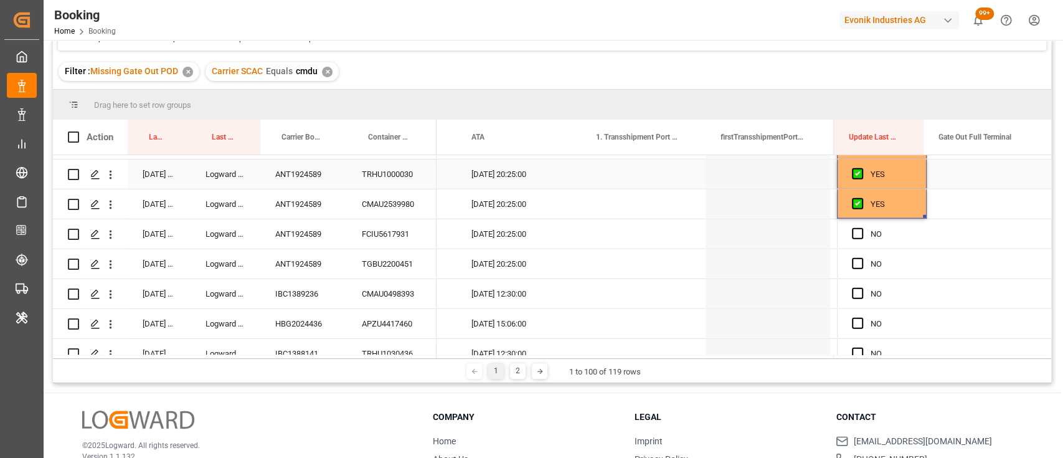
scroll to position [2180, 0]
click at [853, 262] on span "Press SPACE to select this row." at bounding box center [857, 261] width 11 height 11
click at [861, 256] on input "Press SPACE to select this row." at bounding box center [861, 256] width 0 height 0
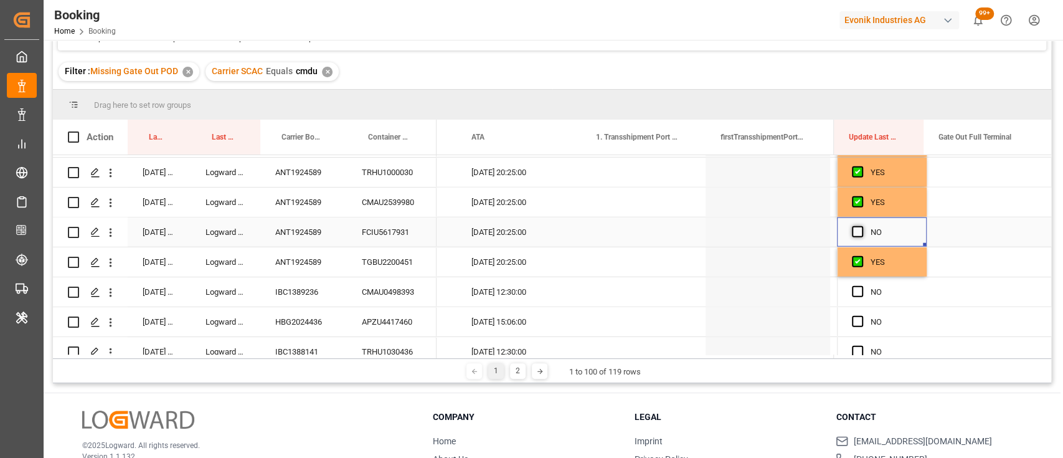
click at [855, 229] on span "Press SPACE to select this row." at bounding box center [857, 231] width 11 height 11
click at [861, 226] on input "Press SPACE to select this row." at bounding box center [861, 226] width 0 height 0
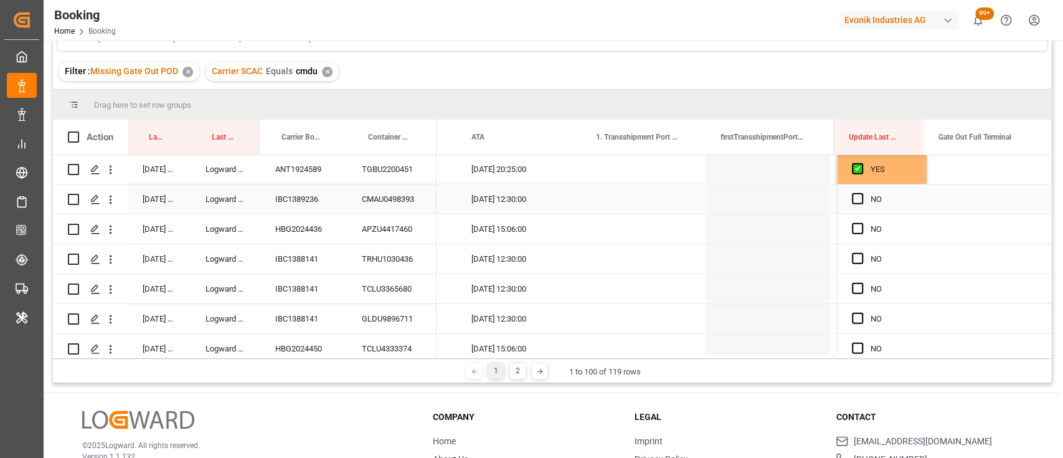
scroll to position [2282, 0]
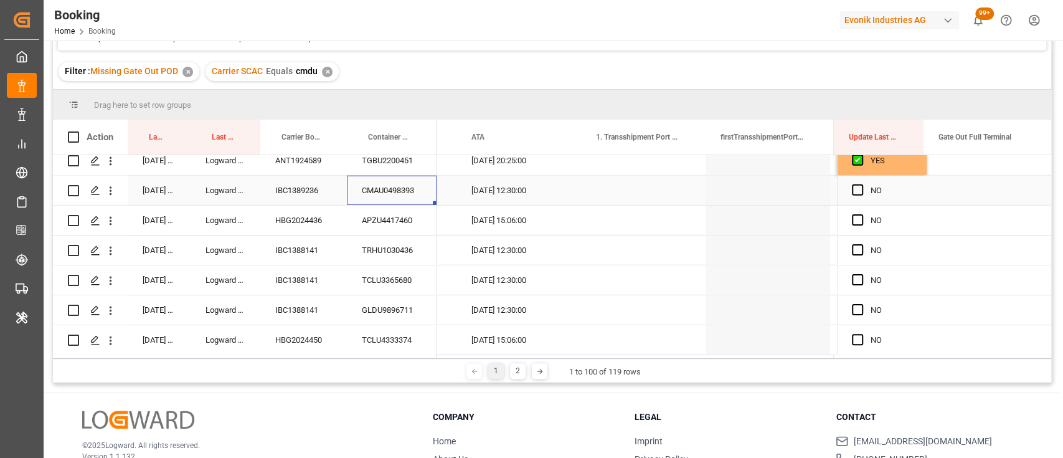
click at [369, 192] on div "CMAU0498393" at bounding box center [392, 190] width 90 height 29
click at [852, 191] on span "Press SPACE to select this row." at bounding box center [857, 189] width 11 height 11
click at [861, 184] on input "Press SPACE to select this row." at bounding box center [861, 184] width 0 height 0
click at [389, 212] on div "APZU4417460" at bounding box center [392, 220] width 90 height 29
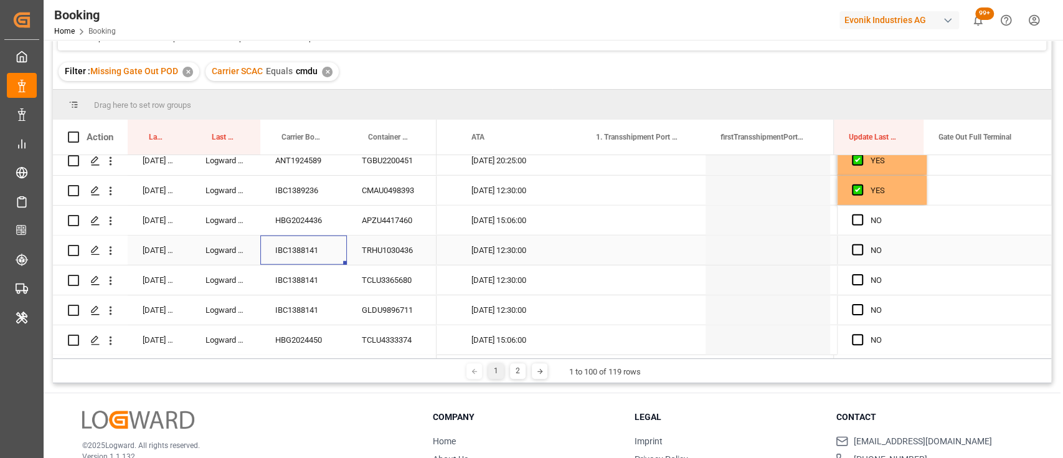
click at [309, 247] on div "IBC1388141" at bounding box center [303, 249] width 87 height 29
click at [853, 249] on span "Press SPACE to select this row." at bounding box center [857, 249] width 11 height 11
click at [861, 244] on input "Press SPACE to select this row." at bounding box center [861, 244] width 0 height 0
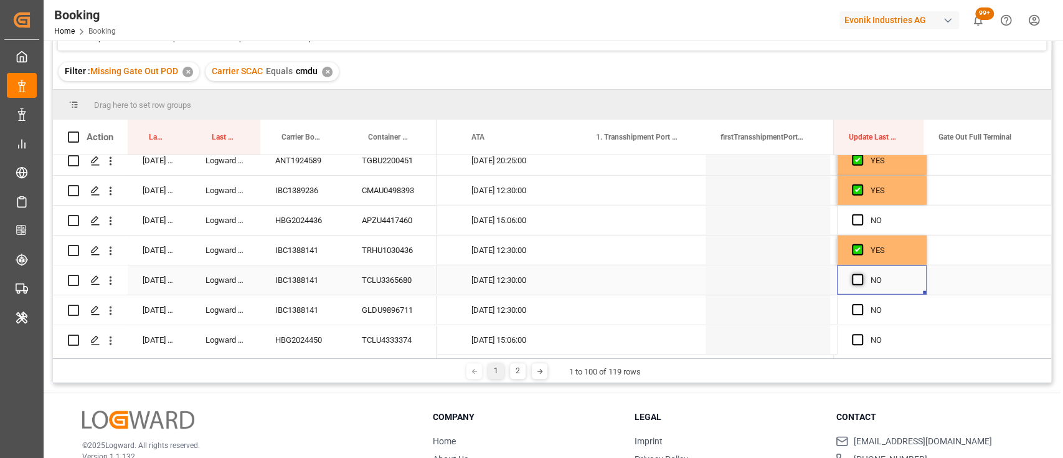
click at [852, 277] on span "Press SPACE to select this row." at bounding box center [857, 279] width 11 height 11
click at [861, 274] on input "Press SPACE to select this row." at bounding box center [861, 274] width 0 height 0
click at [857, 220] on span "Press SPACE to select this row." at bounding box center [857, 219] width 11 height 11
click at [861, 214] on input "Press SPACE to select this row." at bounding box center [861, 214] width 0 height 0
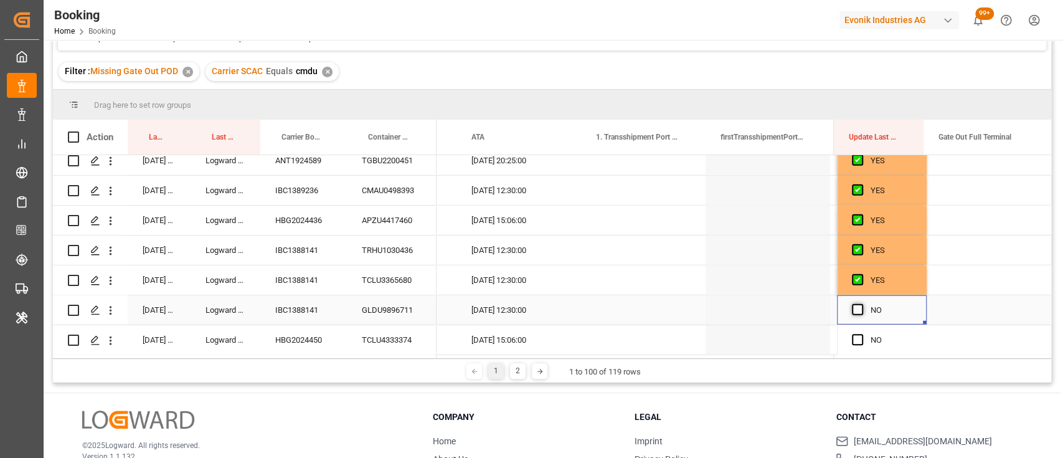
click at [852, 311] on span "Press SPACE to select this row." at bounding box center [857, 309] width 11 height 11
click at [861, 304] on input "Press SPACE to select this row." at bounding box center [861, 304] width 0 height 0
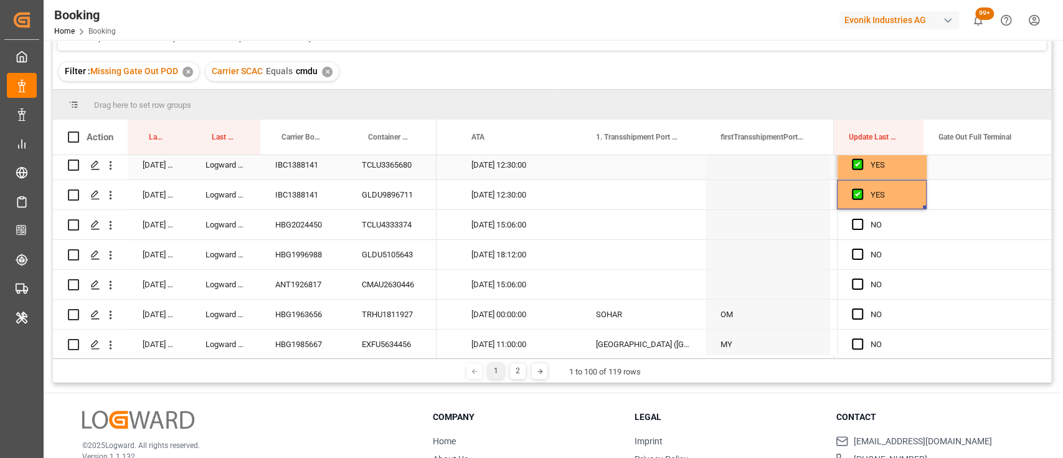
scroll to position [2397, 0]
click at [846, 220] on div "NO" at bounding box center [882, 223] width 90 height 29
click at [852, 221] on span "Press SPACE to select this row." at bounding box center [857, 223] width 11 height 11
click at [861, 218] on input "Press SPACE to select this row." at bounding box center [861, 218] width 0 height 0
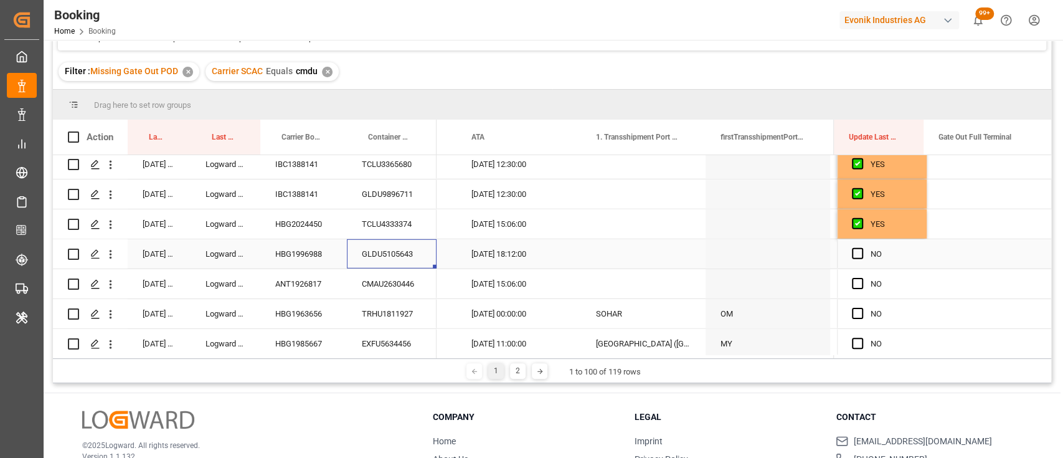
click at [401, 257] on div "GLDU5105643" at bounding box center [392, 253] width 90 height 29
click at [111, 260] on icon "open menu" at bounding box center [110, 254] width 13 height 13
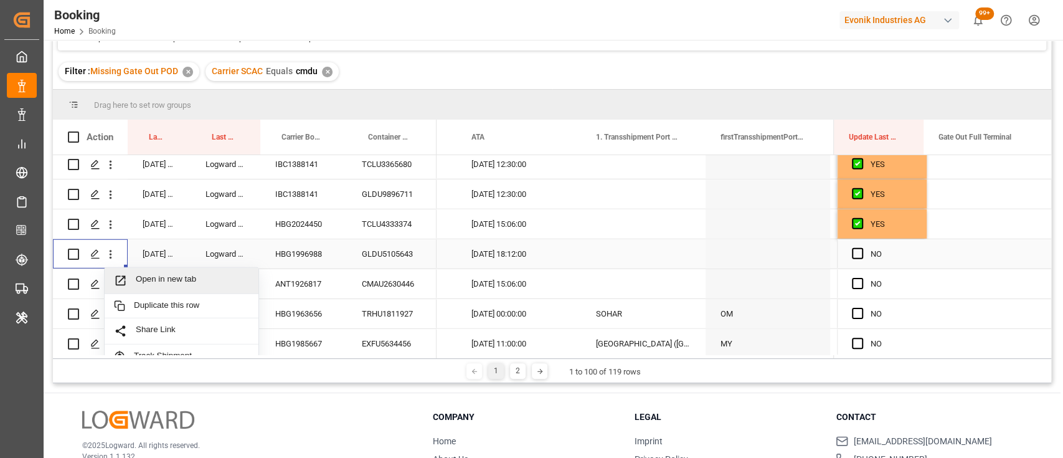
click at [172, 277] on span "Open in new tab" at bounding box center [192, 280] width 113 height 13
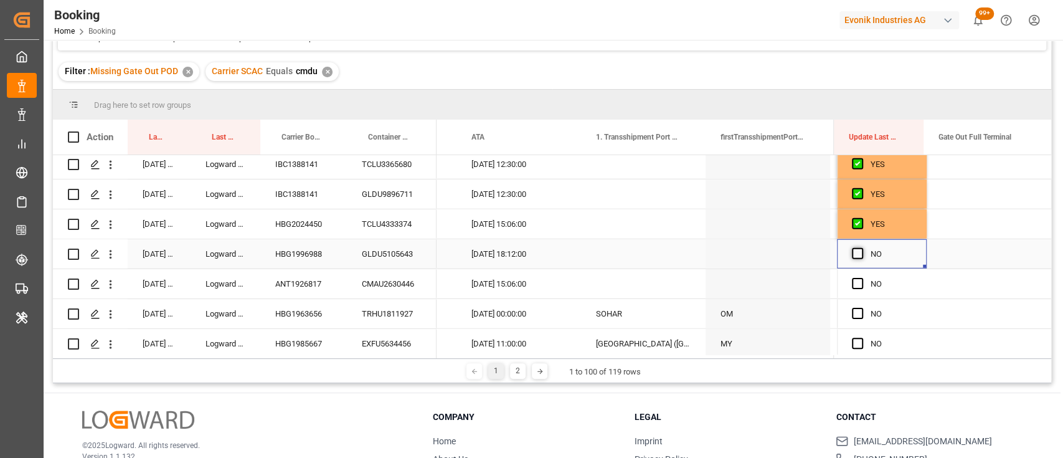
click at [857, 254] on span "Press SPACE to select this row." at bounding box center [857, 253] width 11 height 11
click at [861, 248] on input "Press SPACE to select this row." at bounding box center [861, 248] width 0 height 0
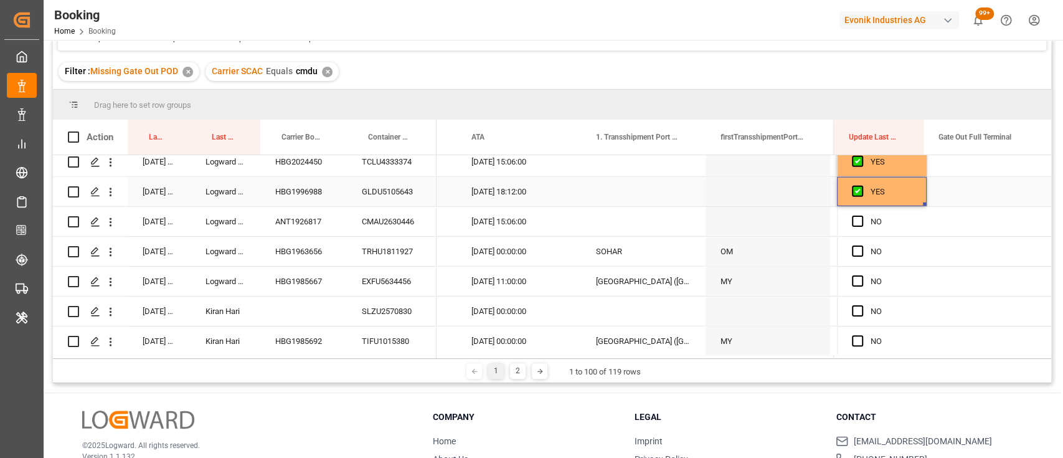
scroll to position [2461, 0]
click at [377, 226] on div "CMAU2630446" at bounding box center [392, 220] width 90 height 29
click at [855, 217] on span "Press SPACE to select this row." at bounding box center [857, 219] width 11 height 11
click at [861, 214] on input "Press SPACE to select this row." at bounding box center [861, 214] width 0 height 0
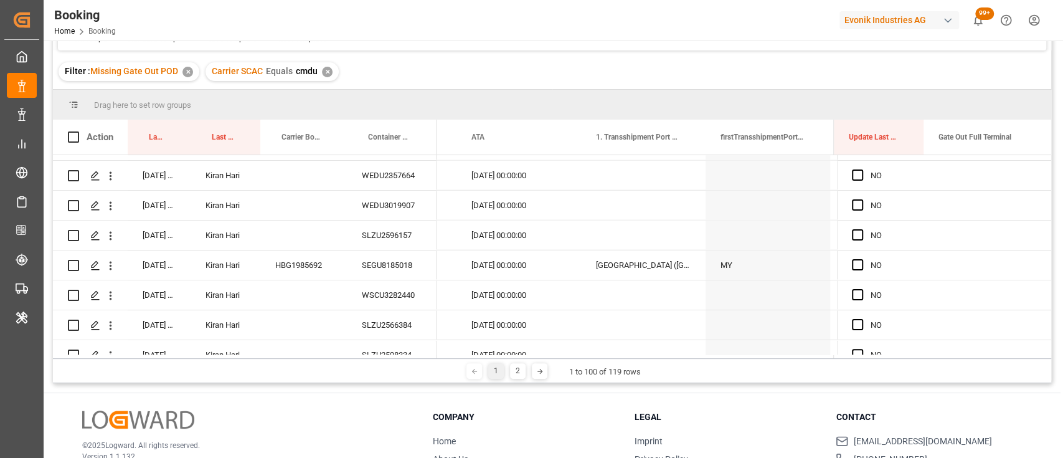
scroll to position [2794, 0]
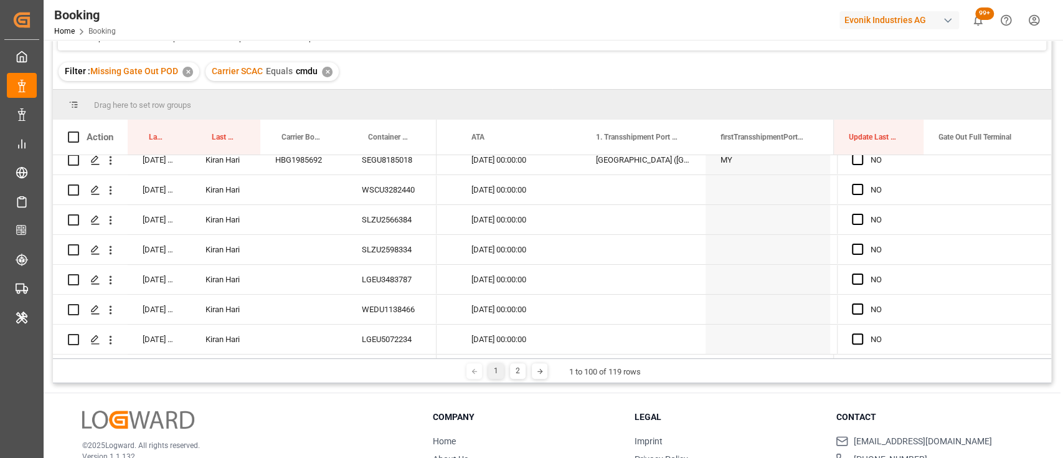
drag, startPoint x: 919, startPoint y: 231, endPoint x: 908, endPoint y: 366, distance: 135.6
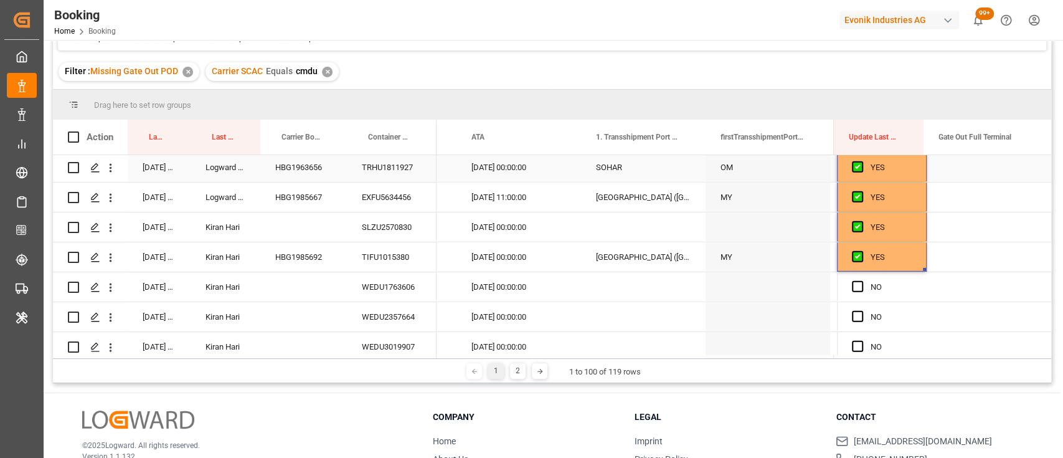
scroll to position [2545, 0]
drag, startPoint x: 921, startPoint y: 266, endPoint x: 916, endPoint y: 367, distance: 101.0
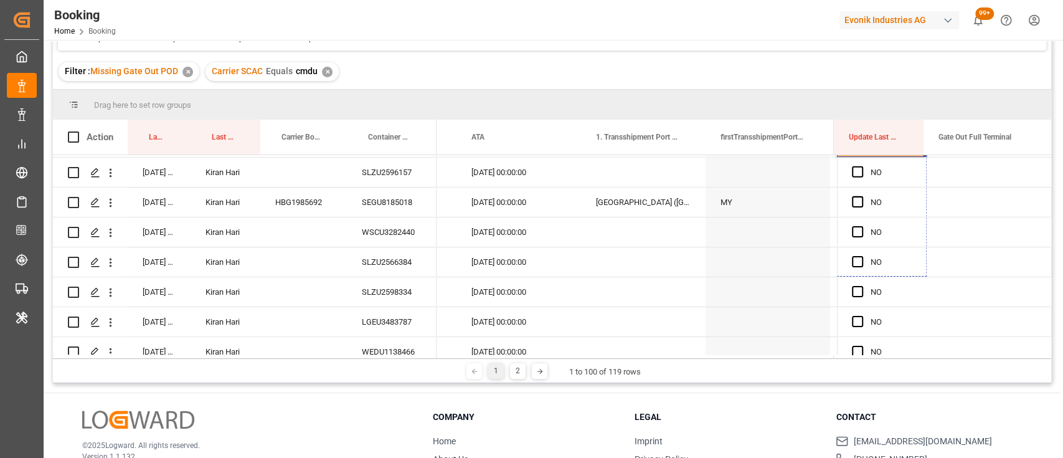
scroll to position [2794, 0]
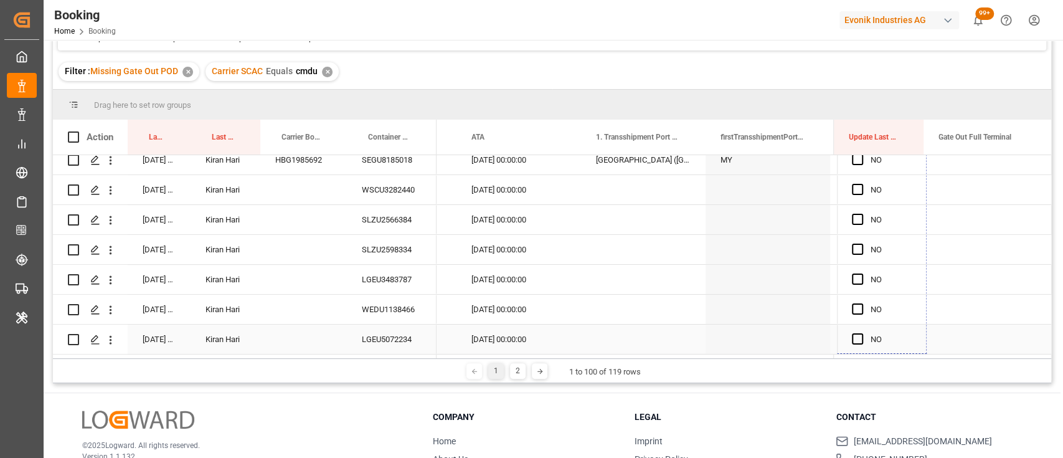
drag, startPoint x: 921, startPoint y: 227, endPoint x: 898, endPoint y: 333, distance: 108.4
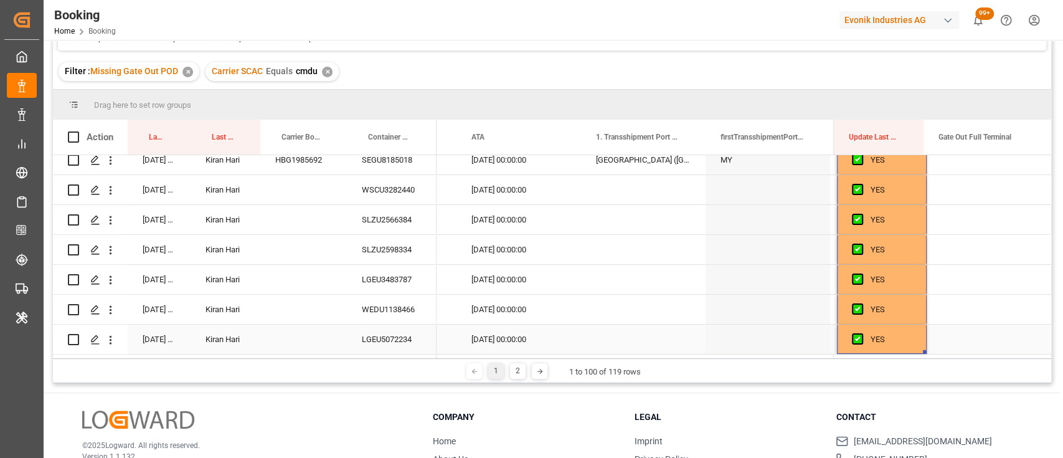
scroll to position [184, 0]
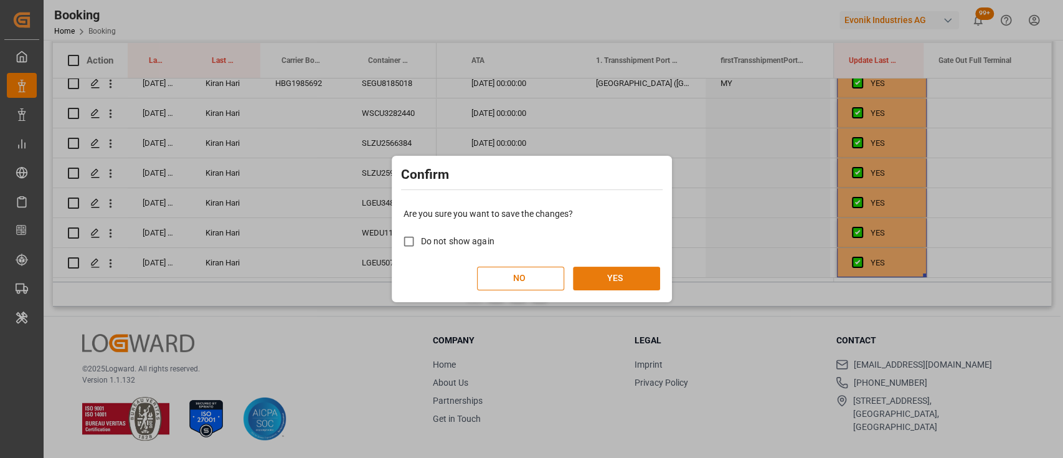
click at [629, 278] on button "YES" at bounding box center [616, 279] width 87 height 24
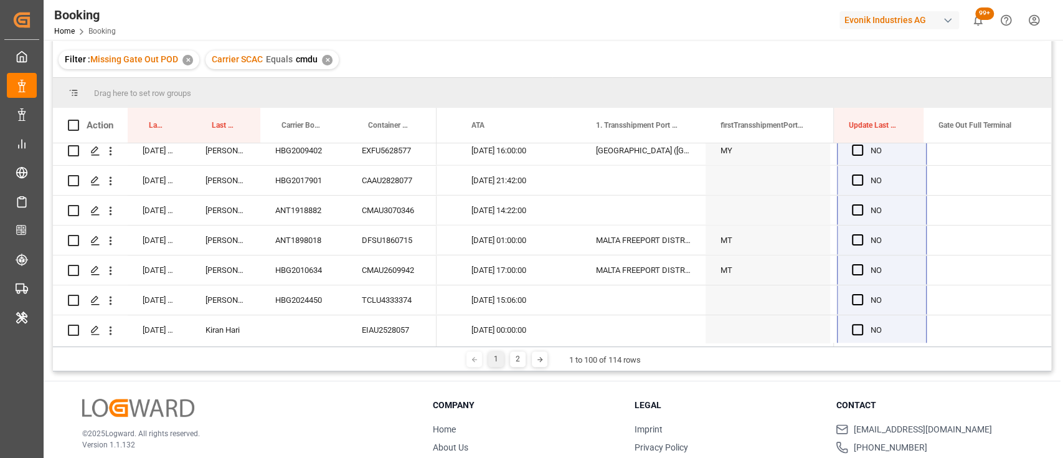
scroll to position [2680, 0]
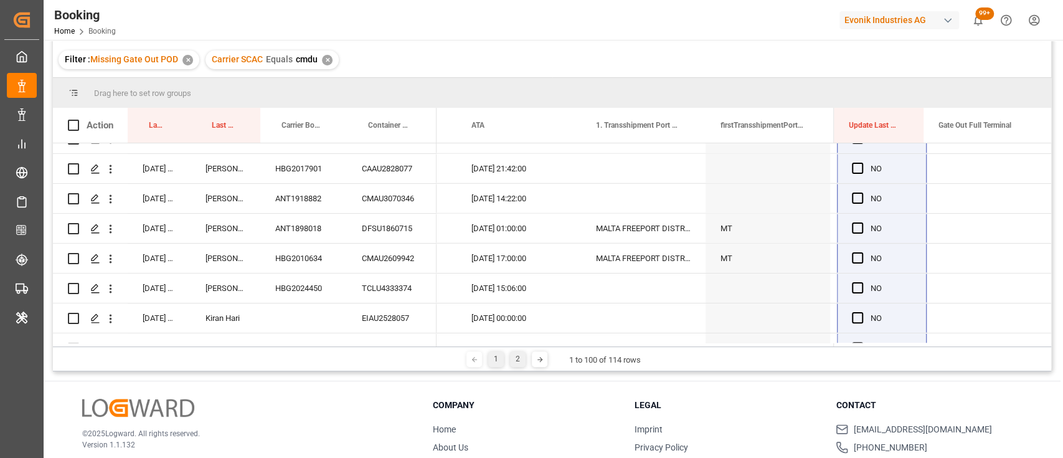
click at [515, 358] on div "2" at bounding box center [518, 359] width 16 height 16
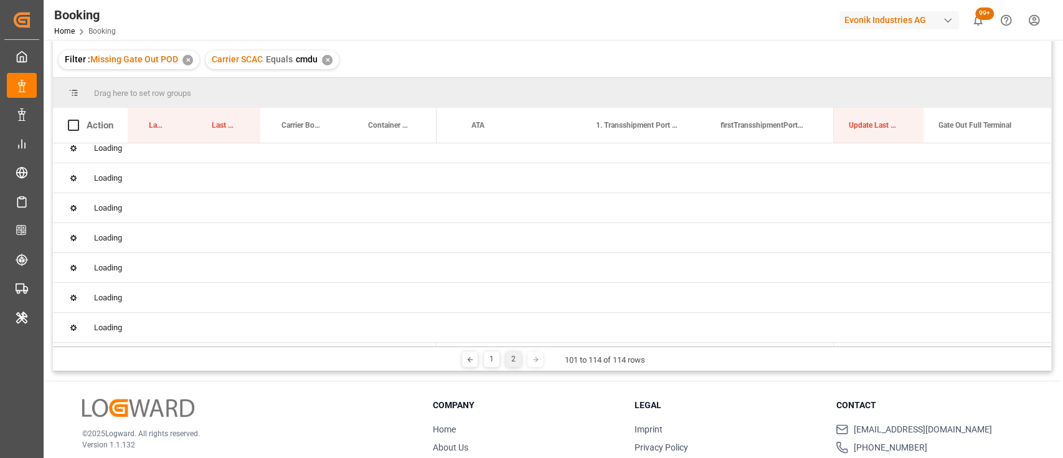
scroll to position [0, 0]
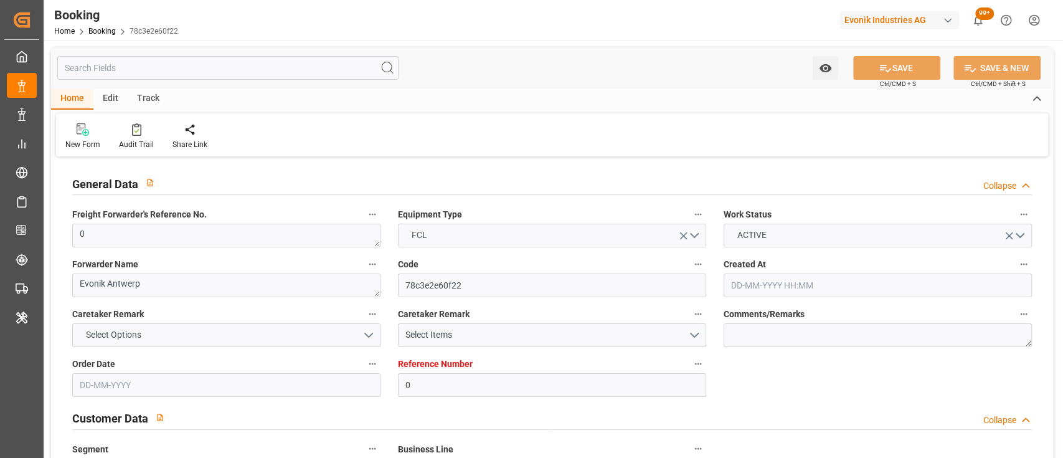
type input "0"
type input "9322463"
type input "CMACGM"
type input "CMA CGM Group"
type input "BEANR"
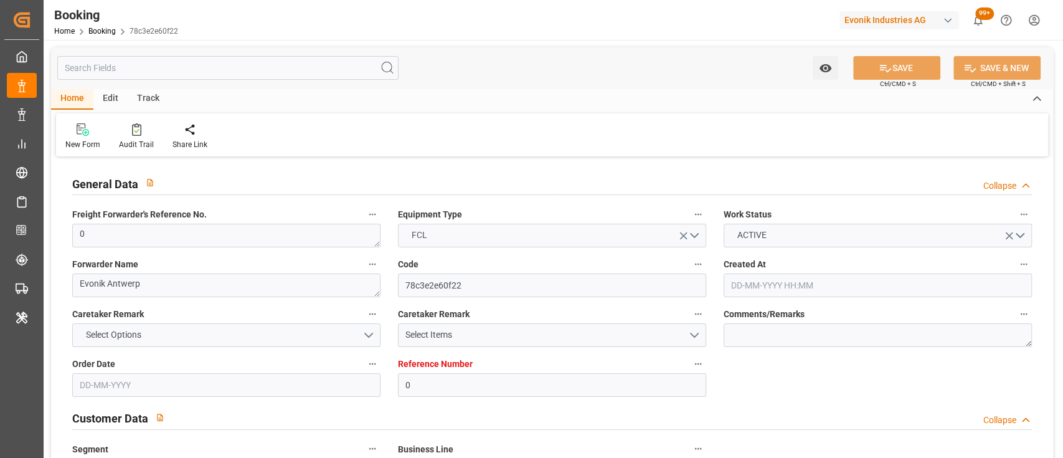
type input "TRGEB"
type input "27"
type input "0"
type input "BEANR"
type input "TRGEB"
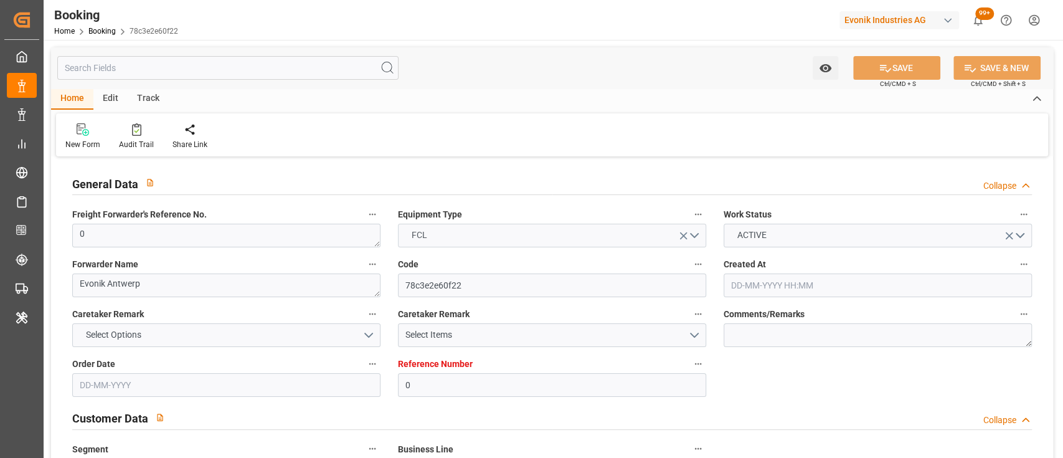
type input "9322463"
type input "[DATE] 09:55"
type input "[DATE]"
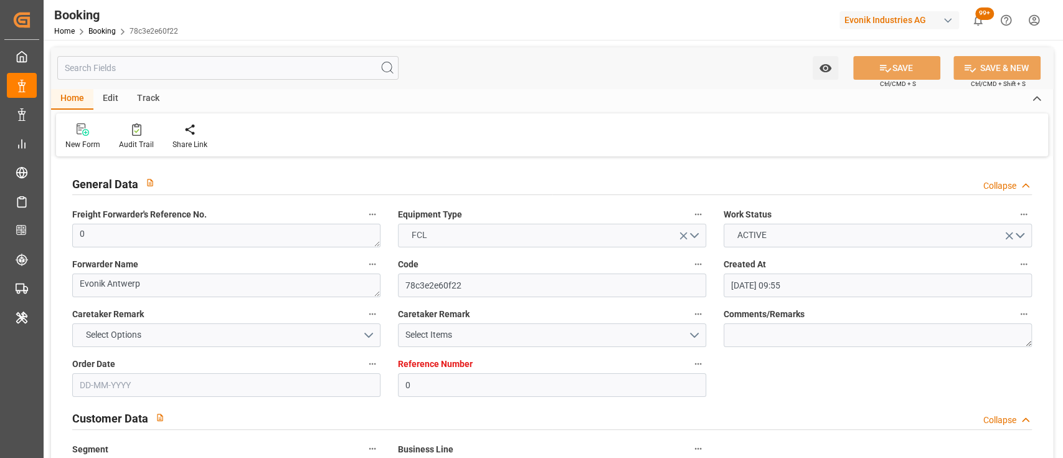
type input "[DATE] 02:36"
type input "[DATE] 00:00"
type input "[DATE] 14:36"
type input "[DATE] 13:05"
type input "[DATE] 13:30"
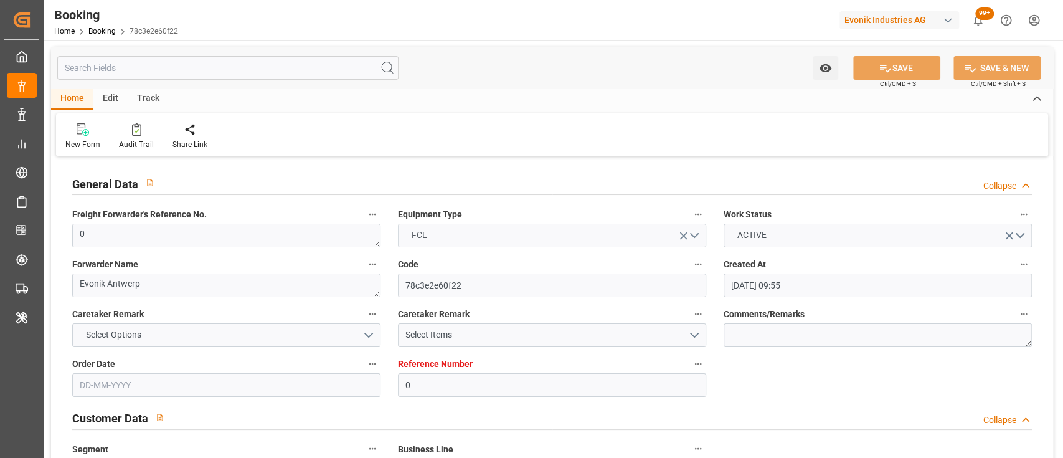
type input "[DATE] 00:00"
type input "[DATE] 14:22"
type input "[DATE] 15:09"
type input "[DATE]"
type input "[DATE] 15:53"
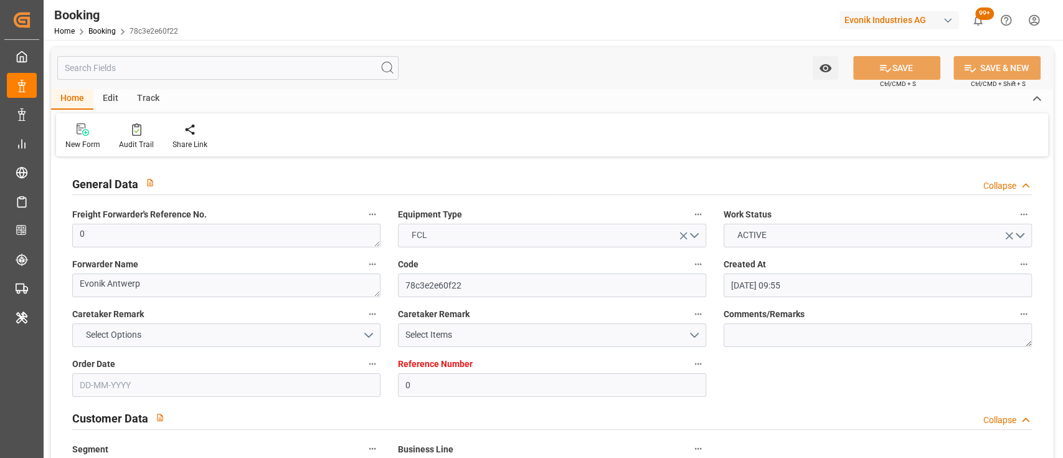
type input "[DATE] 03:44"
type input "[DATE] 10:21"
type input "[DATE] 15:07"
type input "[DATE] 13:30"
type input "[DATE] 11:15"
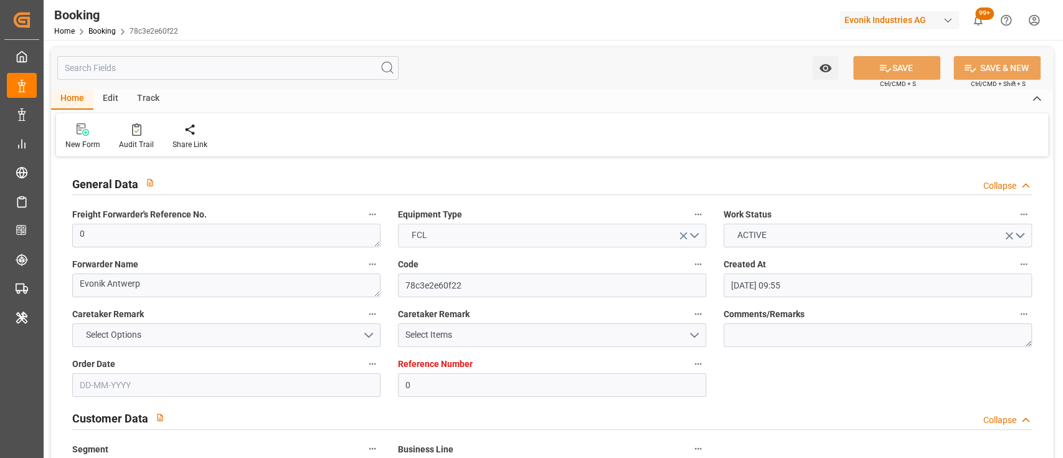
type input "[DATE] 15:46"
type input "[DATE] 12:45"
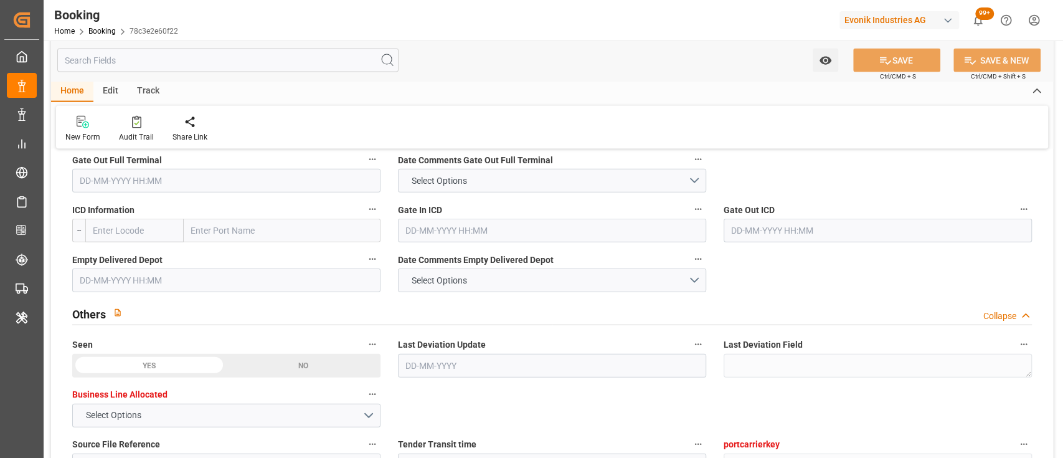
scroll to position [1874, 0]
click at [224, 182] on input "text" at bounding box center [226, 181] width 308 height 24
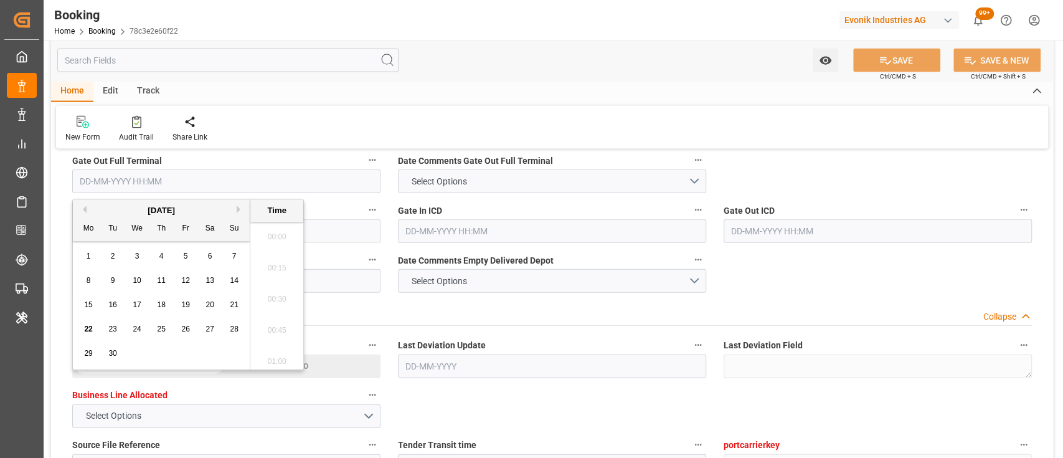
scroll to position [2090, 0]
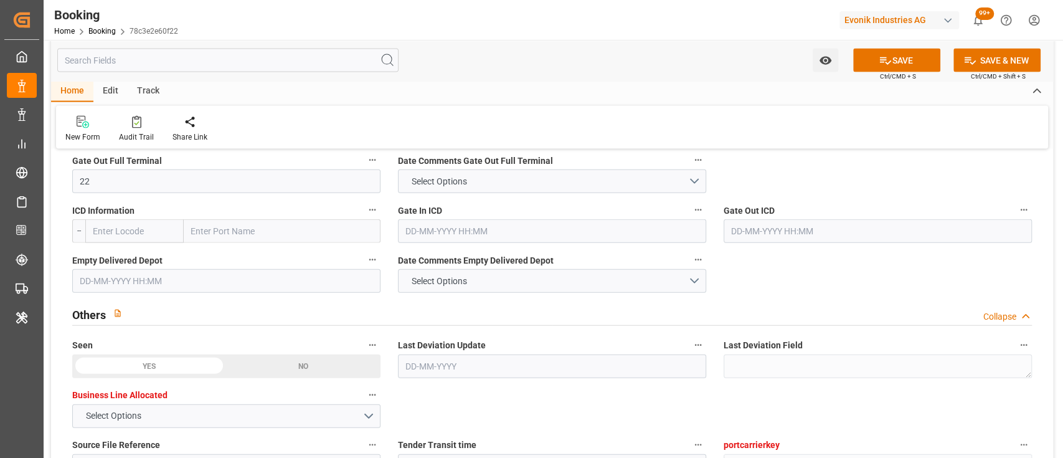
type input "[DATE] 00:00"
click at [164, 287] on input "2" at bounding box center [226, 281] width 308 height 24
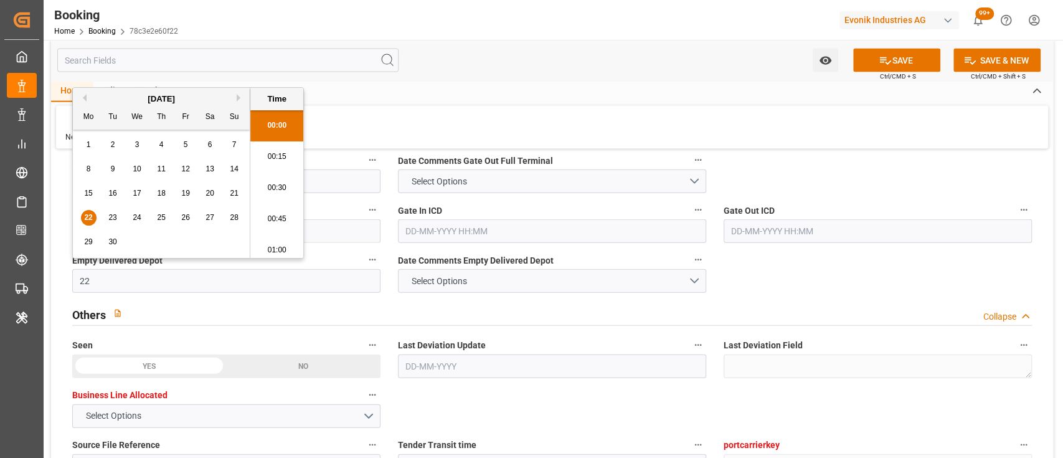
type input "[DATE] 00:00"
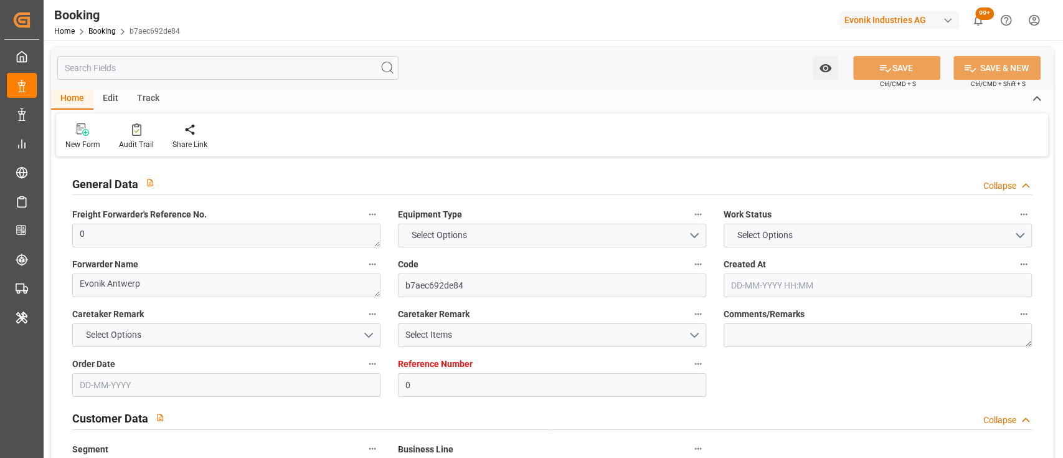
type textarea "0"
type textarea "Evonik Antwerp"
type input "b7aec692de84"
type input "0"
type textarea "AT-AN"
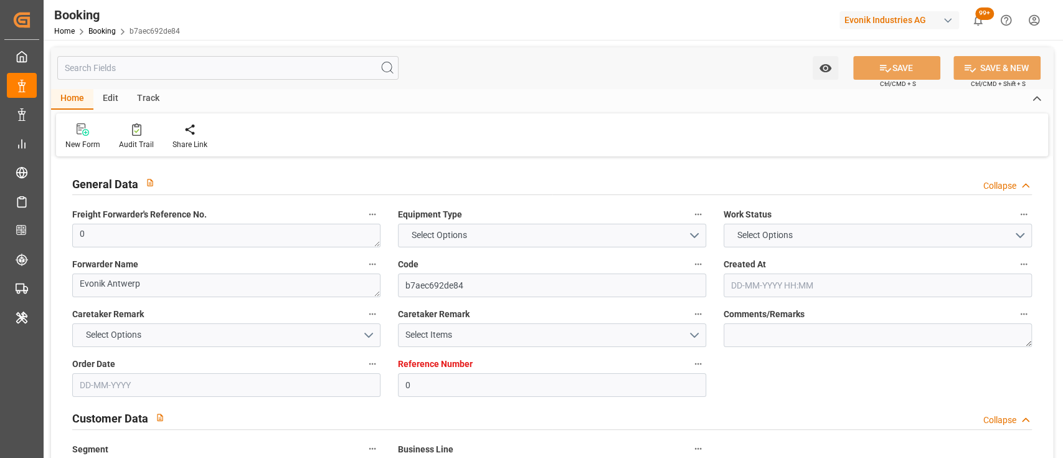
type input "4006663163"
type textarea "fabienne.trageser@evonik.com"
type textarea "CIF"
type textarea "Kocaeli Yilport"
type textarea "Evonik Plant 0000502757"
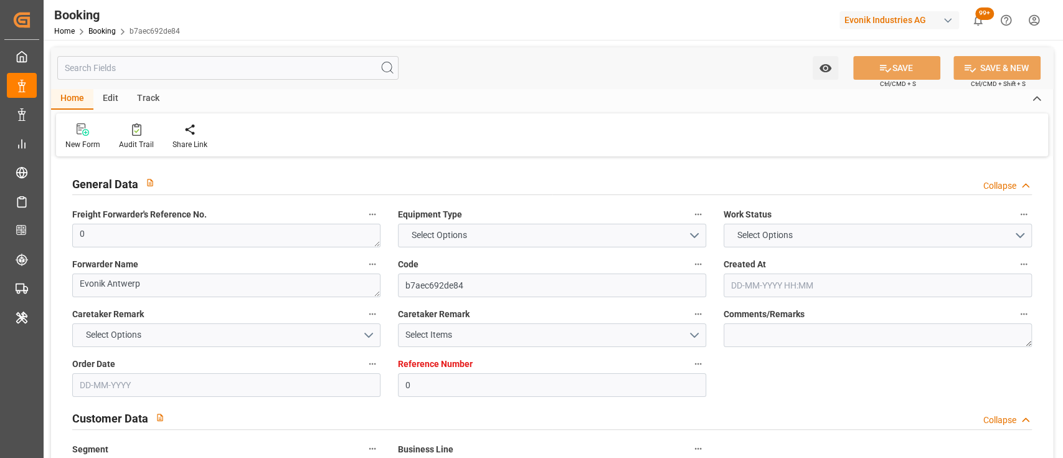
type textarea "Antwerp"
type textarea "GCXU2393532"
type input "CMA CGM MARLIN"
type input "CMDU"
type textarea "ANT1918882"
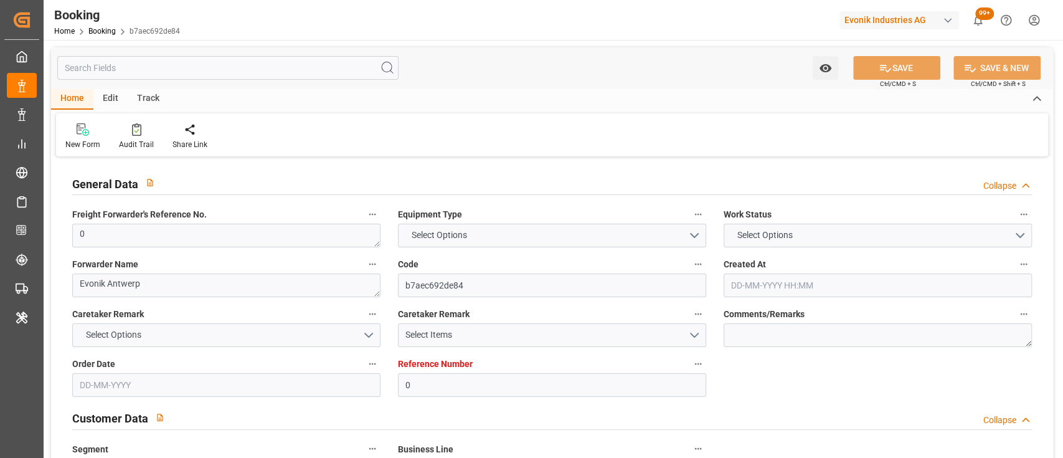
type input "Antwerp"
type input "Gebze"
type textarea "INPUT_Evonik_Seeburger_LoadTenderOcean_1003070914_20250820114420507.xml"
type textarea "NWC/[GEOGRAPHIC_DATA] [GEOGRAPHIC_DATA] Continent / UK_TRGEB_CMDU_AT-AN"
type textarea "INPUT_Evonik_Seeburger_LoadTenderOcean_1002956071_20250715115203132.xml,INPUT_E…"
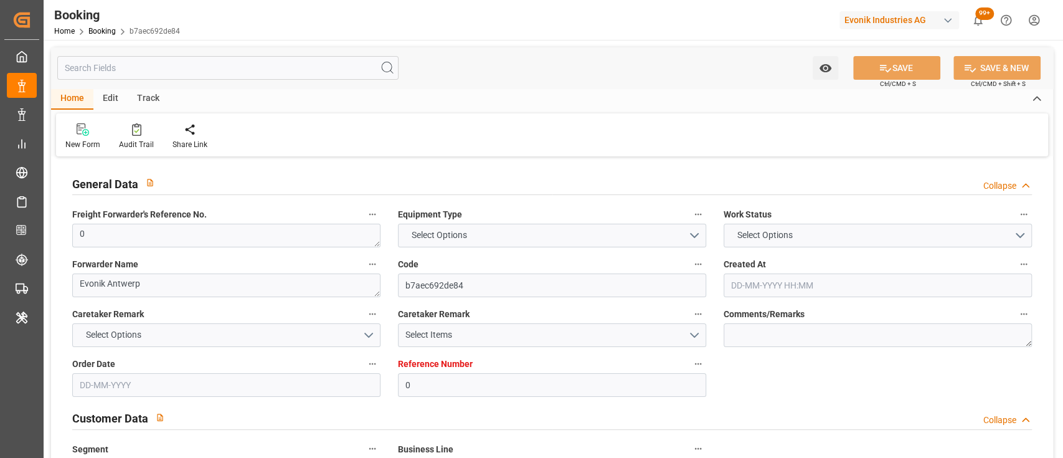
type textarea "1003070914"
type textarea "Logward System"
type textarea "businessDivision-businessLine-"
type textarea "EVONIK Load Tender XML"
type textarea "a011t00000LcJC5AAN"
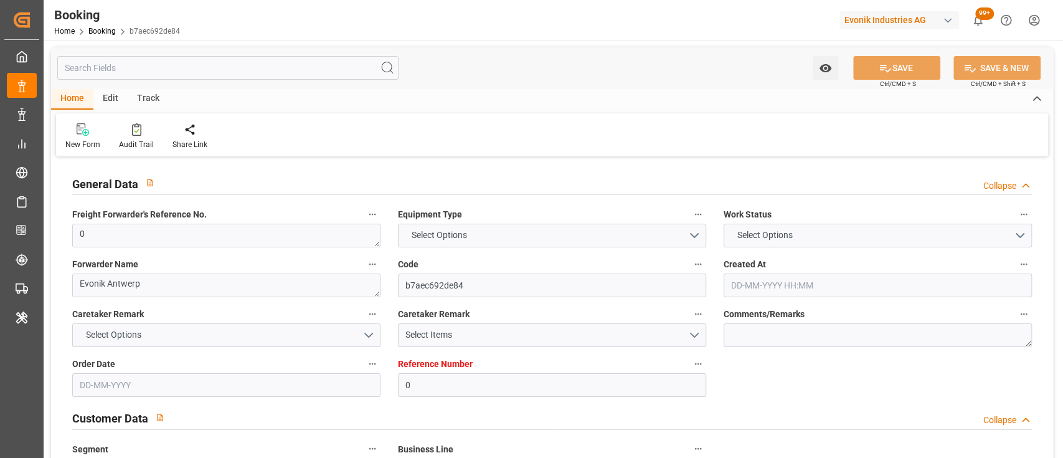
type textarea "No"
type input "[GEOGRAPHIC_DATA]"
type input "GEBZE"
type input "[GEOGRAPHIC_DATA]"
type input "BE"
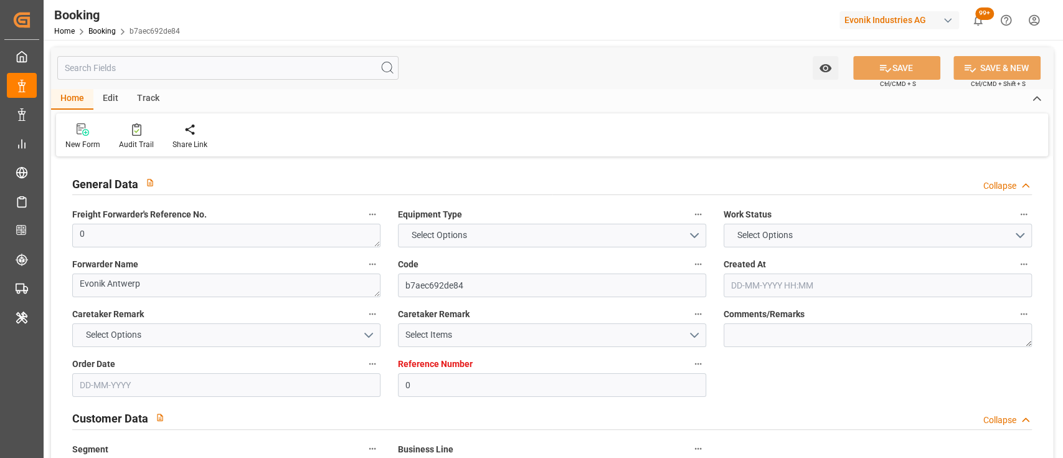
type input "TRUCK"
type input "0HFL9S1MA"
type input "VESSEL"
type input "CMA CGM MARLIN"
type input "TRUCK"
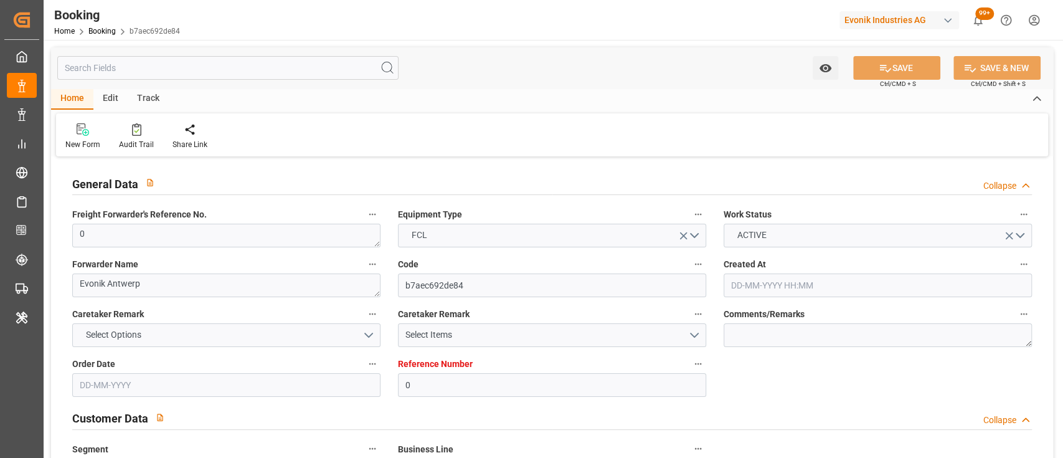
type input "0"
type input "9322463"
type input "CMACGM"
type input "CMA CGM Group"
type input "BEANR"
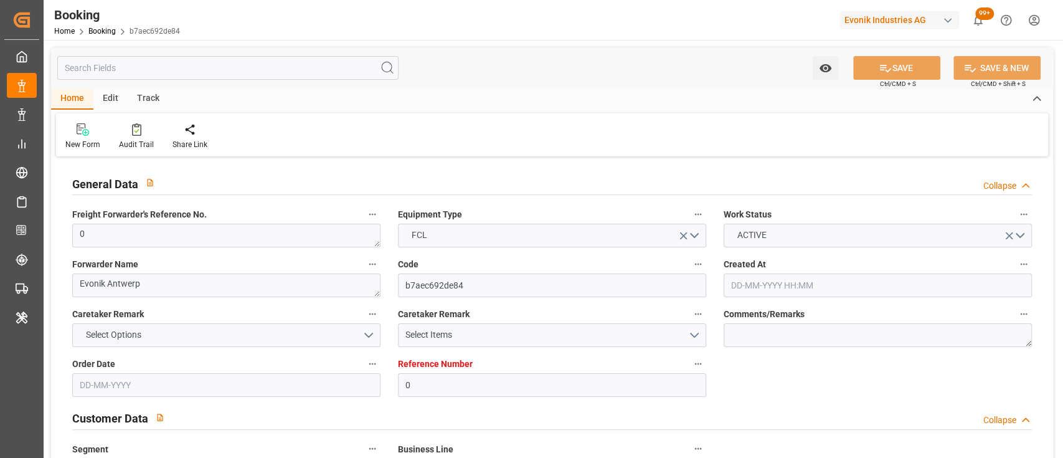
type input "TRGEB"
type input "27"
type input "0"
type input "BEANR"
type input "TRGEB"
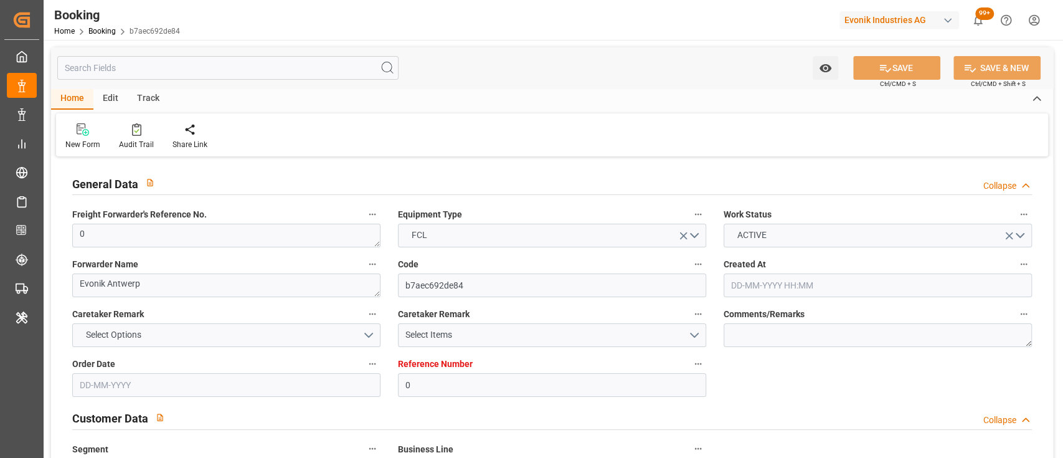
type input "9322463"
type input "15-07-2025 09:55"
type input "15-07-2025"
type input "06-09-2025"
type input "[DATE]"
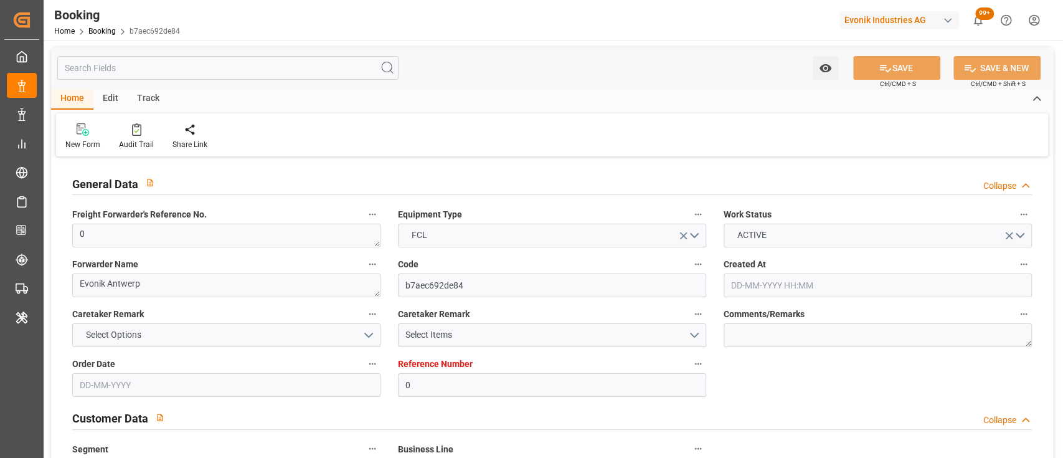
type input "22-08-2025 02:36"
type input "22-08-2025 14:36"
type input "11-08-2025 12:22"
type input "18-09-2025 13:30"
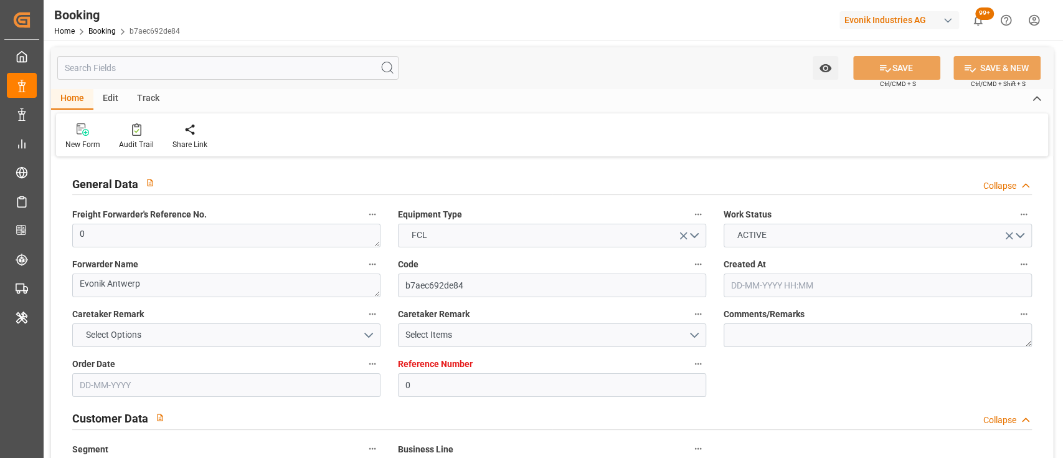
type input "12-09-2025 11:00"
type input "18-09-2025 14:22"
type input "21-09-2025 15:09"
type input "21-09-2025"
type input "05-08-2025 16:24"
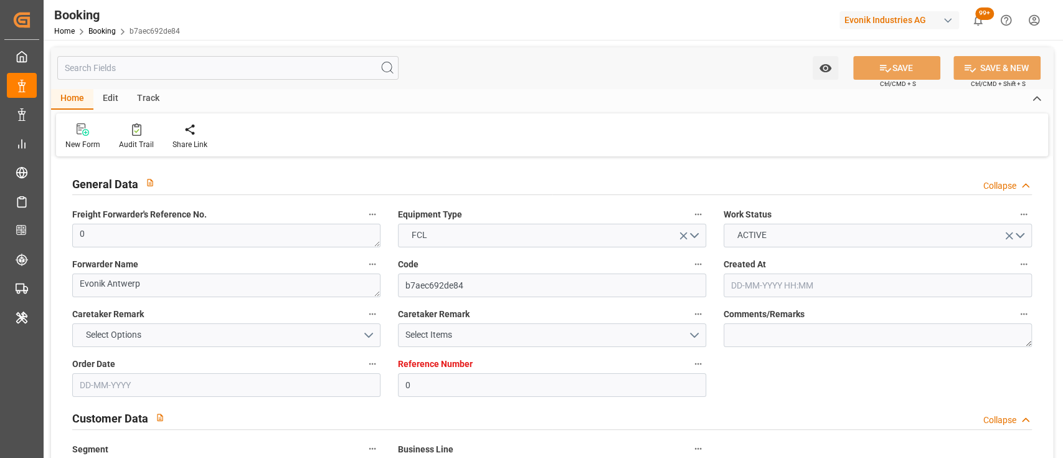
type input "22-08-2025 03:44"
type input "21-08-2025 10:21"
type input "22-08-2025 15:07"
type input "18-09-2025 13:30"
type input "18-09-2025 11:15"
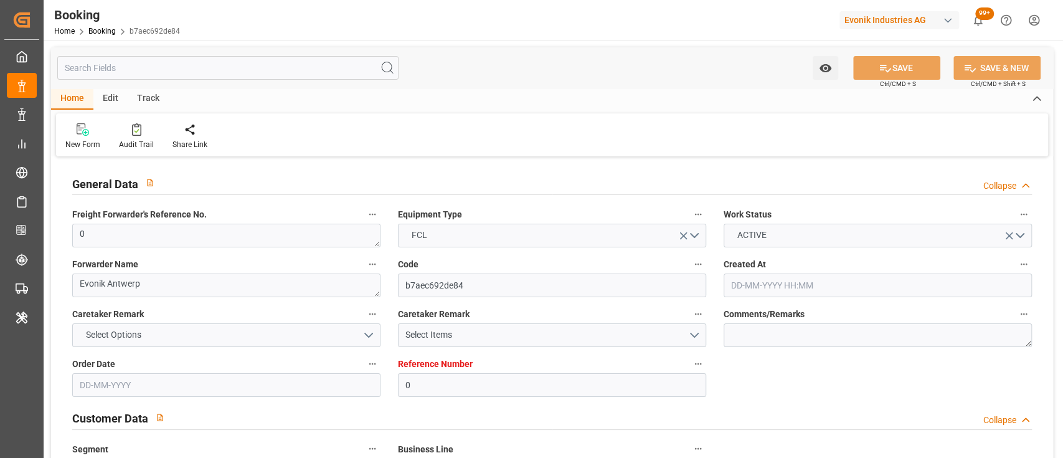
type input "18-09-2025 15:46"
type input "18-09-2025 12:45"
type input "22-09-2025 12:45"
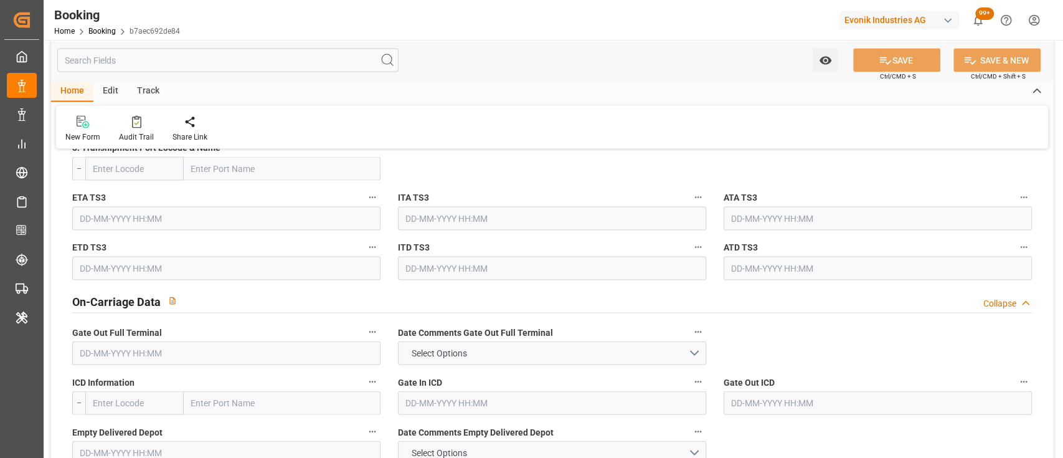
scroll to position [1707, 0]
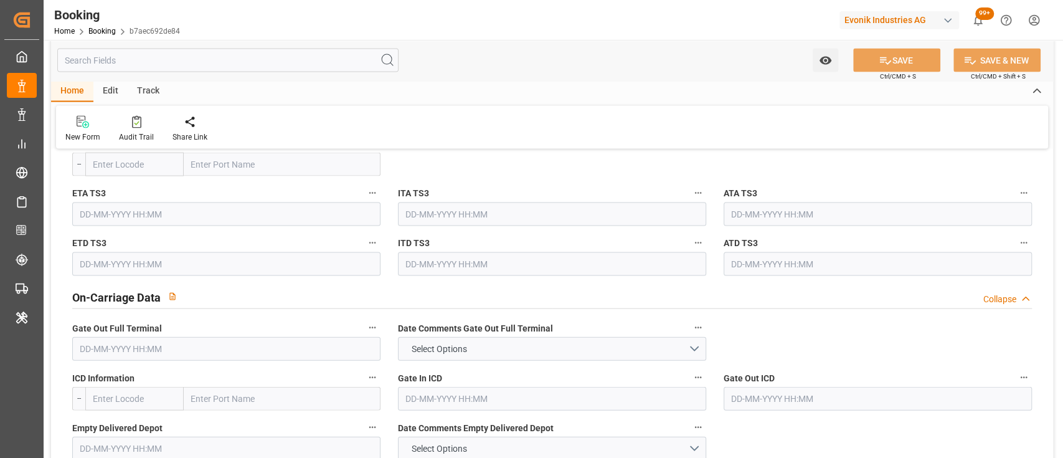
click at [240, 349] on input "text" at bounding box center [226, 349] width 308 height 24
type input "22-09-2025 00:00"
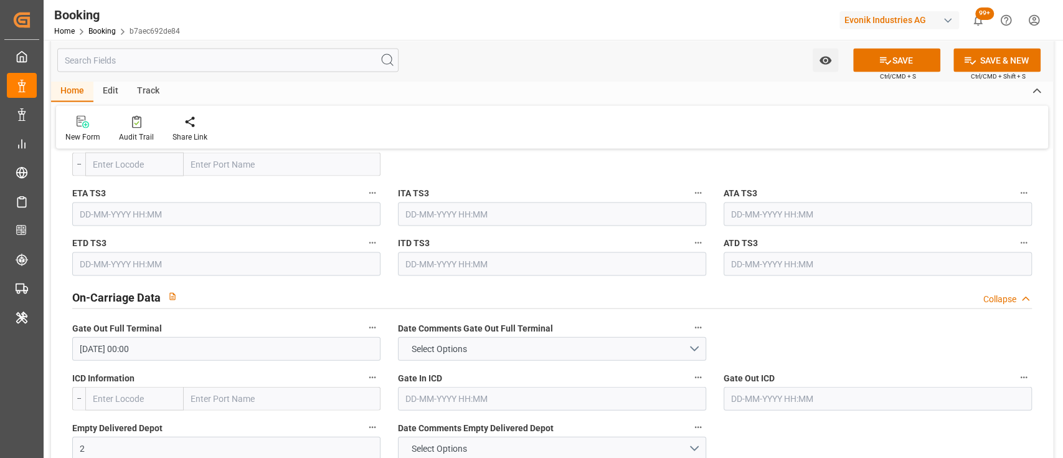
click at [187, 437] on input "2" at bounding box center [226, 449] width 308 height 24
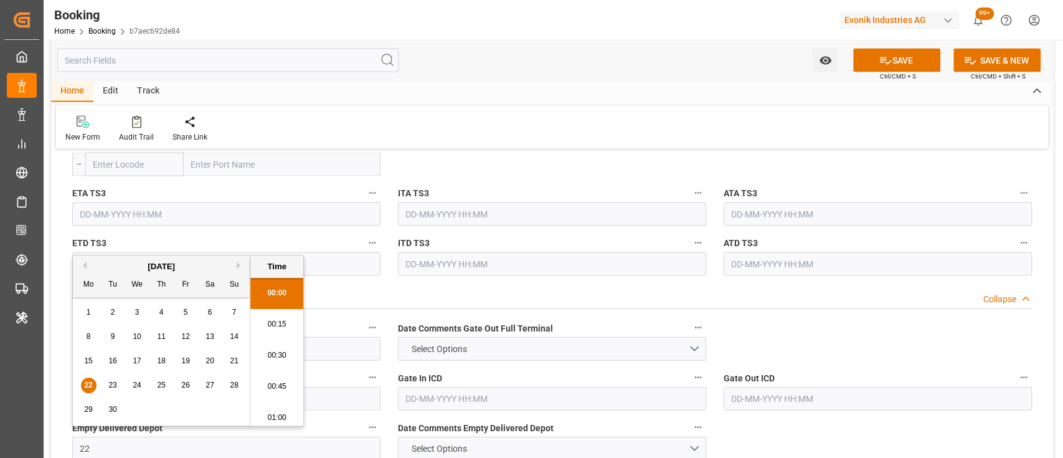
scroll to position [2090, 0]
type input "22-09-2025 00:00"
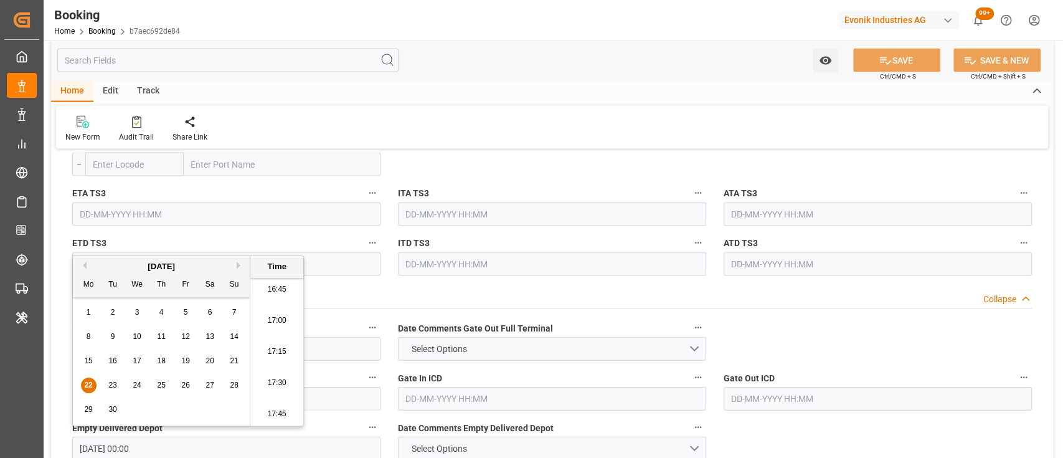
click at [534, 277] on div "ITD TS3" at bounding box center [552, 255] width 326 height 50
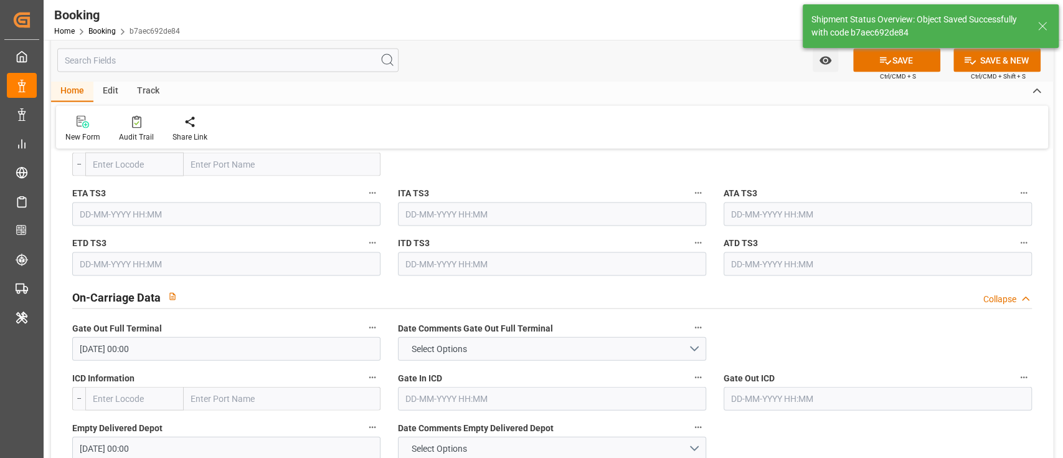
type textarea "[PERSON_NAME]"
type input "22-09-2025 11:48"
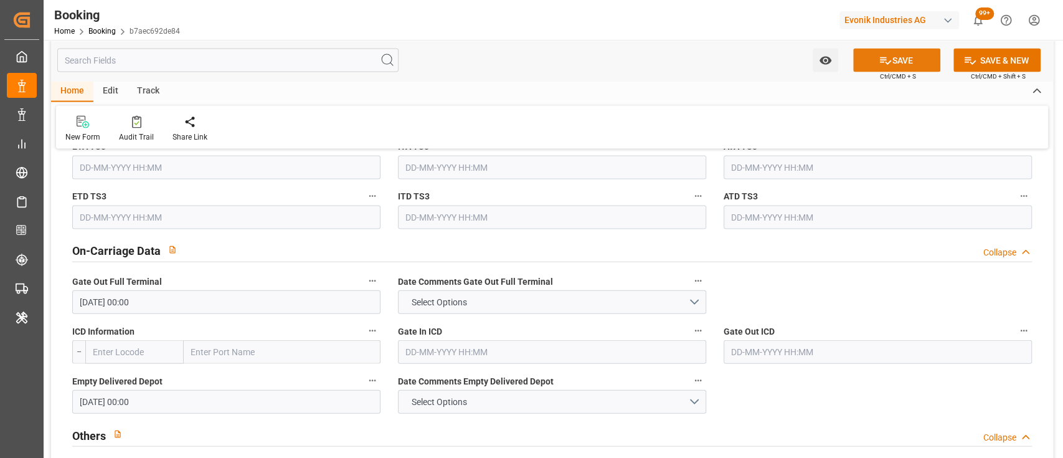
click at [868, 67] on button "SAVE" at bounding box center [896, 61] width 87 height 24
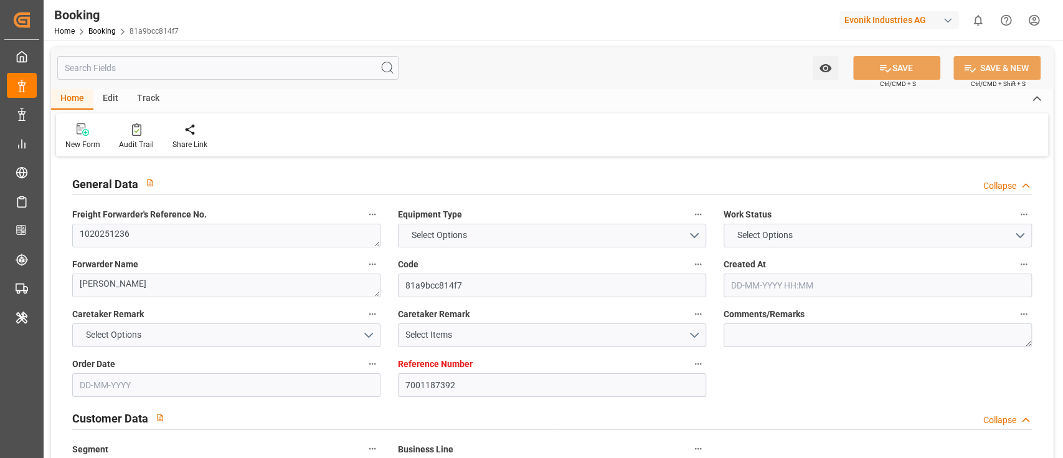
type input "7001187392"
type input "9925837"
type input "CMACGM"
type input "CMA CGM Group"
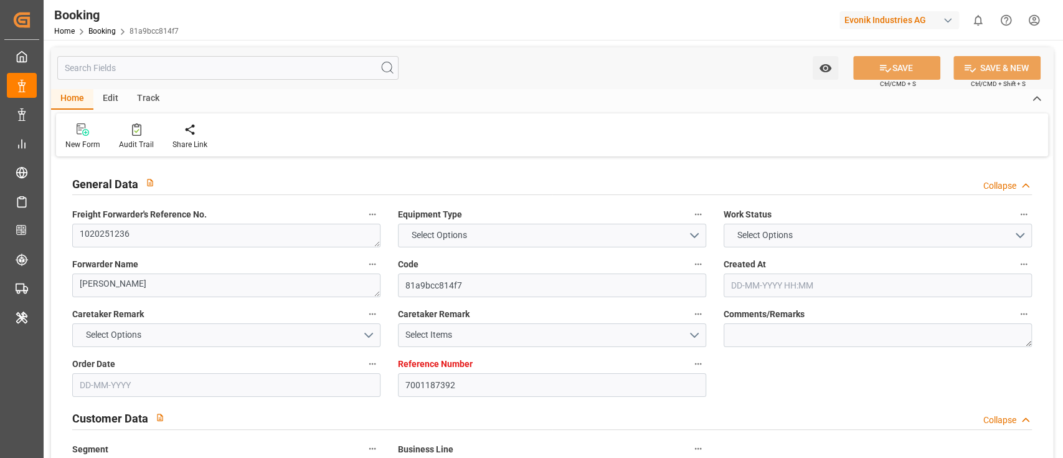
type input "BEANR"
type input "EGPSD"
type input "24"
type input "0"
type input "BEANR"
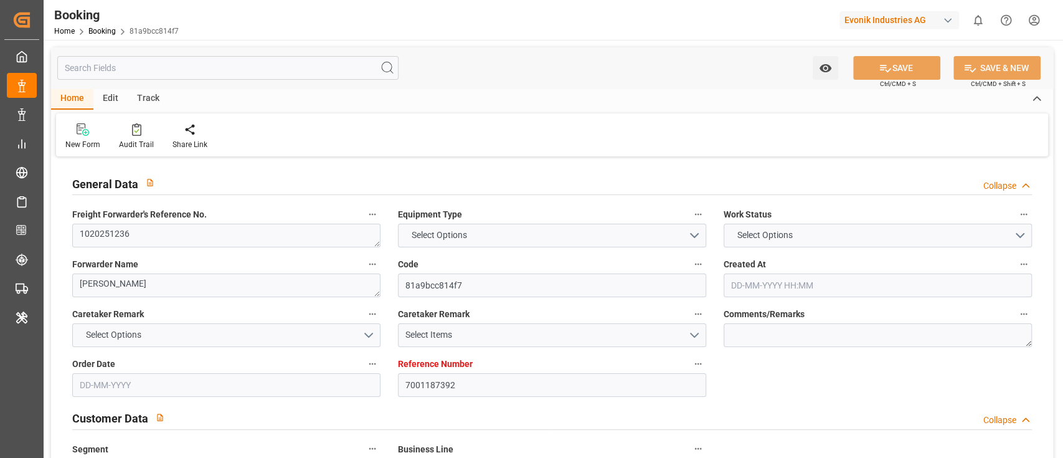
type input "EGPSD"
type input "9925837"
type input "[DATE] 05:07"
type input "[DATE]"
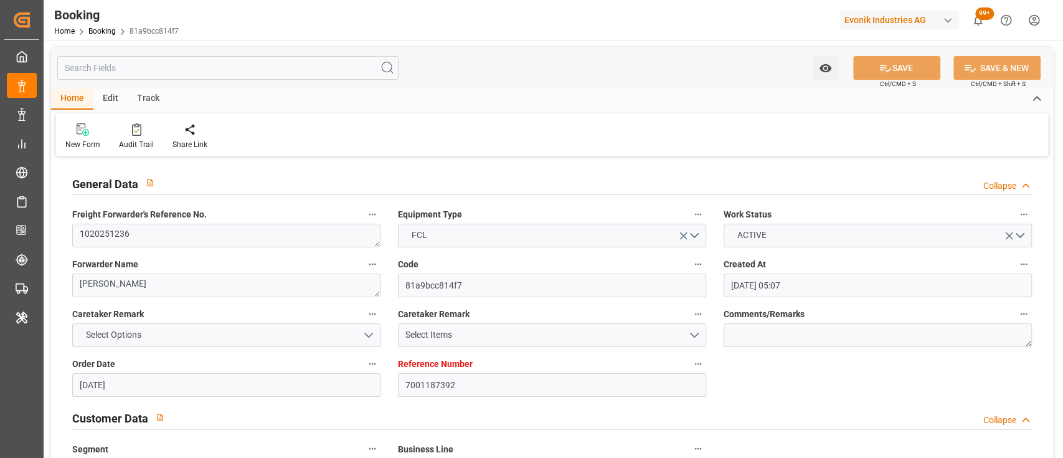
type input "[DATE]"
type input "[DATE] 20:00"
type input "[DATE] 00:00"
type input "[DATE] 20:00"
type input "[DATE] 12:00"
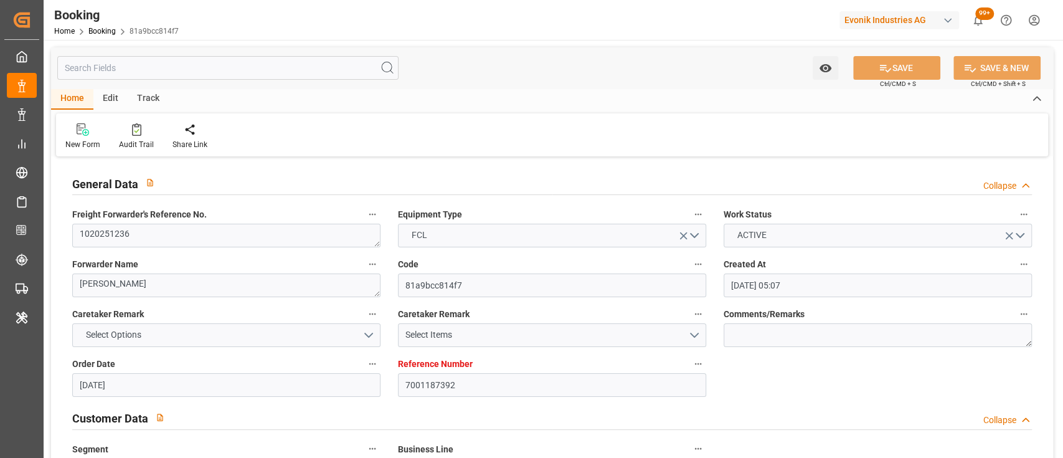
type input "[DATE] 00:00"
type input "[DATE] 18:12"
type input "[DATE]"
type input "[DATE] 13:40"
type input "[DATE]"
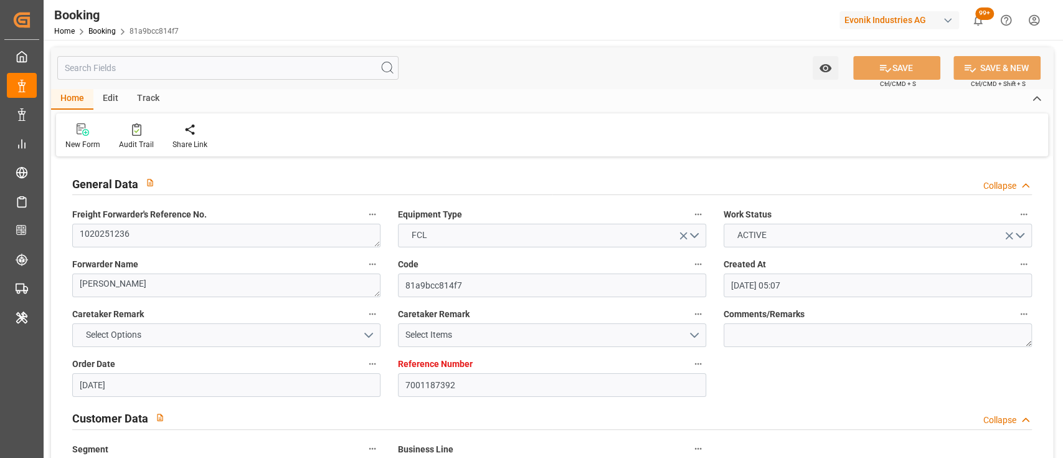
type input "[DATE] 20:00"
type input "[DATE] 07:59"
type input "[DATE] 12:00"
type input "[DATE] 15:18"
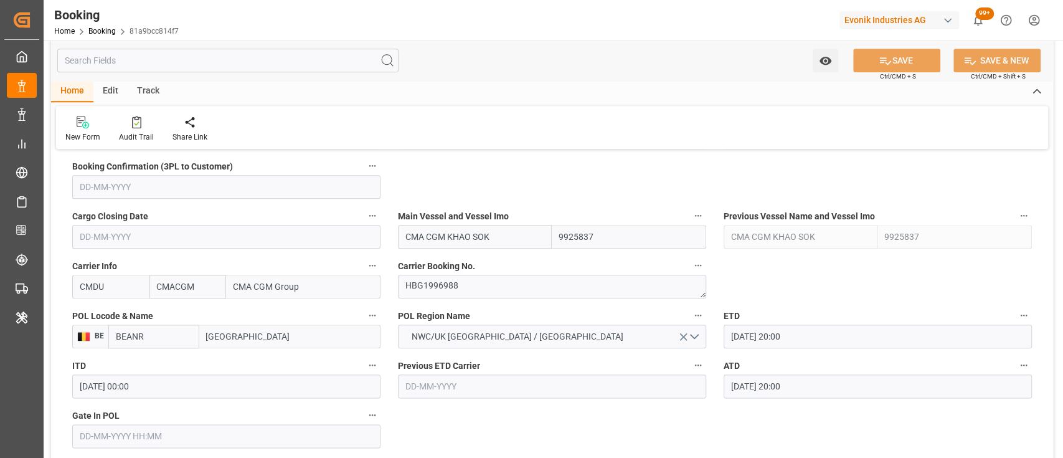
scroll to position [850, 0]
click at [454, 296] on textarea "HBG1996988" at bounding box center [552, 289] width 308 height 24
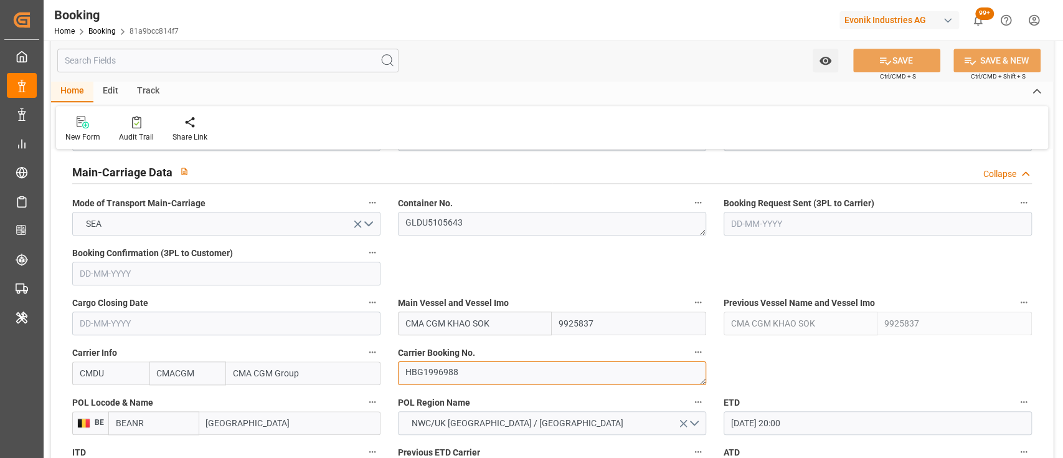
scroll to position [762, 0]
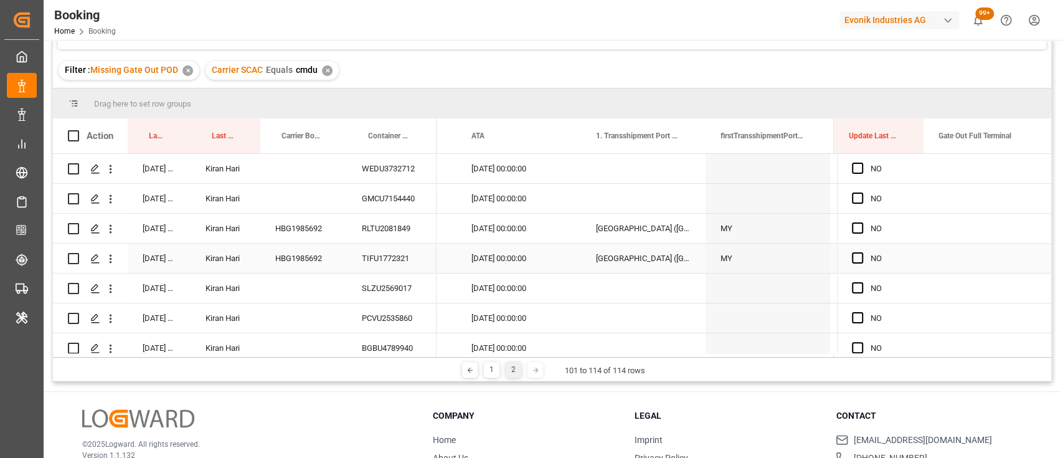
scroll to position [108, 0]
click at [856, 165] on span "Press SPACE to select this row." at bounding box center [857, 169] width 11 height 11
click at [861, 164] on input "Press SPACE to select this row." at bounding box center [861, 164] width 0 height 0
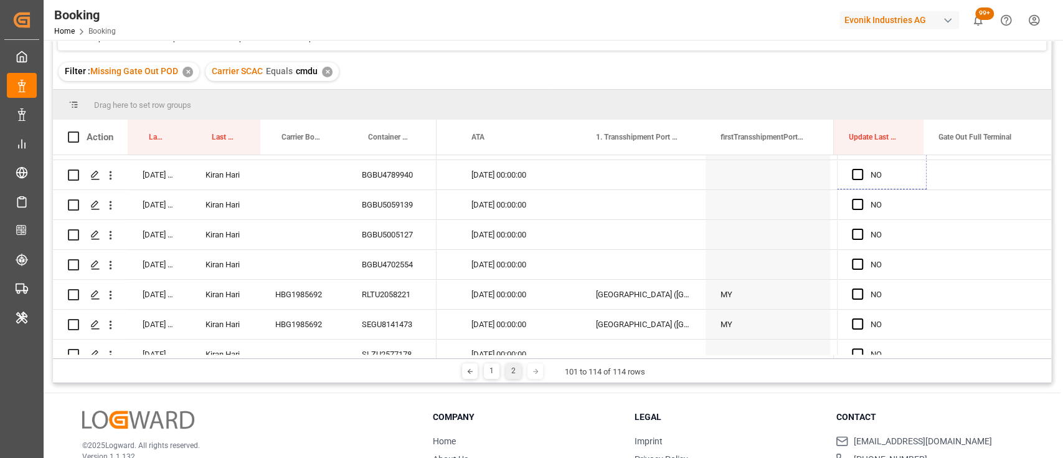
scroll to position [223, 0]
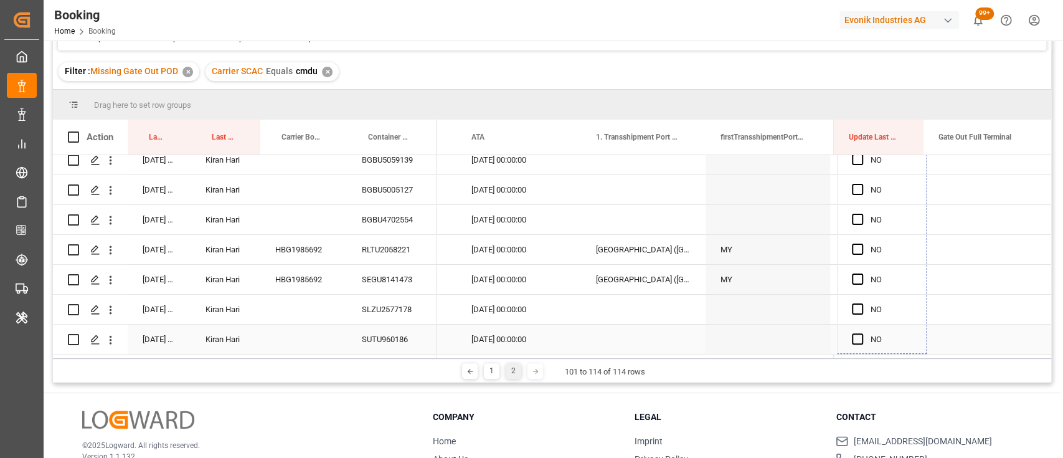
drag, startPoint x: 921, startPoint y: 181, endPoint x: 901, endPoint y: 331, distance: 151.4
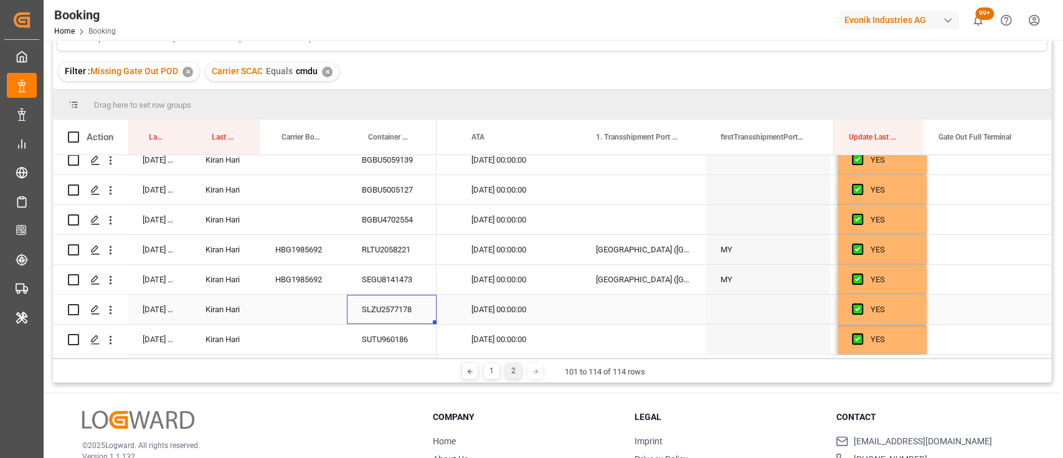
click at [392, 305] on div "SLZU2577178" at bounding box center [392, 309] width 90 height 29
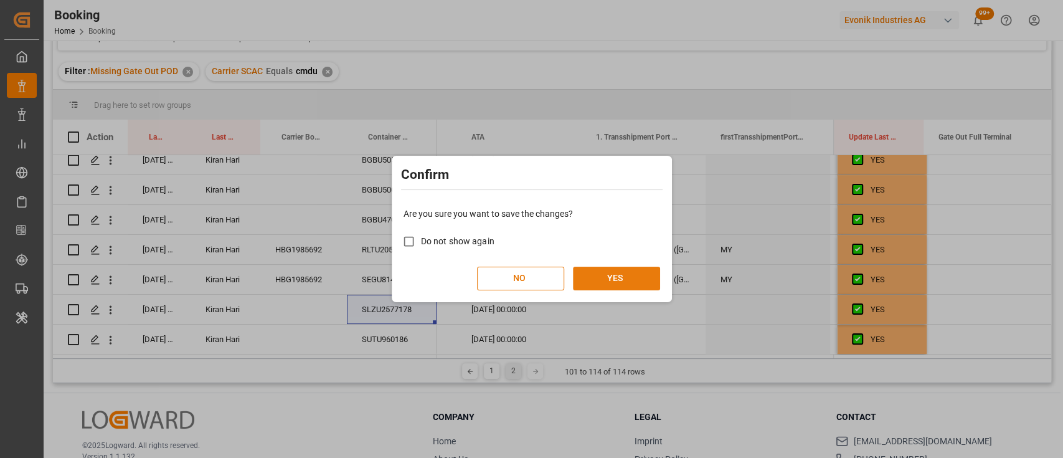
click at [648, 282] on button "YES" at bounding box center [616, 279] width 87 height 24
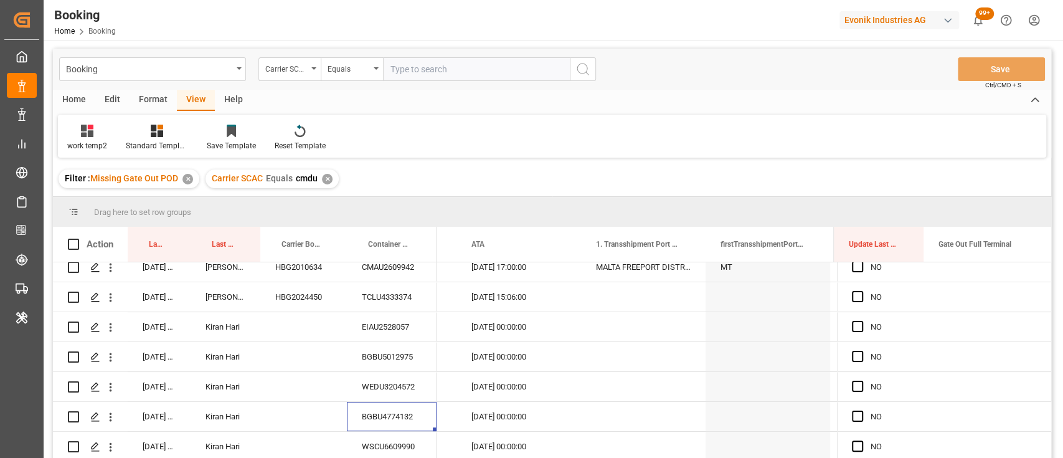
scroll to position [0, 0]
click at [155, 89] on div "Booking Carrier SCAC Equals Save Ctrl/CMD + S" at bounding box center [552, 69] width 998 height 41
click at [153, 105] on div "Format" at bounding box center [153, 100] width 47 height 21
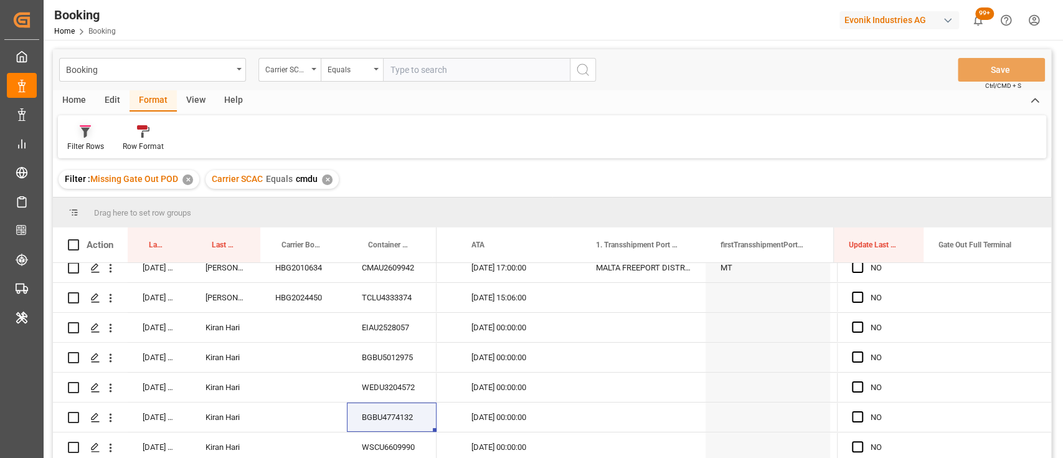
click at [80, 145] on div "Filter Rows" at bounding box center [85, 146] width 37 height 11
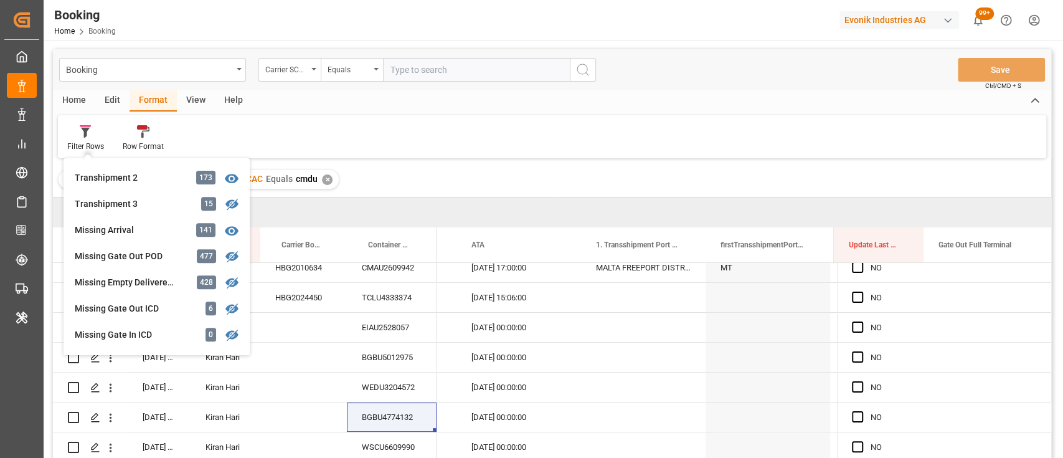
scroll to position [463, 0]
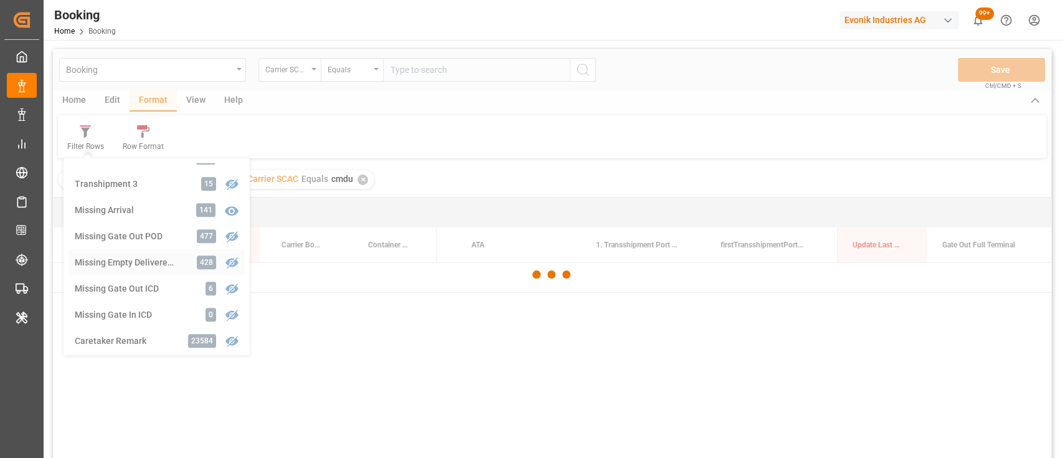
click at [155, 262] on div "Booking Carrier SCAC Equals Save Ctrl/CMD + S Home Edit Format View Help Filter…" at bounding box center [552, 270] width 998 height 442
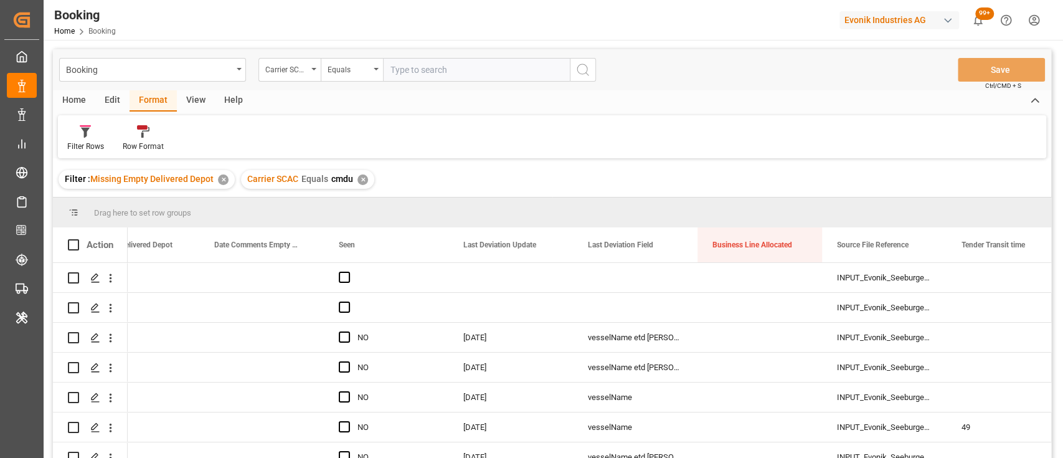
click at [358, 177] on div "✕" at bounding box center [363, 179] width 11 height 11
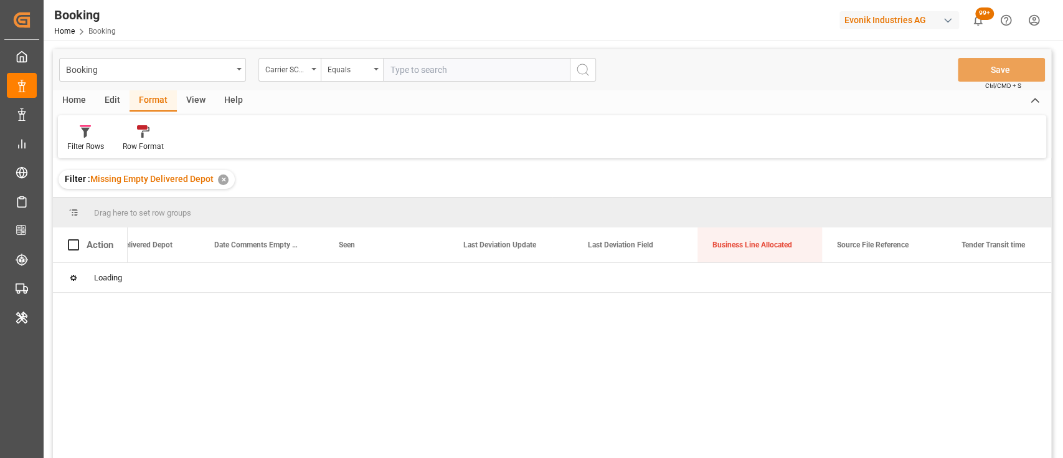
click at [445, 70] on input "text" at bounding box center [476, 70] width 187 height 24
type input "hlcu"
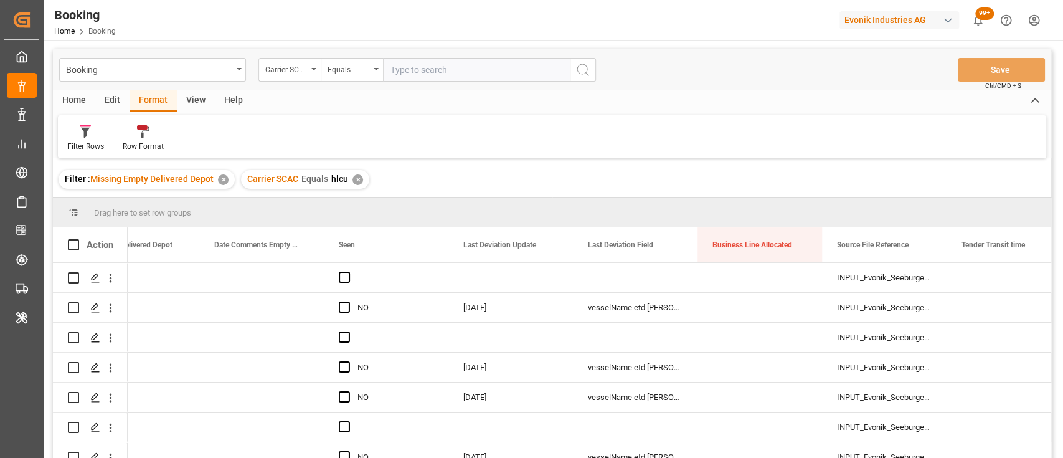
click at [195, 101] on div "View" at bounding box center [196, 100] width 38 height 21
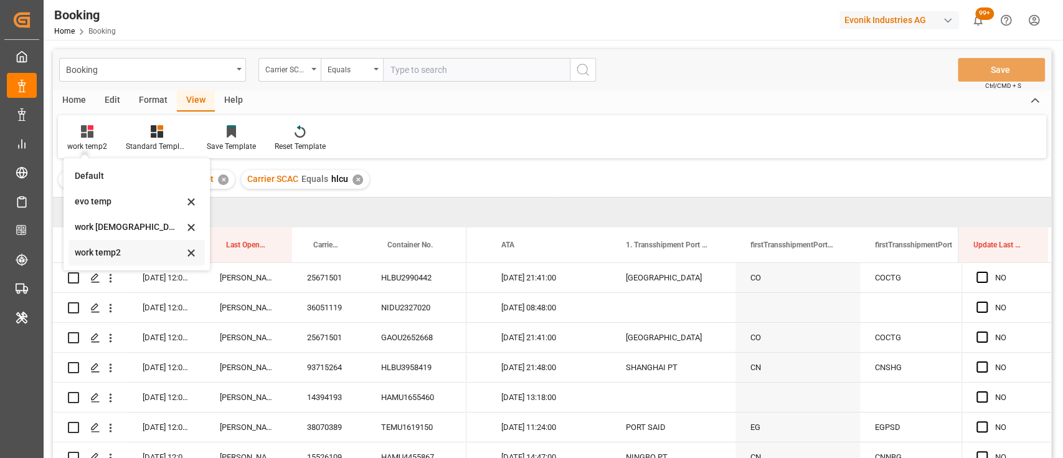
click at [108, 249] on div "work temp2" at bounding box center [129, 252] width 109 height 13
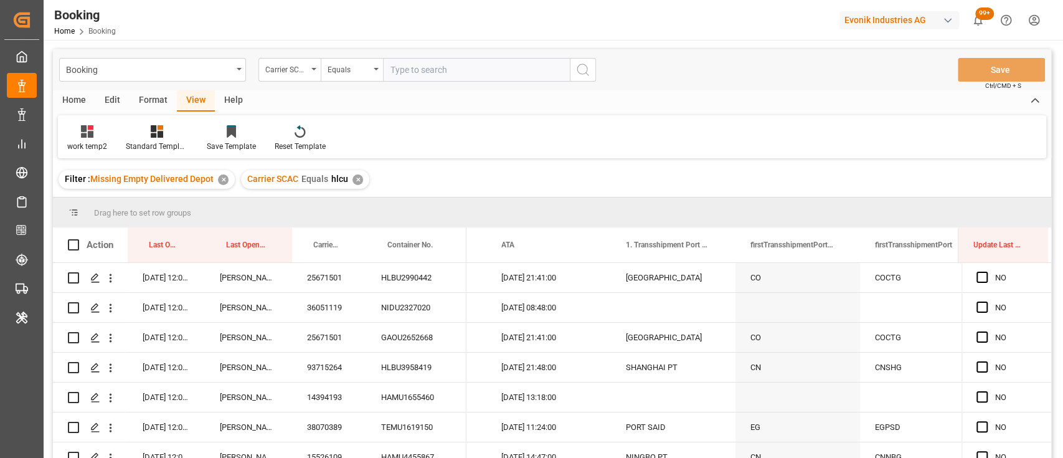
scroll to position [40, 0]
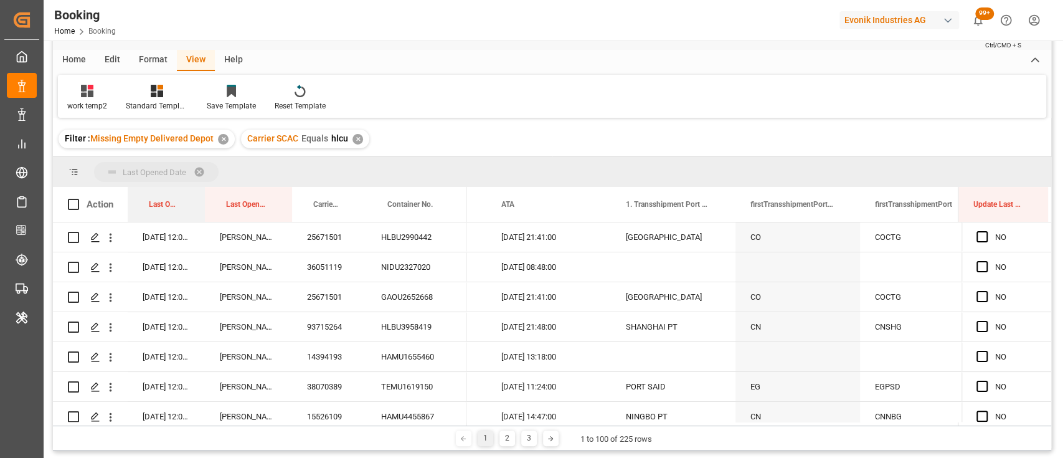
drag, startPoint x: 163, startPoint y: 212, endPoint x: 148, endPoint y: 174, distance: 40.5
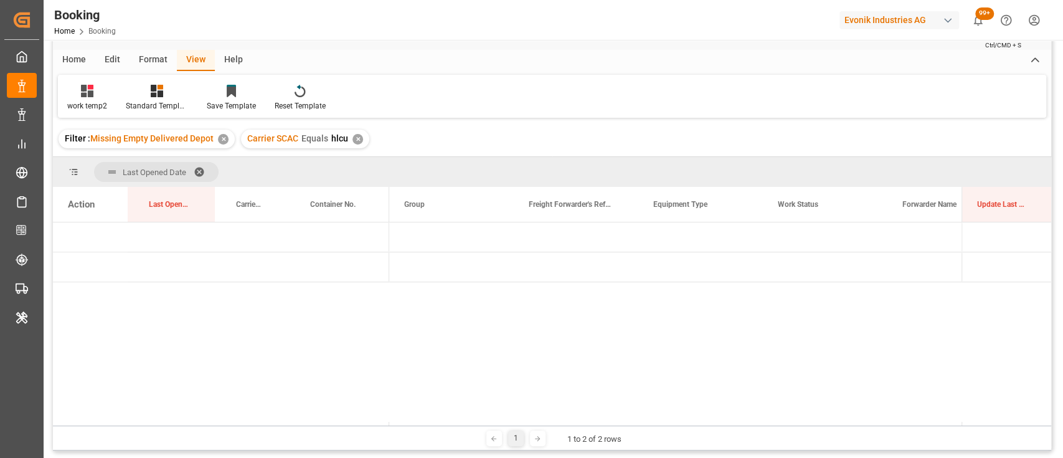
scroll to position [0, 0]
click at [410, 234] on span "Press SPACE to select this row." at bounding box center [409, 237] width 11 height 11
